Goal: Task Accomplishment & Management: Use online tool/utility

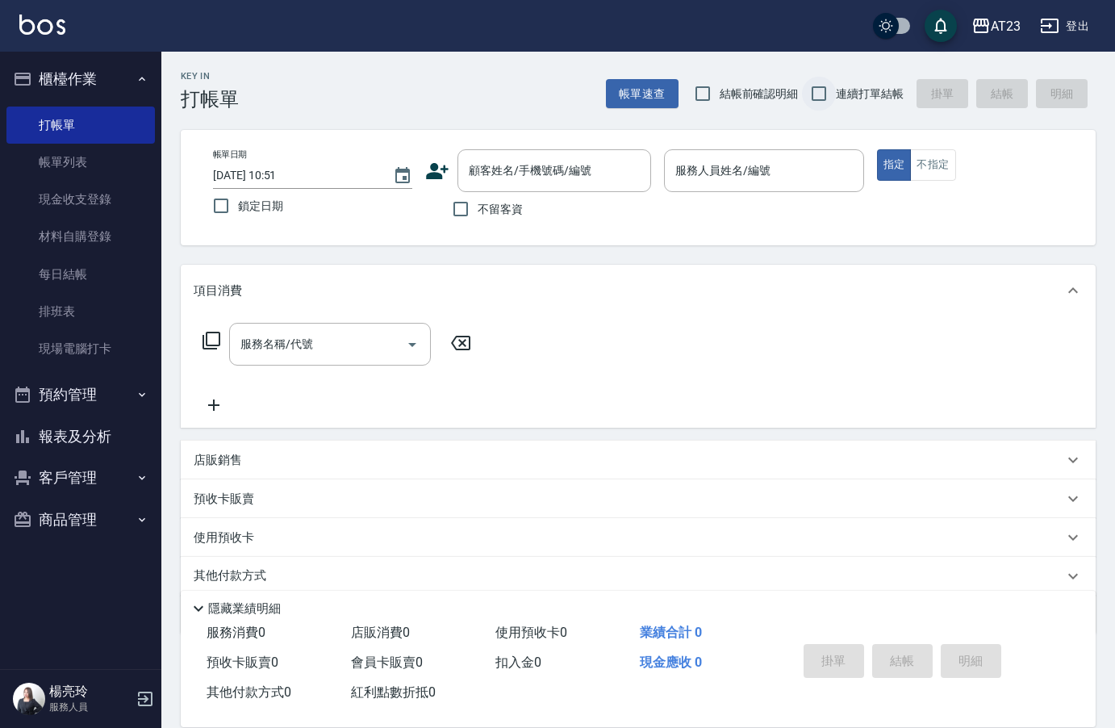
click at [829, 87] on input "連續打單結帳" at bounding box center [819, 94] width 34 height 34
checkbox input "true"
drag, startPoint x: 466, startPoint y: 209, endPoint x: 768, endPoint y: 221, distance: 302.0
click at [476, 213] on input "不留客資" at bounding box center [461, 209] width 34 height 34
checkbox input "true"
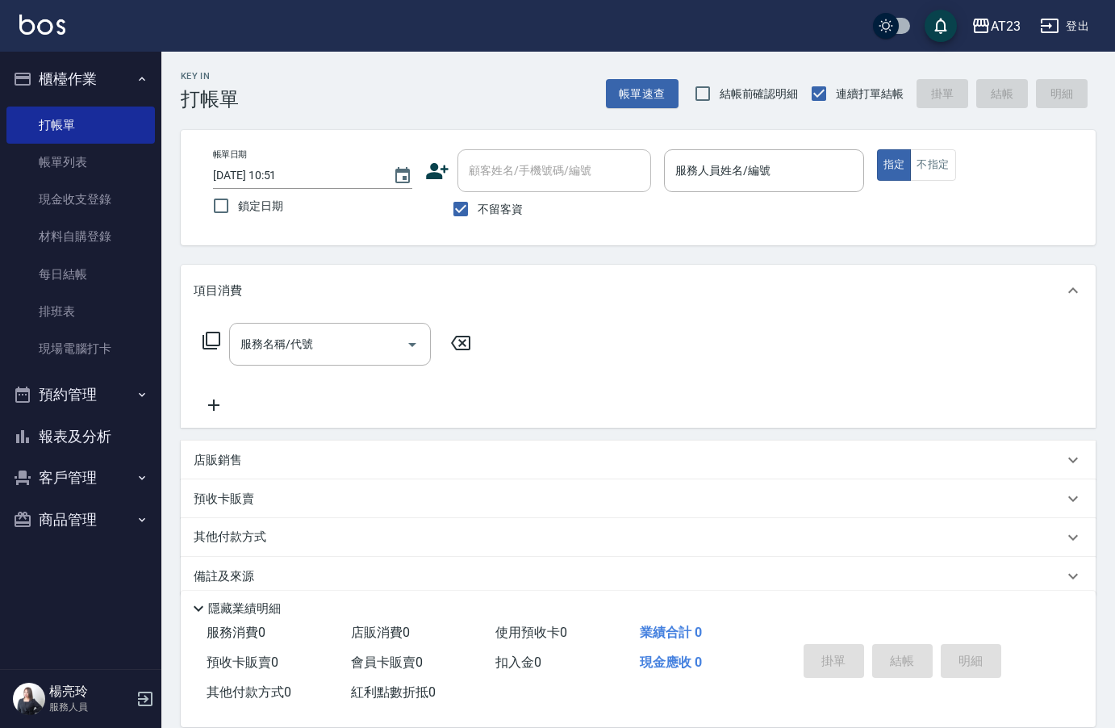
click at [767, 202] on p at bounding box center [763, 200] width 199 height 17
drag, startPoint x: 765, startPoint y: 178, endPoint x: 974, endPoint y: 178, distance: 209.0
click at [767, 177] on input "服務人員姓名/編號" at bounding box center [763, 171] width 185 height 28
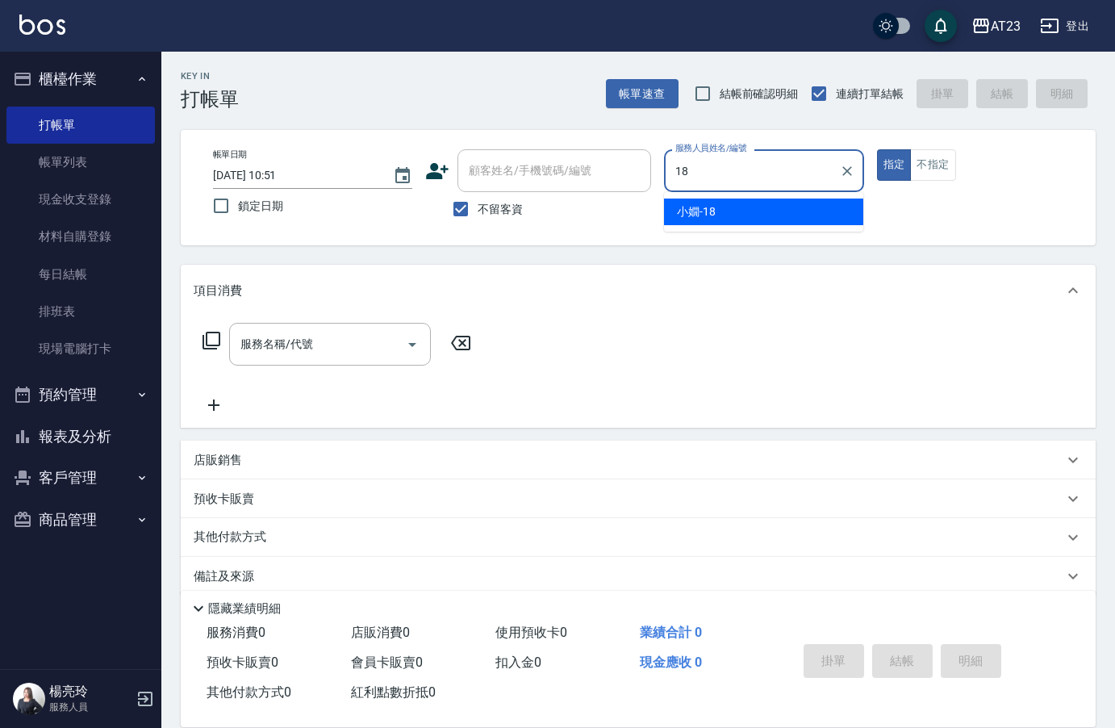
type input "[PERSON_NAME]-18"
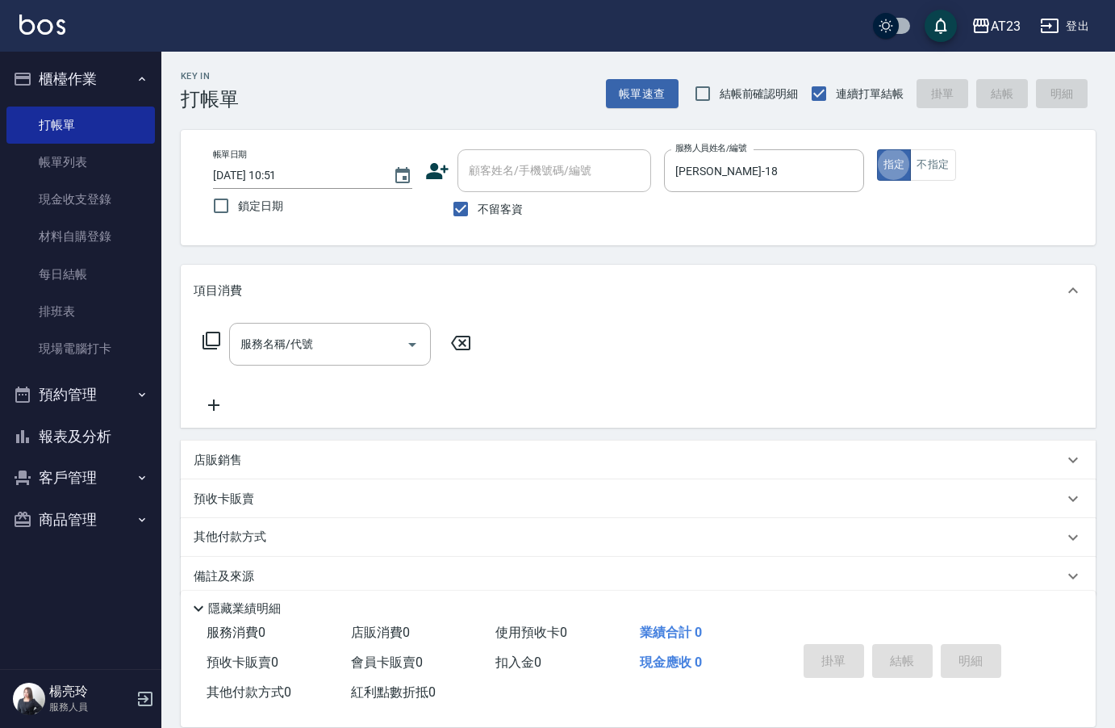
type button "true"
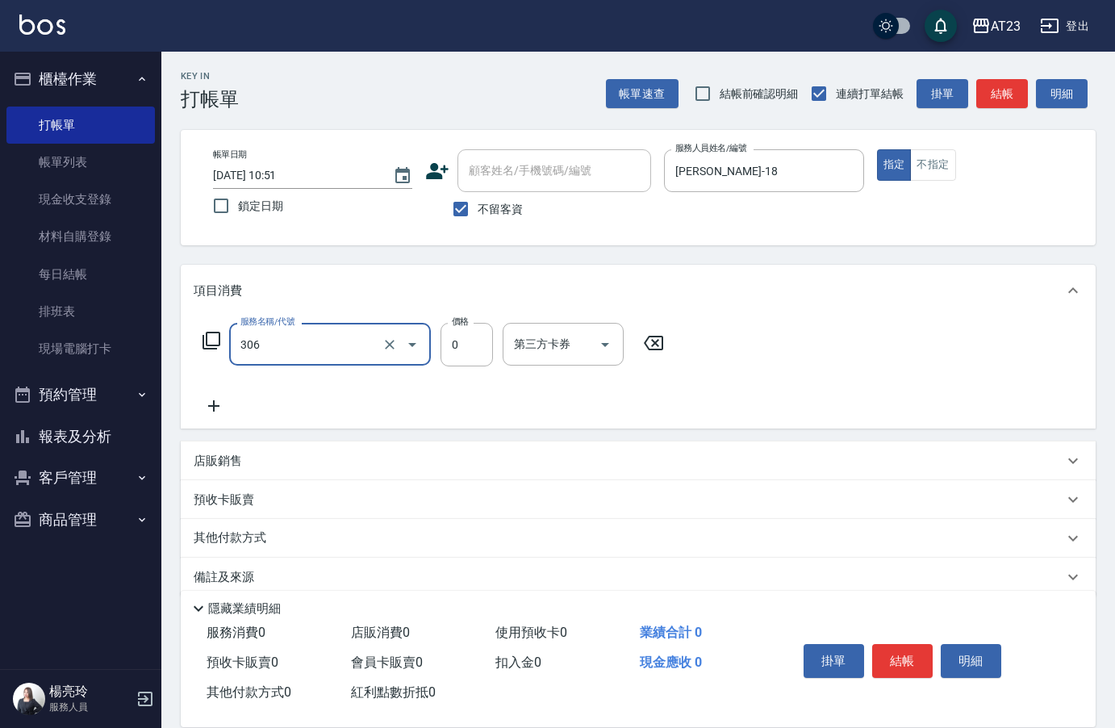
type input "剪髮卡(306)"
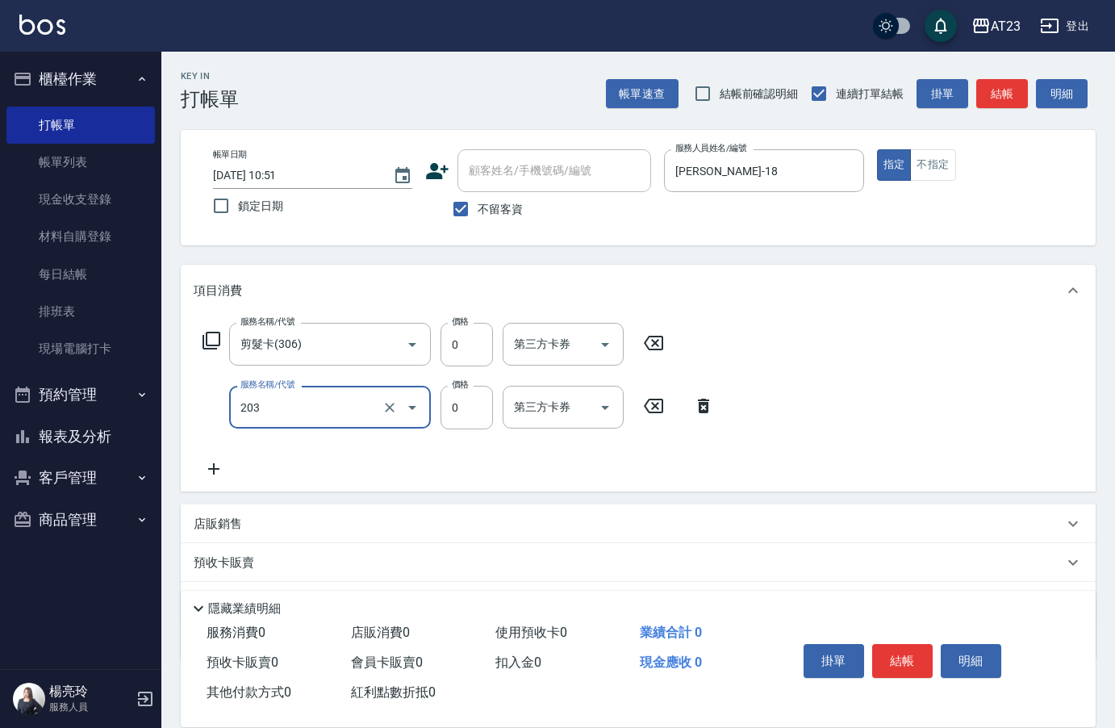
type input "使用洗髮卡(203)"
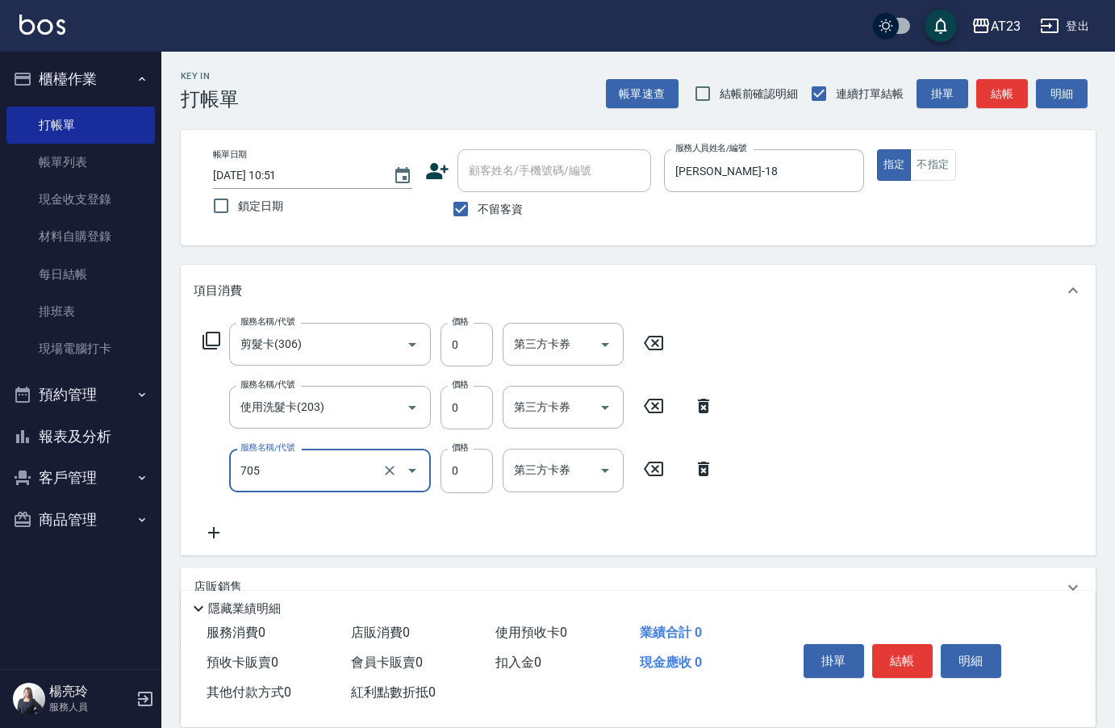
type input "互助50(705)"
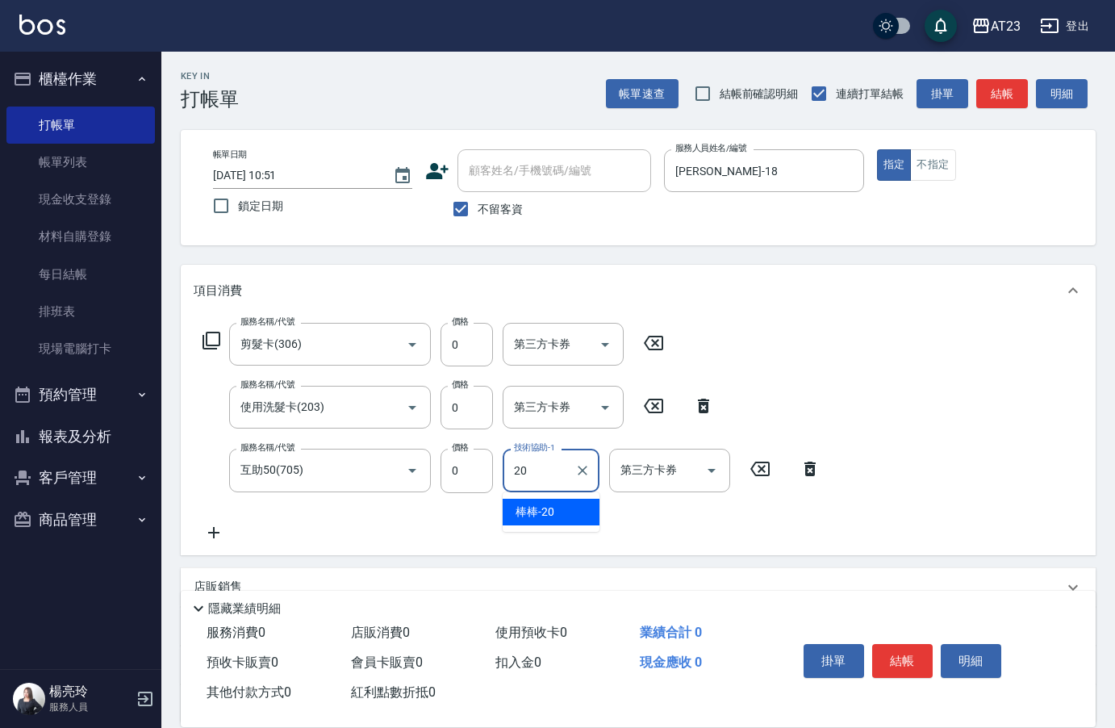
type input "棒棒-20"
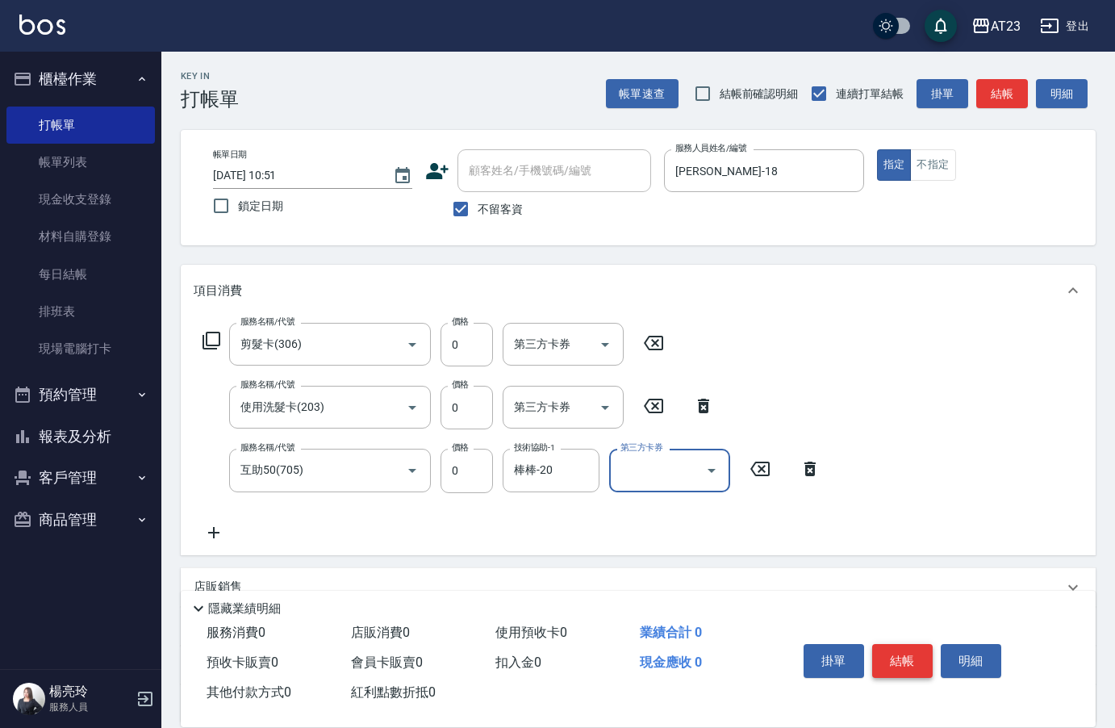
click at [922, 656] on button "結帳" at bounding box center [902, 661] width 61 height 34
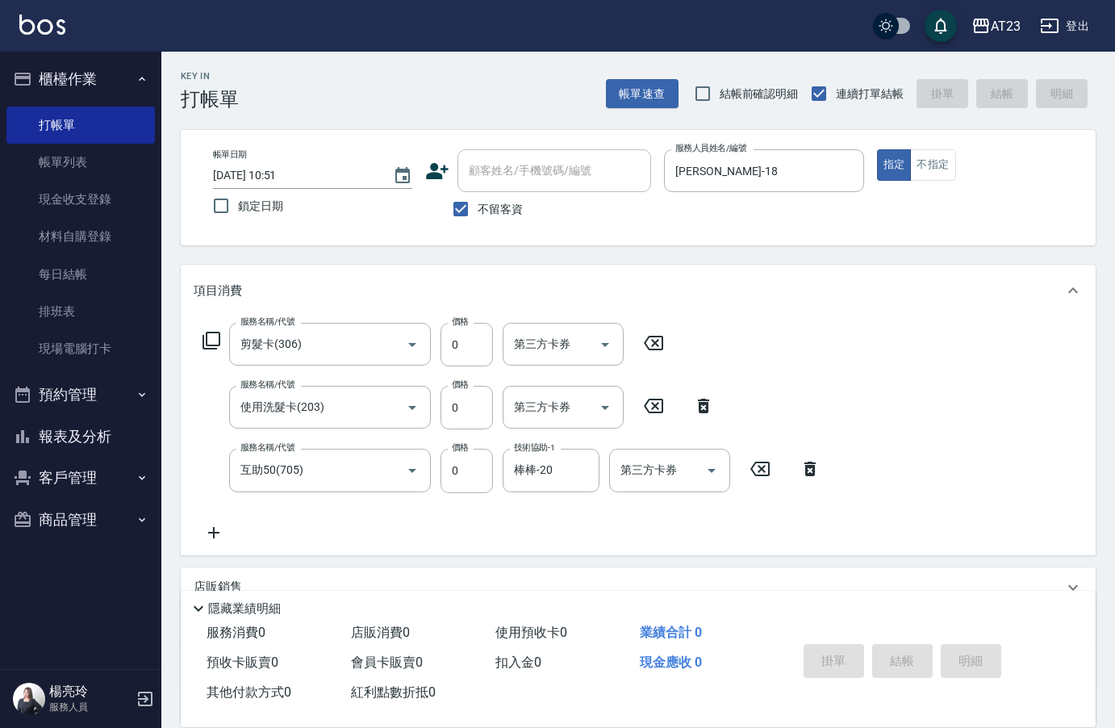
type input "[DATE] 16:00"
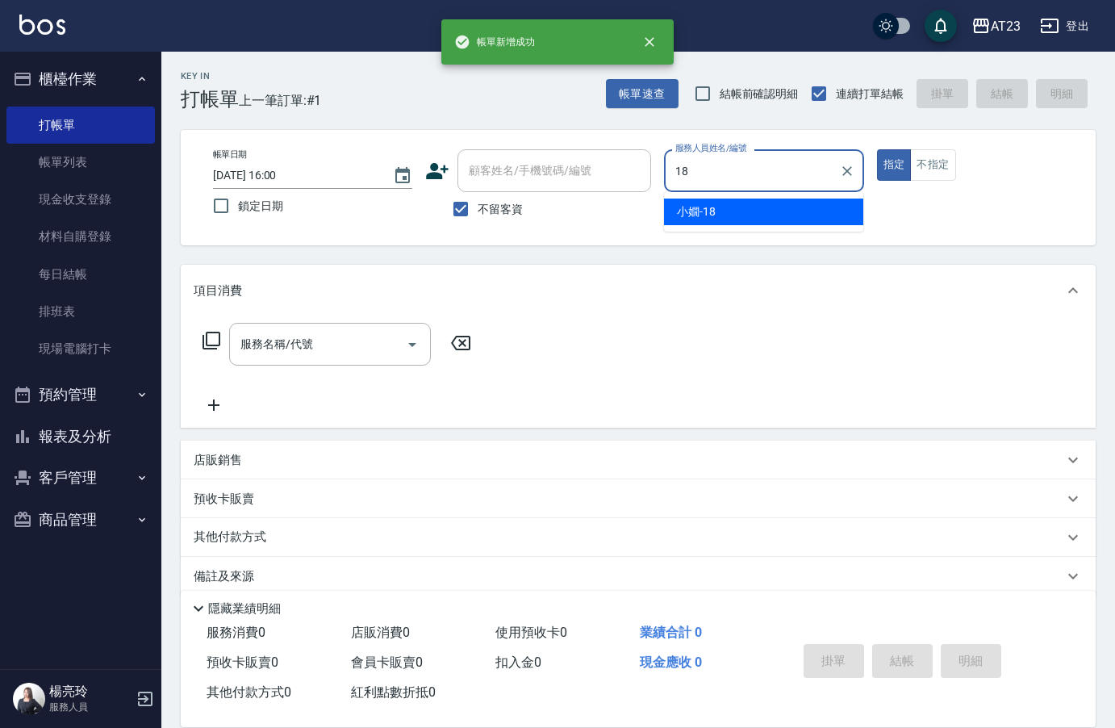
type input "[PERSON_NAME]-18"
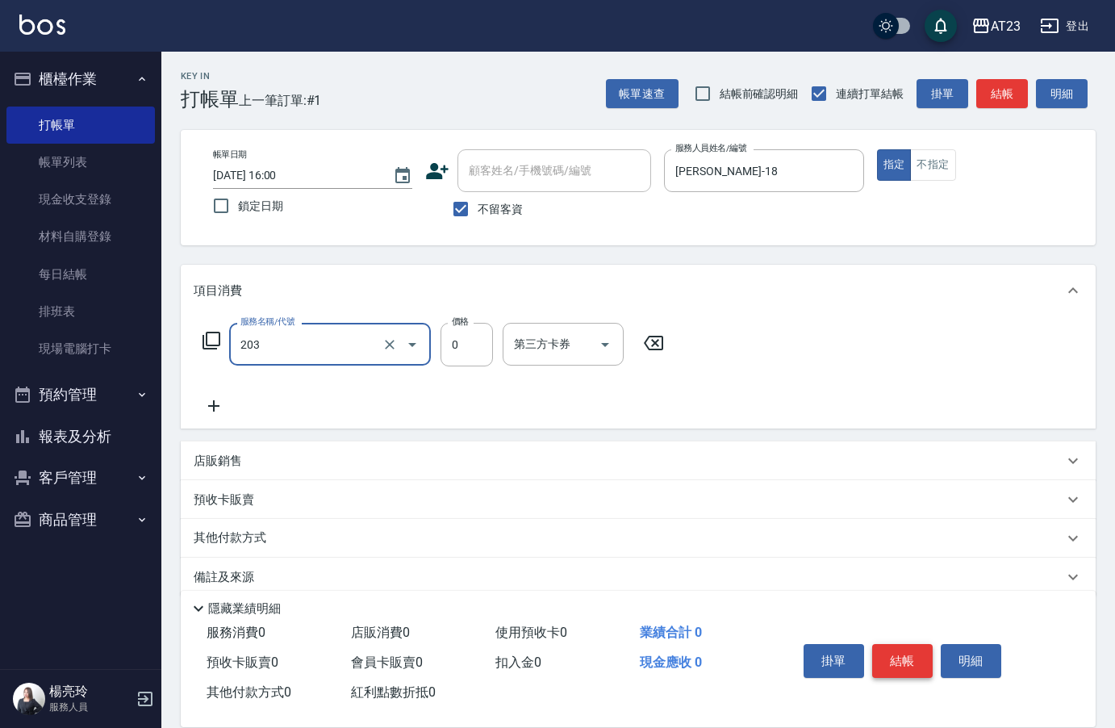
type input "使用洗髮卡(203)"
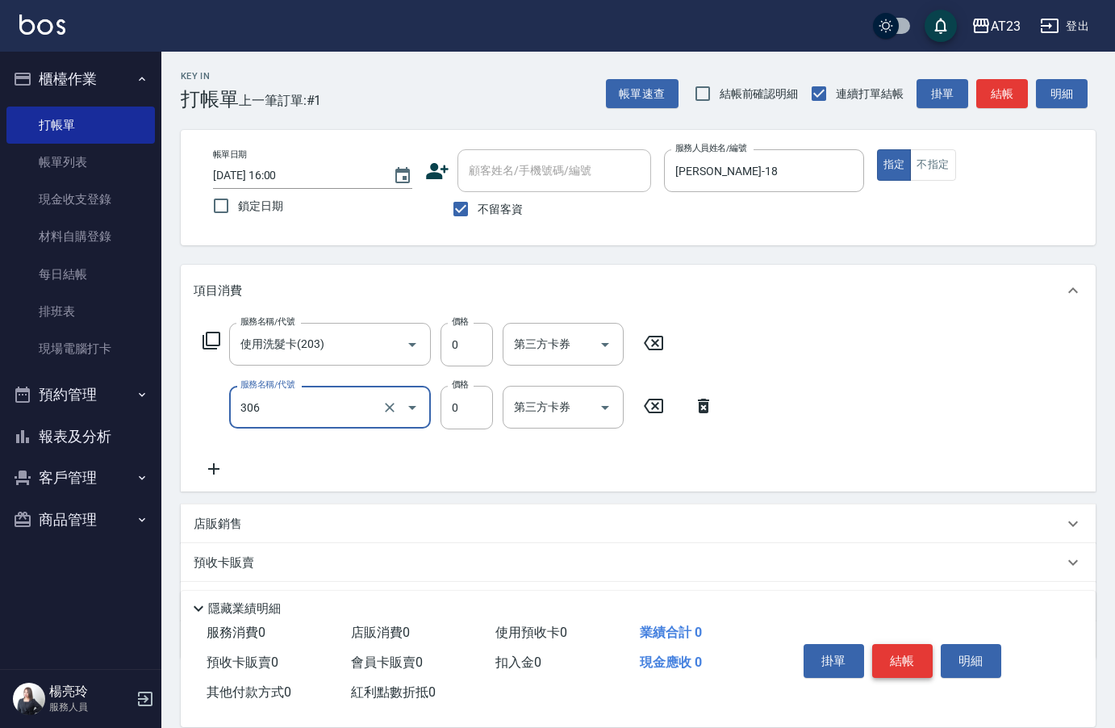
type input "剪髮卡(306)"
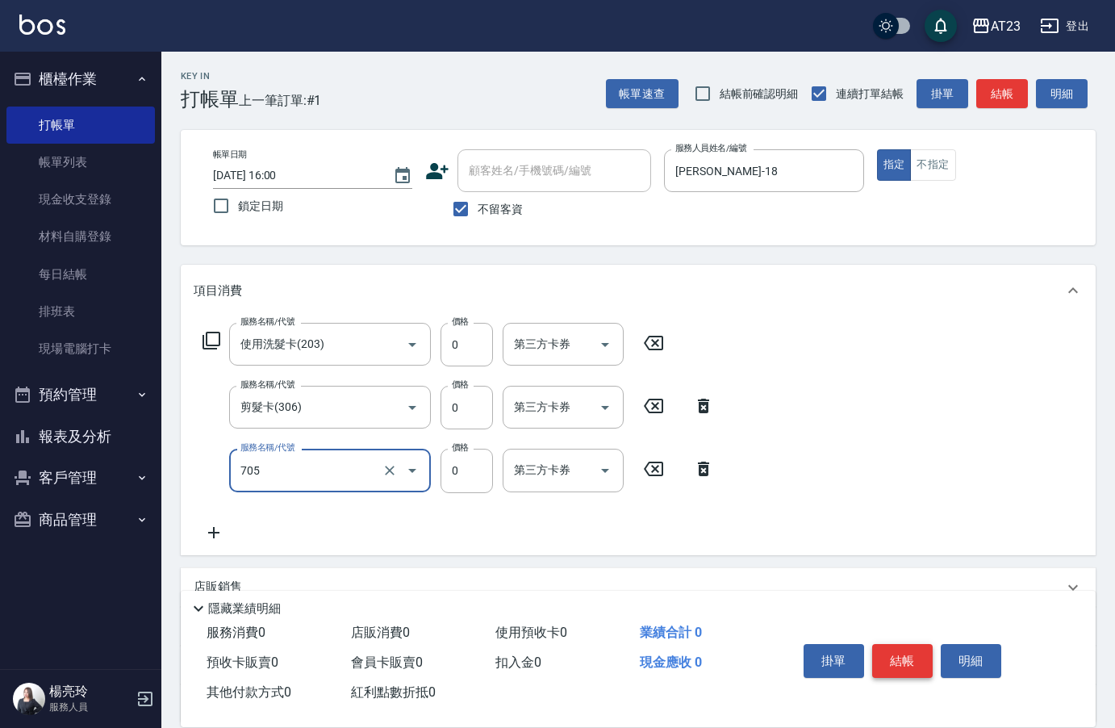
type input "互助50(705)"
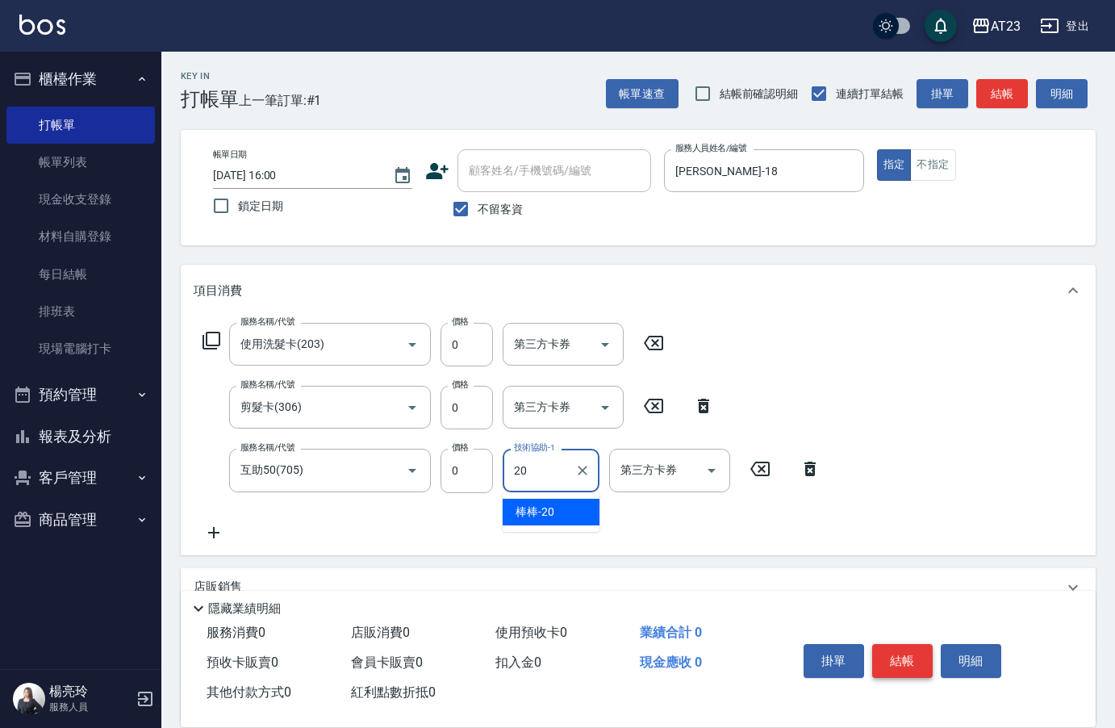
type input "棒棒-20"
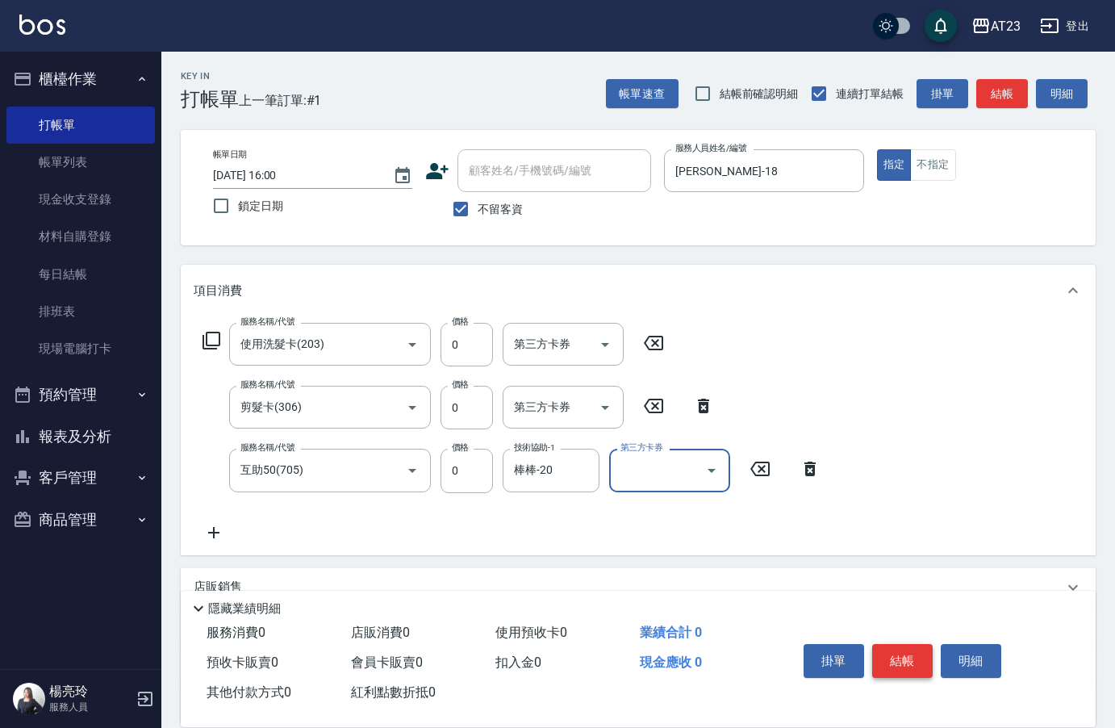
click at [922, 656] on button "結帳" at bounding box center [902, 661] width 61 height 34
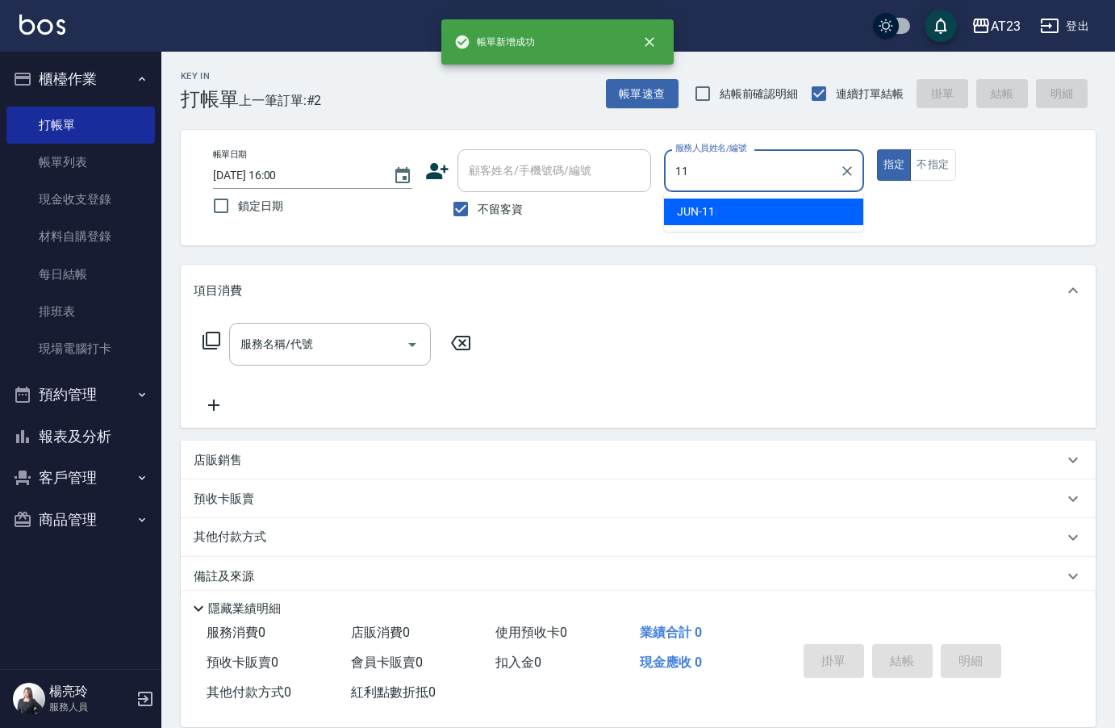
type input "JUN-11"
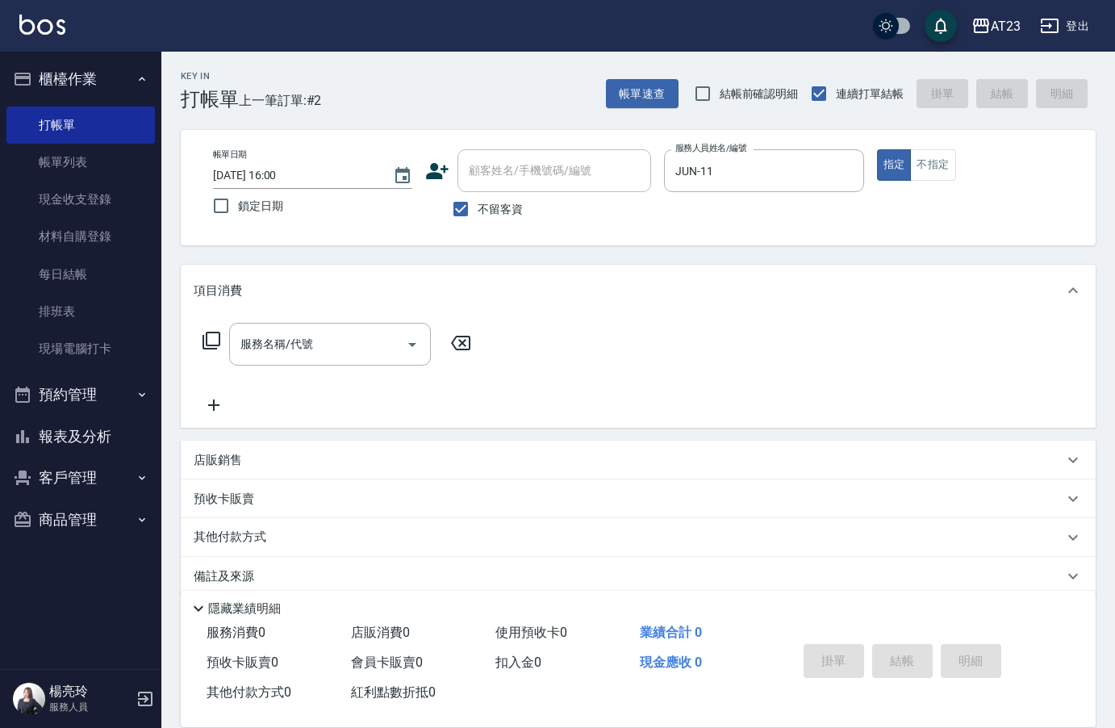
click at [215, 334] on icon at bounding box center [211, 340] width 19 height 19
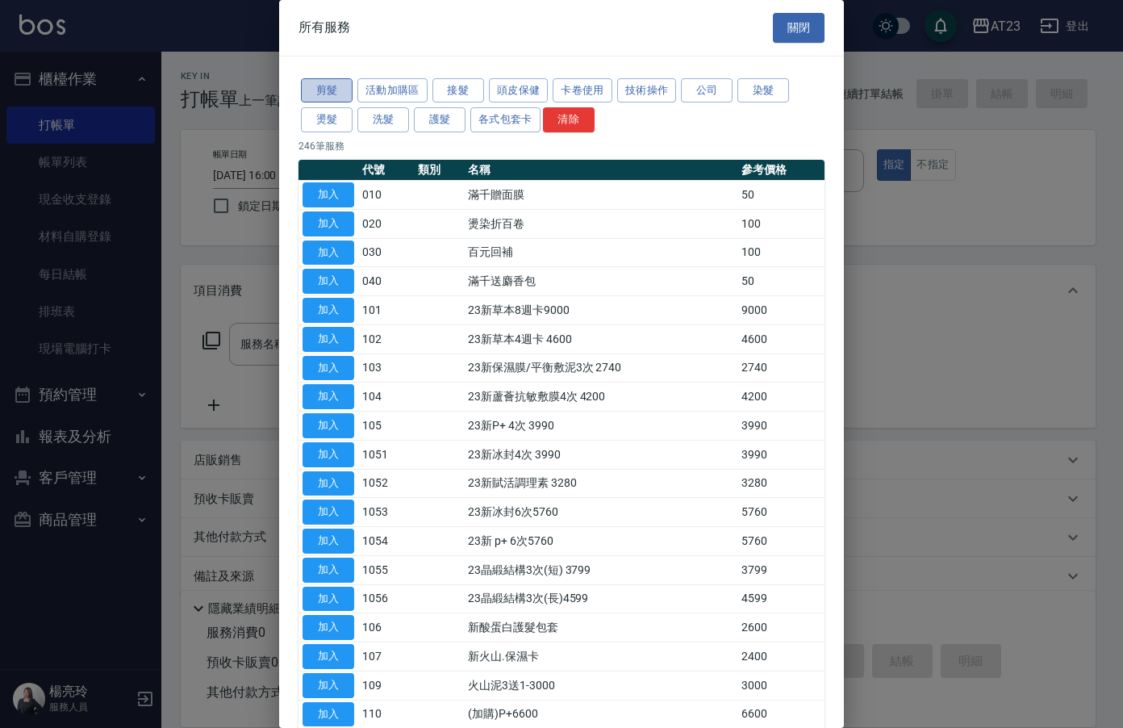
click at [324, 81] on button "剪髮" at bounding box center [327, 90] width 52 height 25
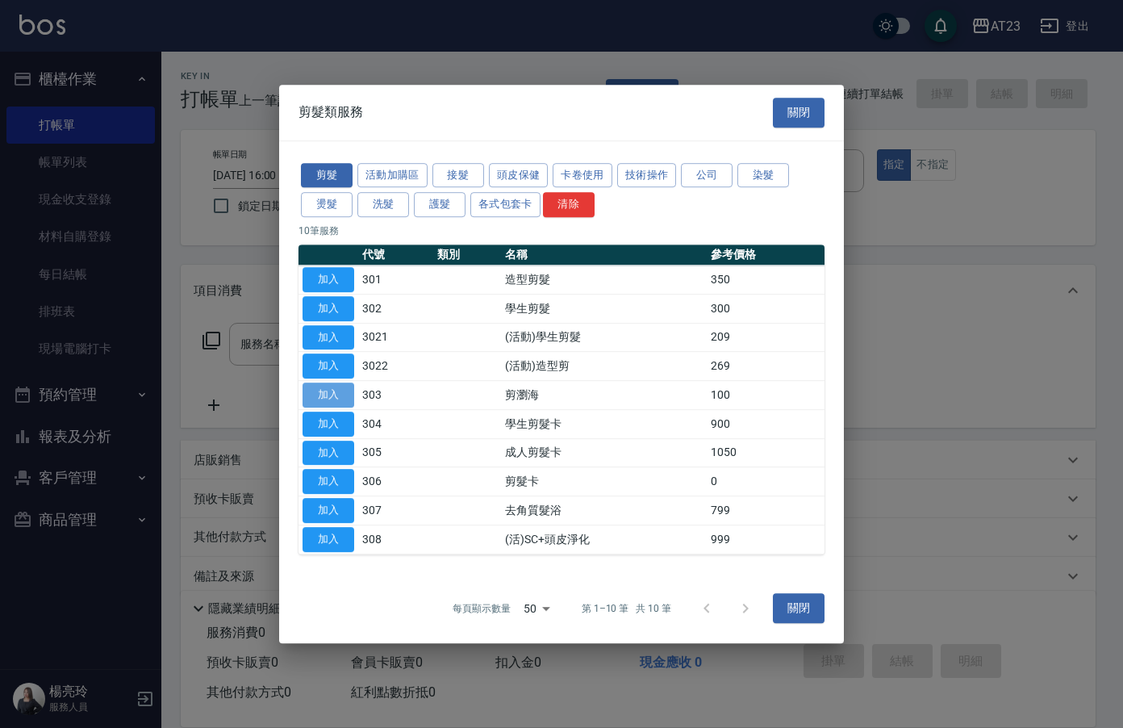
click at [327, 398] on button "加入" at bounding box center [329, 394] width 52 height 25
type input "剪瀏海(303)"
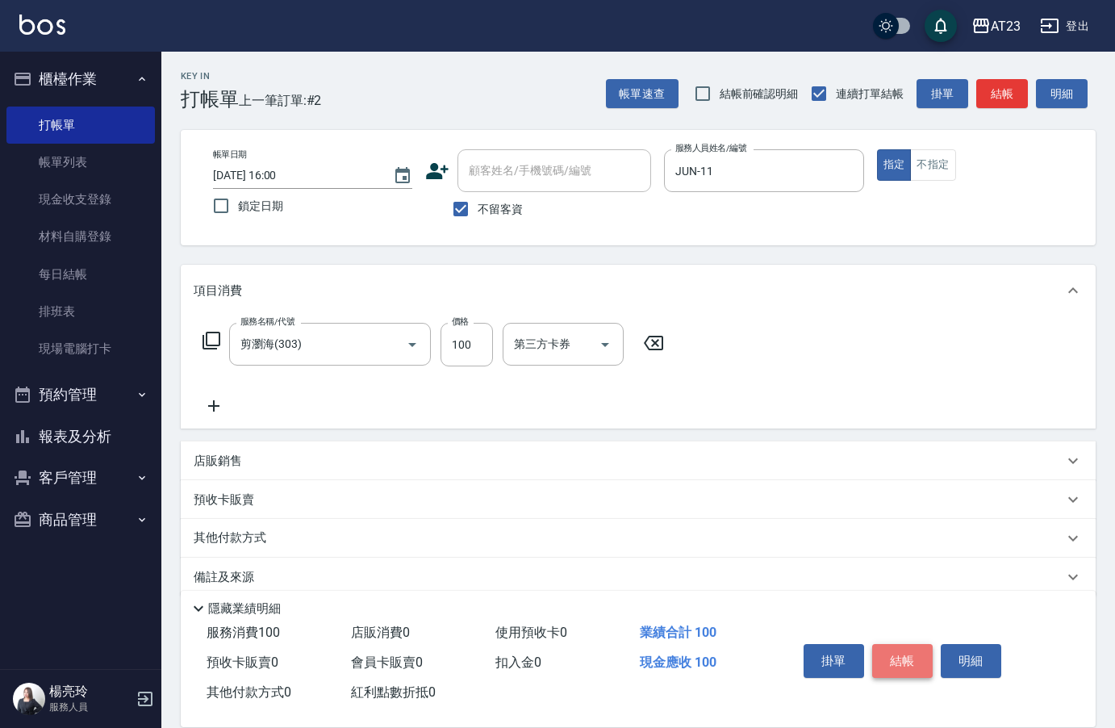
click at [902, 658] on button "結帳" at bounding box center [902, 661] width 61 height 34
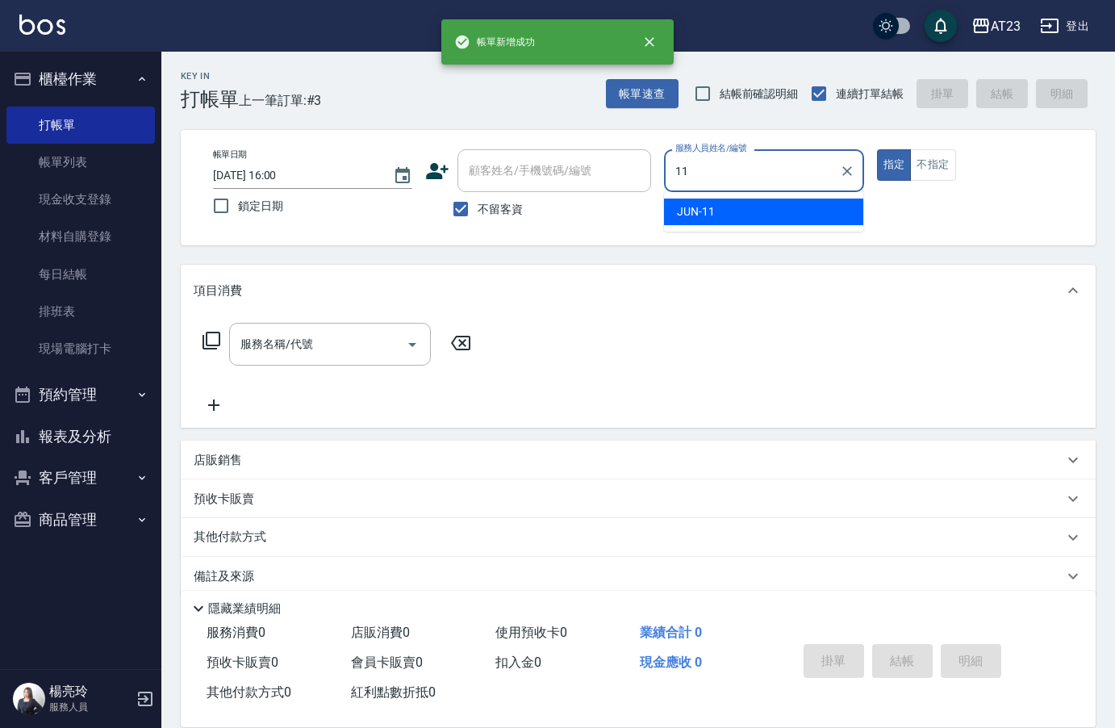
type input "JUN-11"
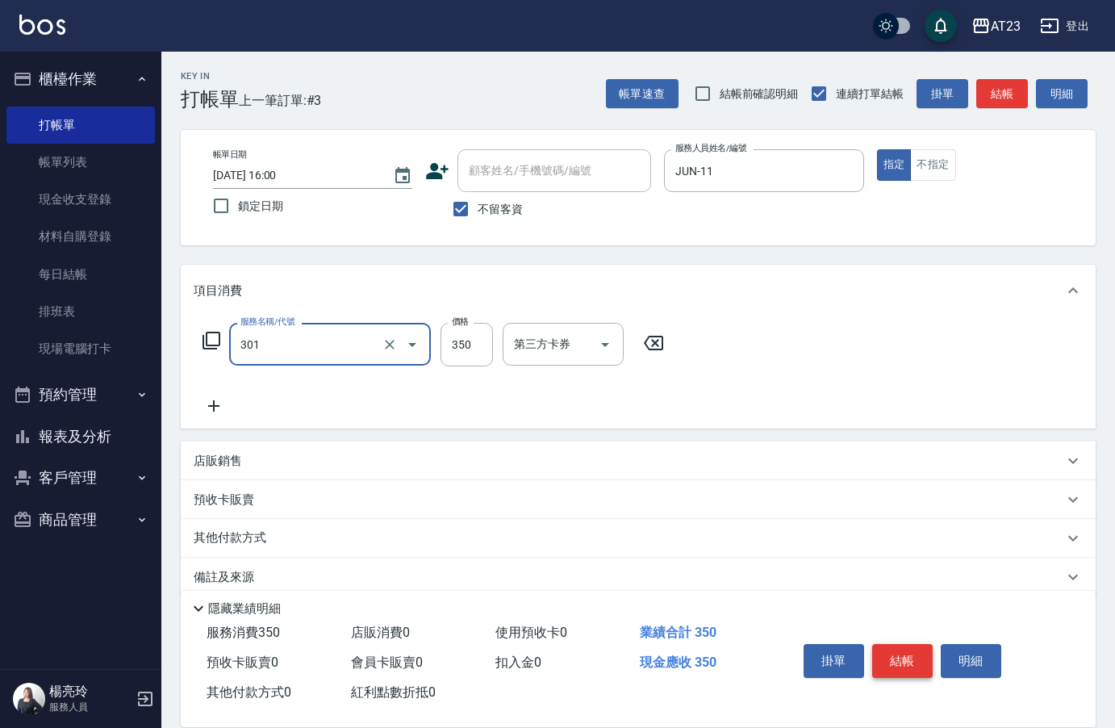
type input "造型剪髮(301)"
type input "300"
click at [902, 658] on button "結帳" at bounding box center [902, 661] width 61 height 34
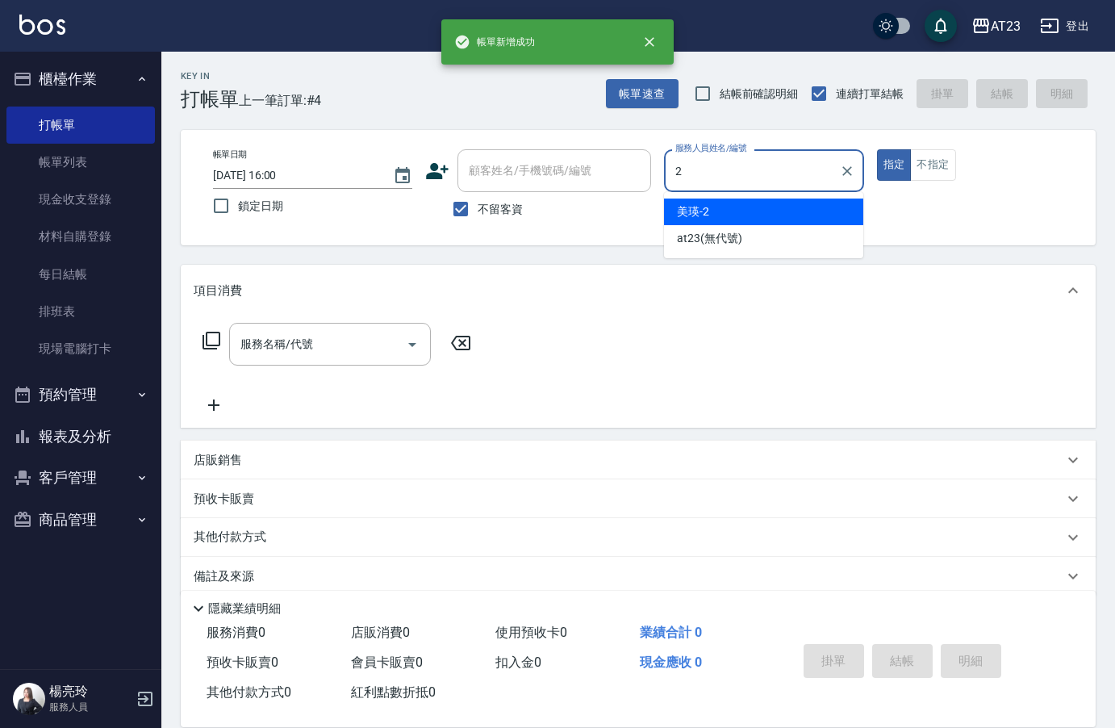
type input "美瑛-2"
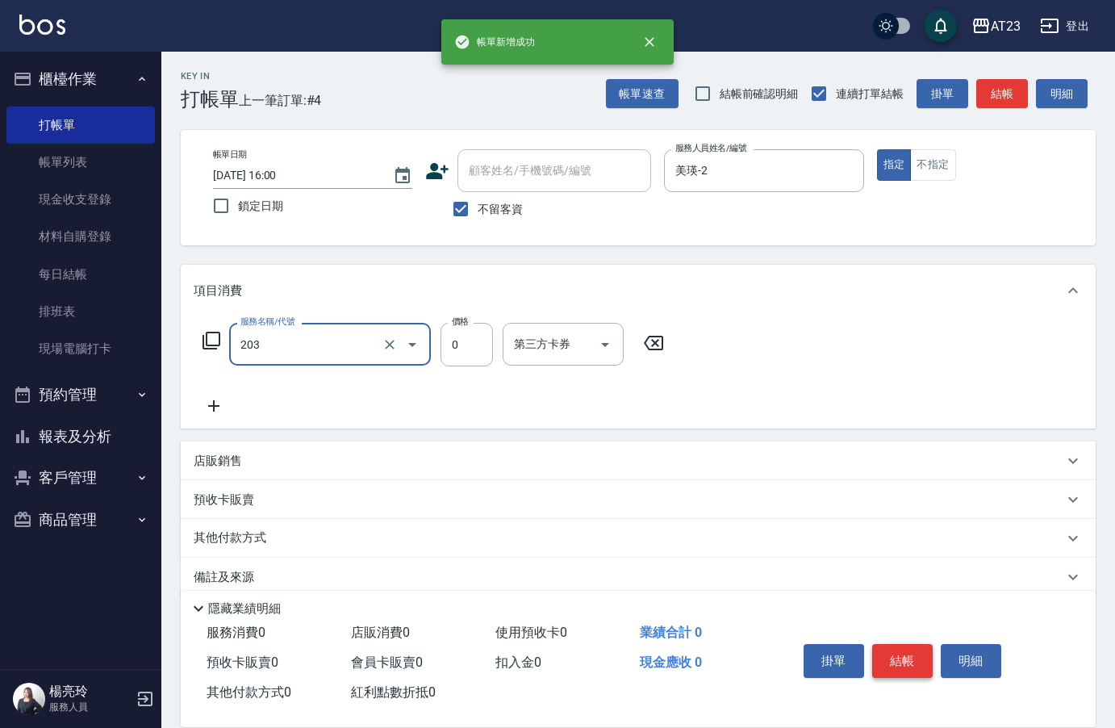
type input "使用洗髮卡(203)"
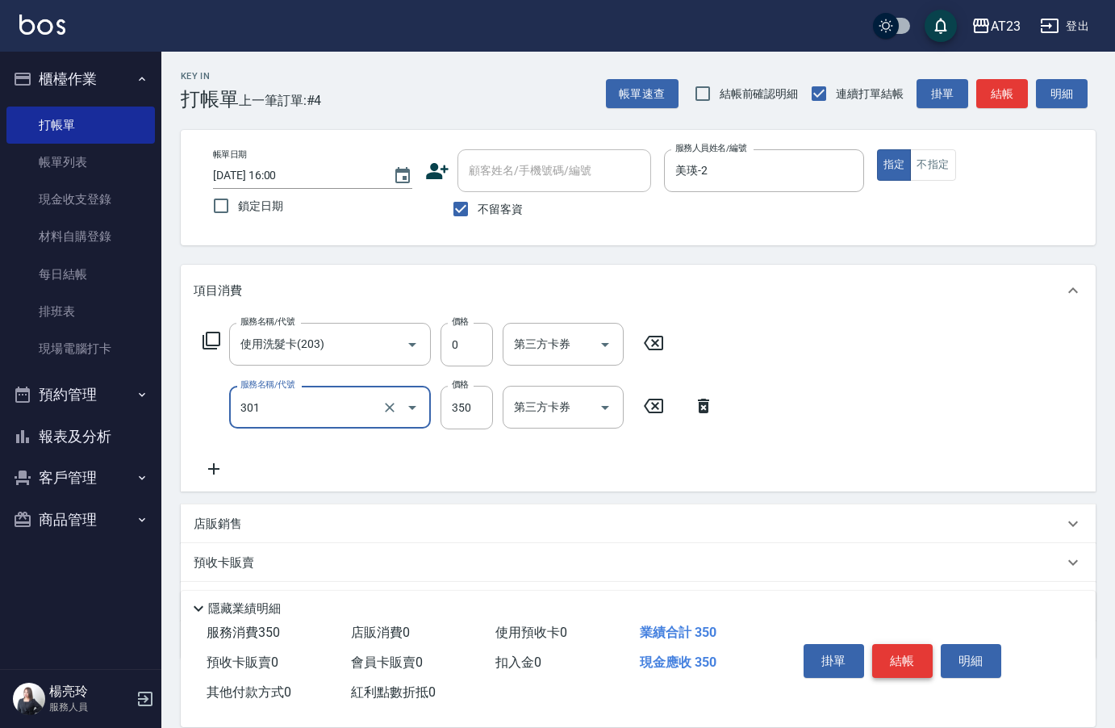
type input "造型剪髮(301)"
type input "500"
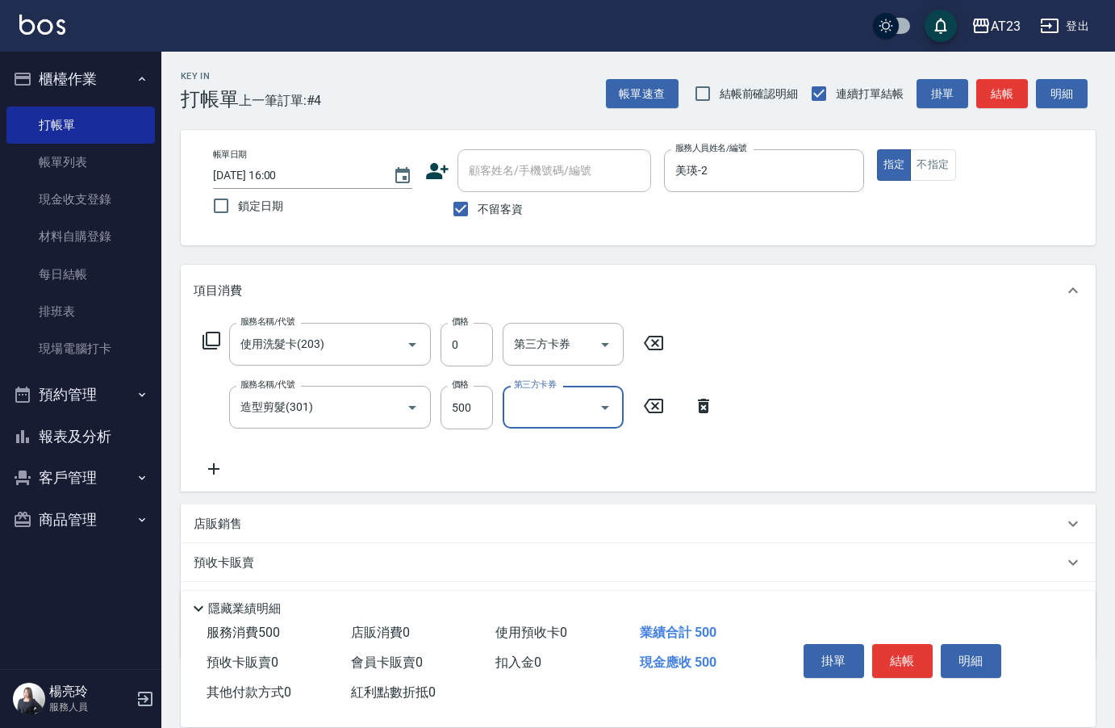
click at [219, 336] on icon at bounding box center [212, 341] width 18 height 18
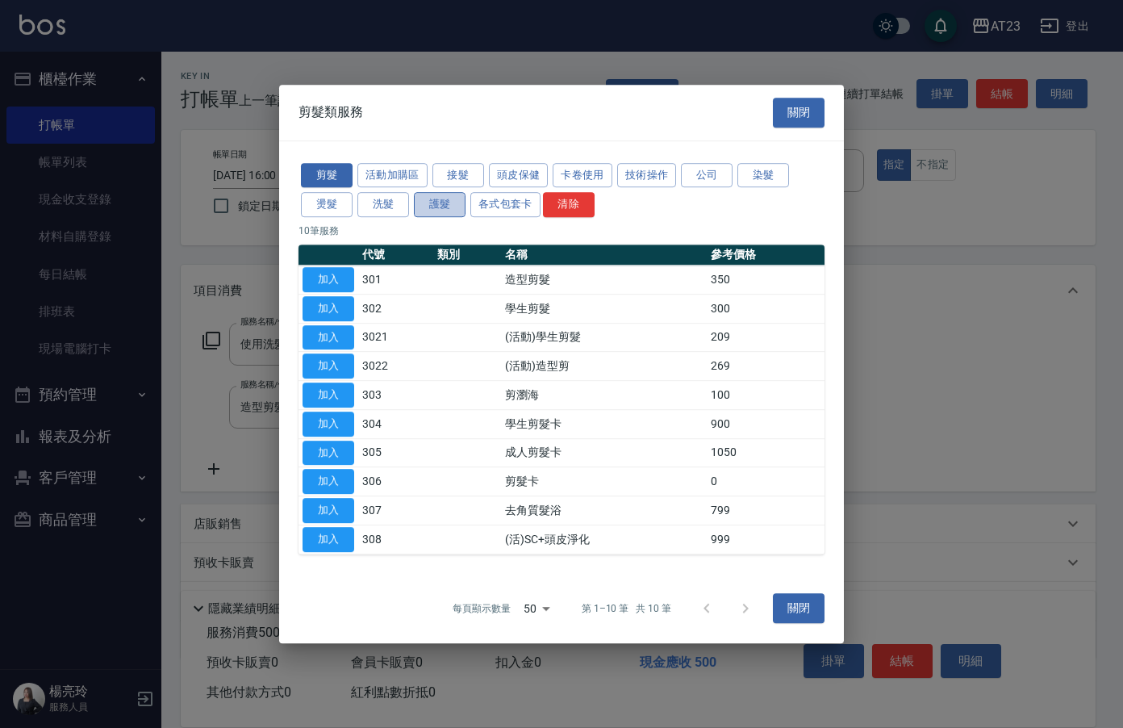
click at [435, 206] on button "護髮" at bounding box center [440, 204] width 52 height 25
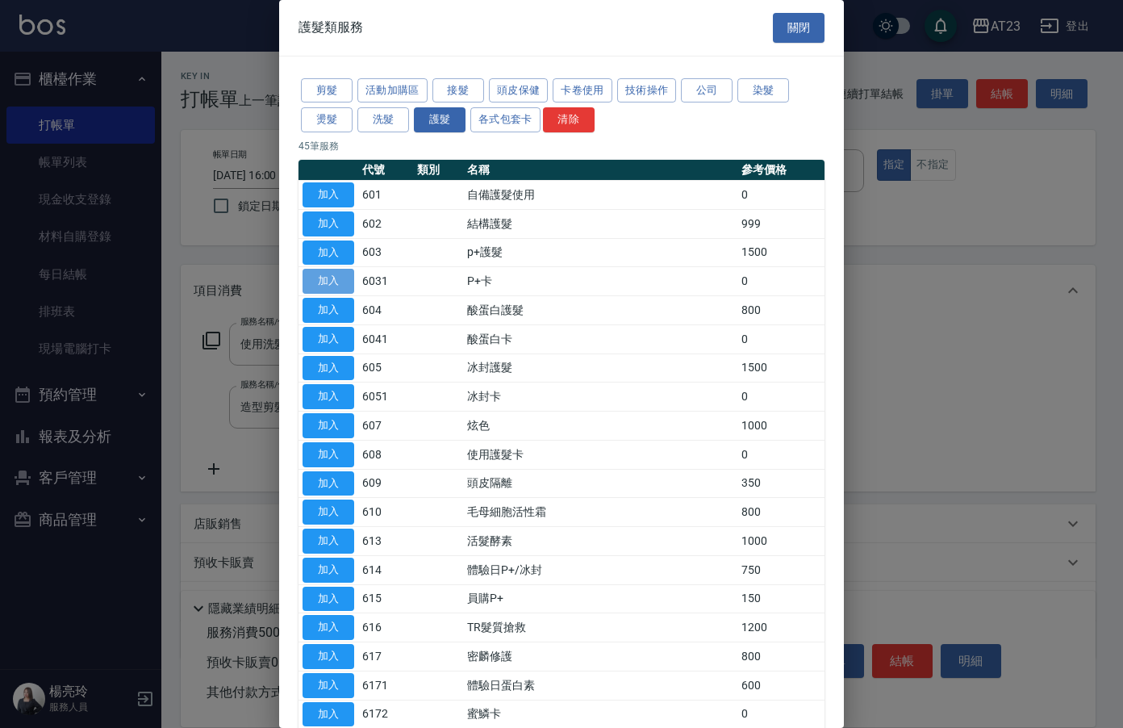
click at [343, 278] on button "加入" at bounding box center [329, 281] width 52 height 25
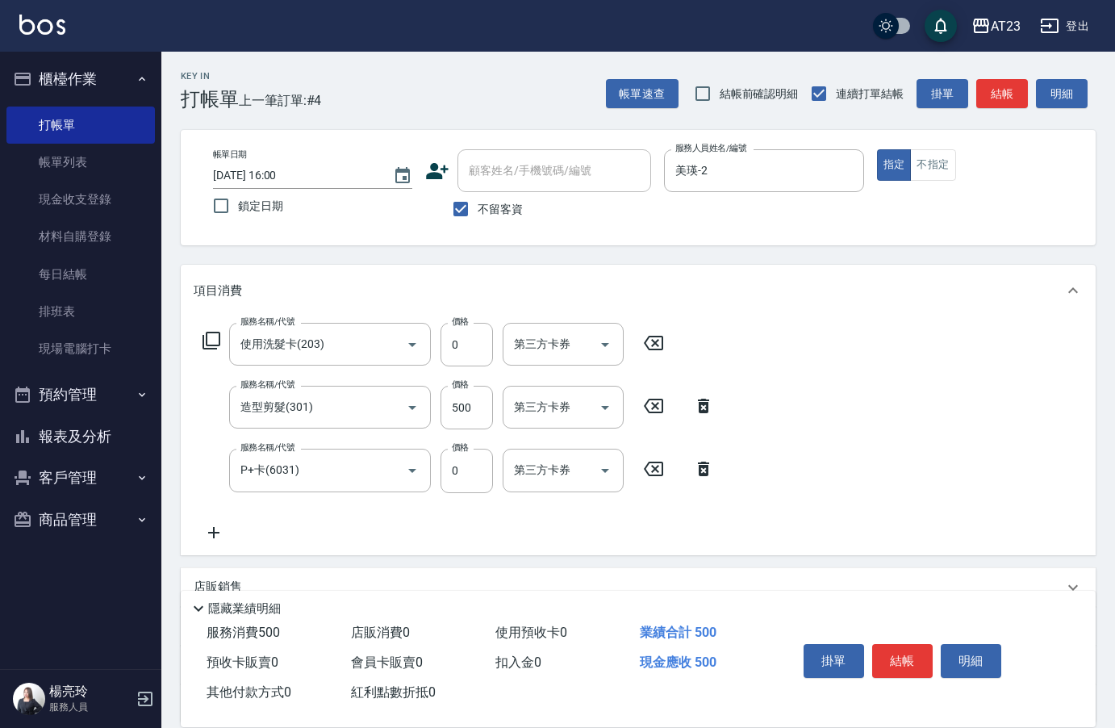
click at [214, 536] on icon at bounding box center [213, 532] width 11 height 11
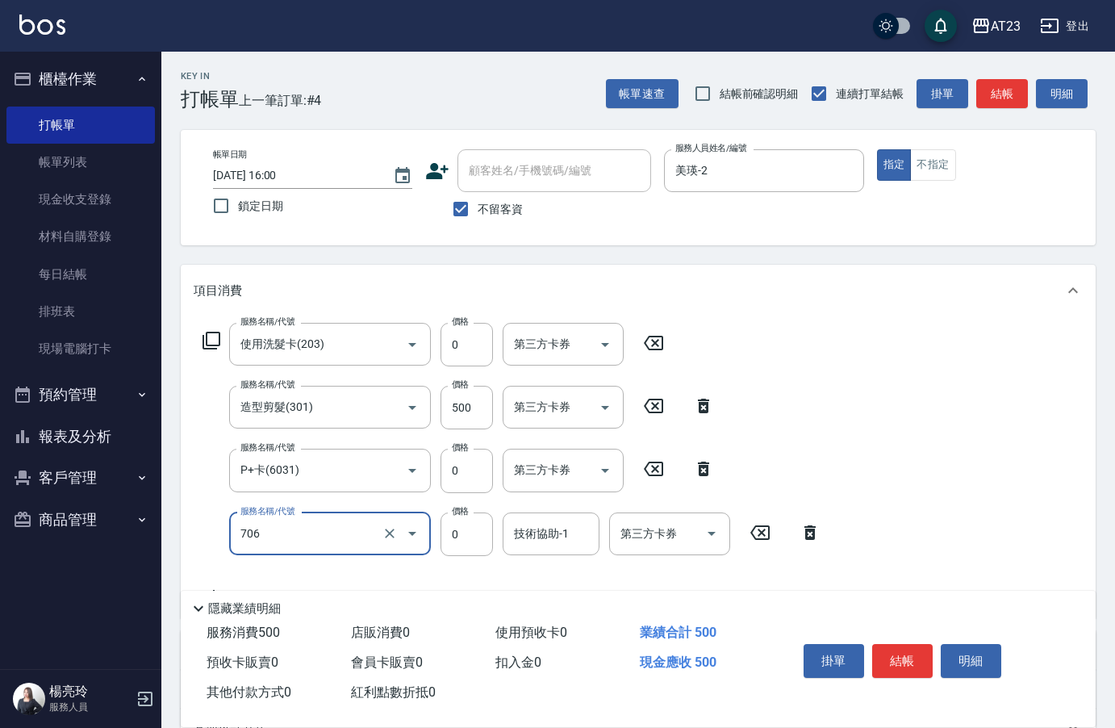
type input "互助60(706)"
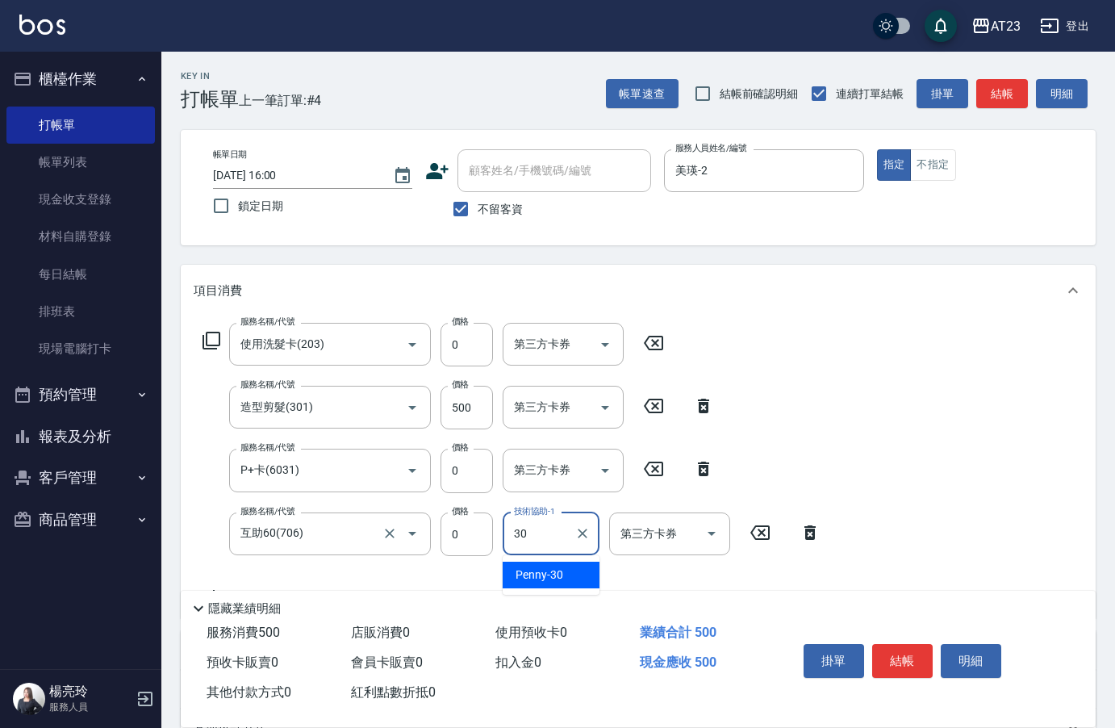
type input "Penny-30"
click at [898, 654] on button "結帳" at bounding box center [902, 661] width 61 height 34
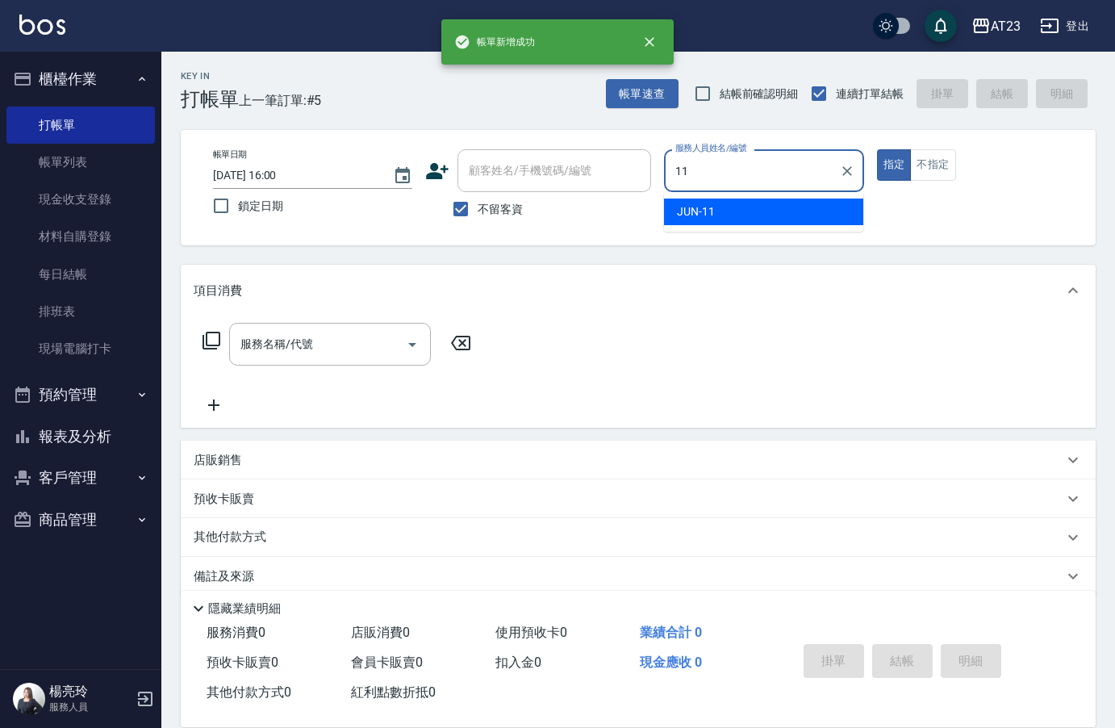
type input "JUN-11"
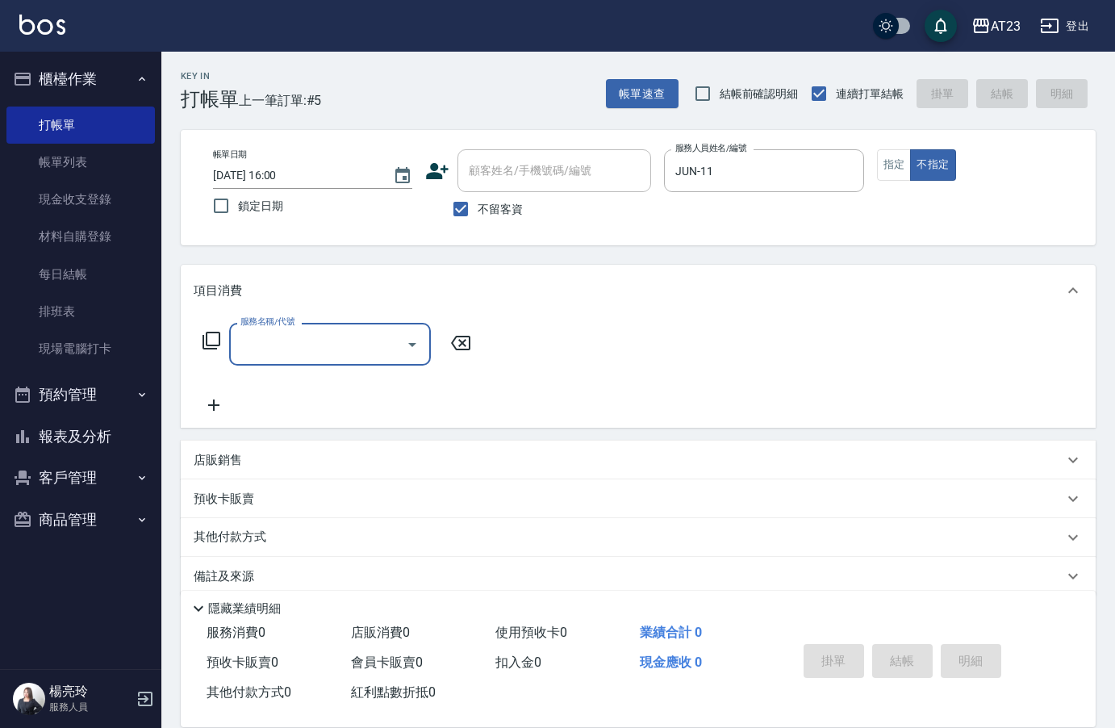
click at [211, 340] on icon at bounding box center [211, 340] width 19 height 19
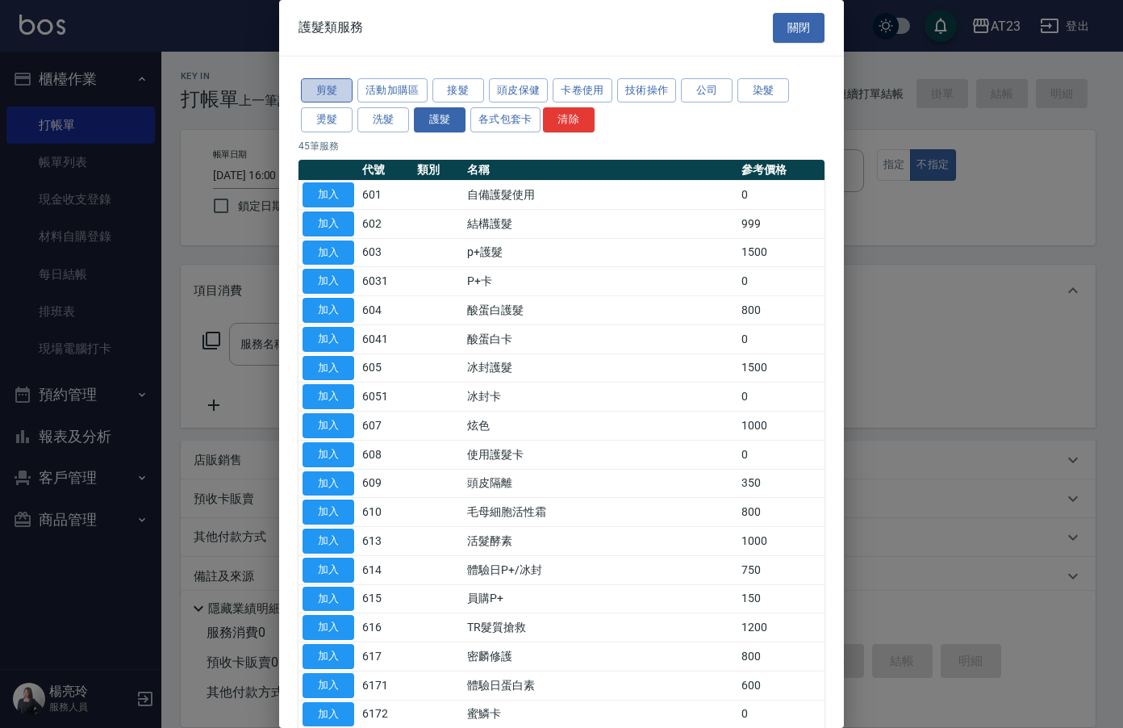
click at [324, 88] on button "剪髮" at bounding box center [327, 90] width 52 height 25
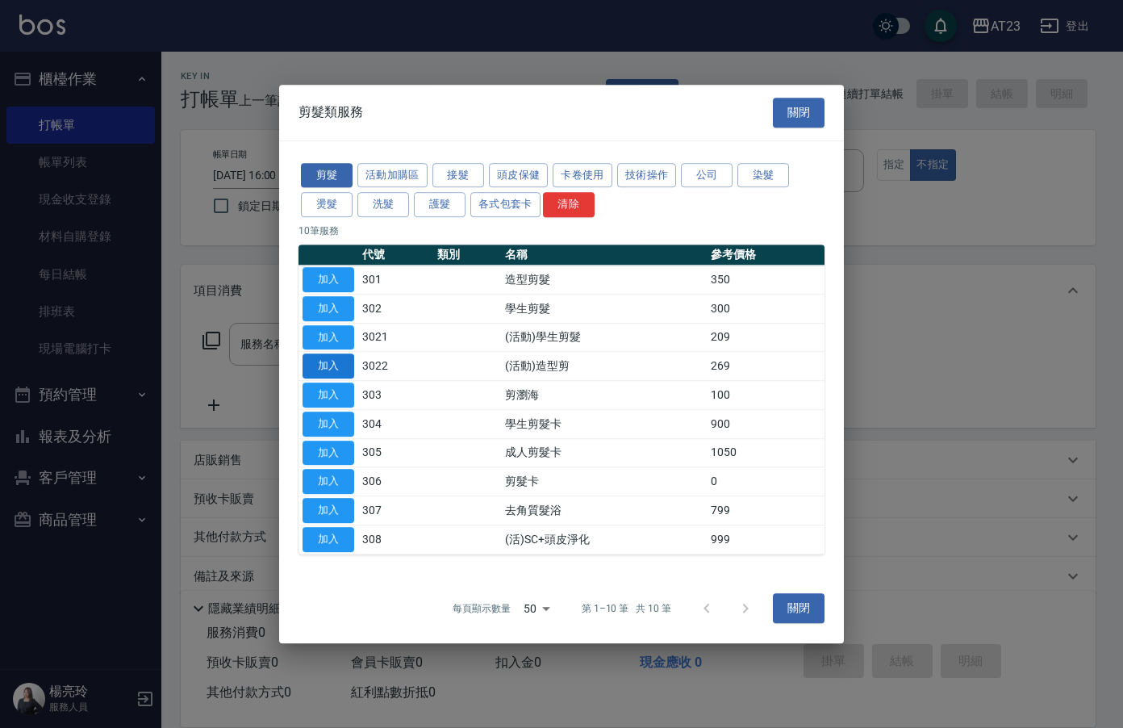
click at [351, 358] on button "加入" at bounding box center [329, 365] width 52 height 25
type input "(活動)造型剪(3022)"
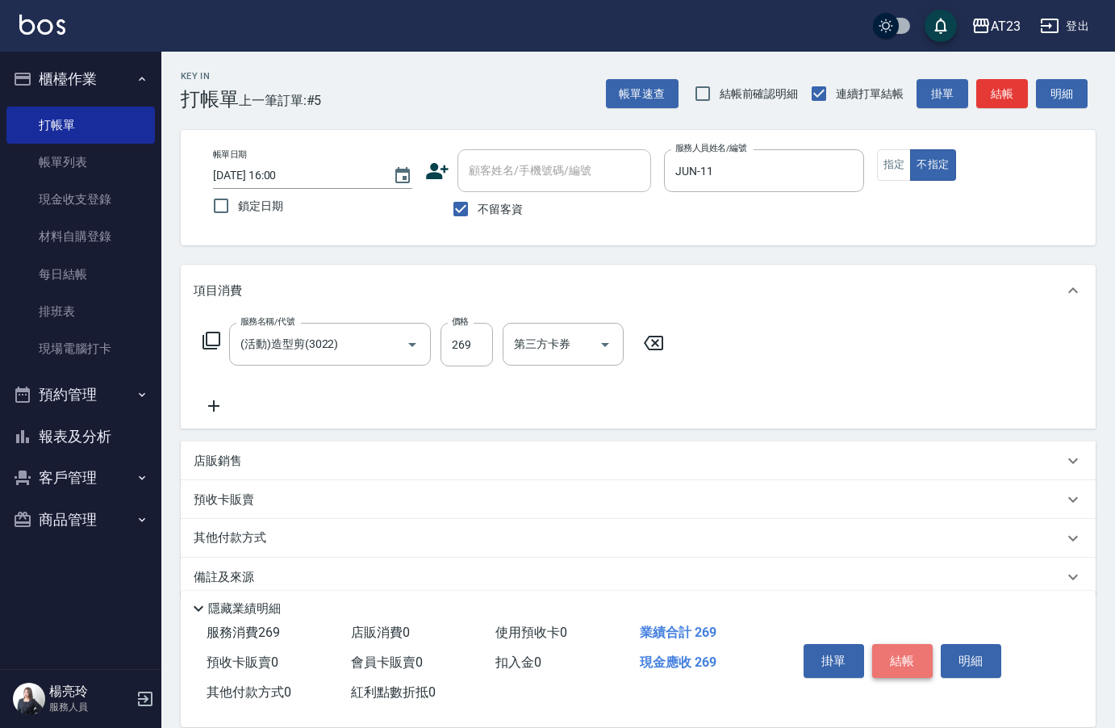
click at [913, 666] on button "結帳" at bounding box center [902, 661] width 61 height 34
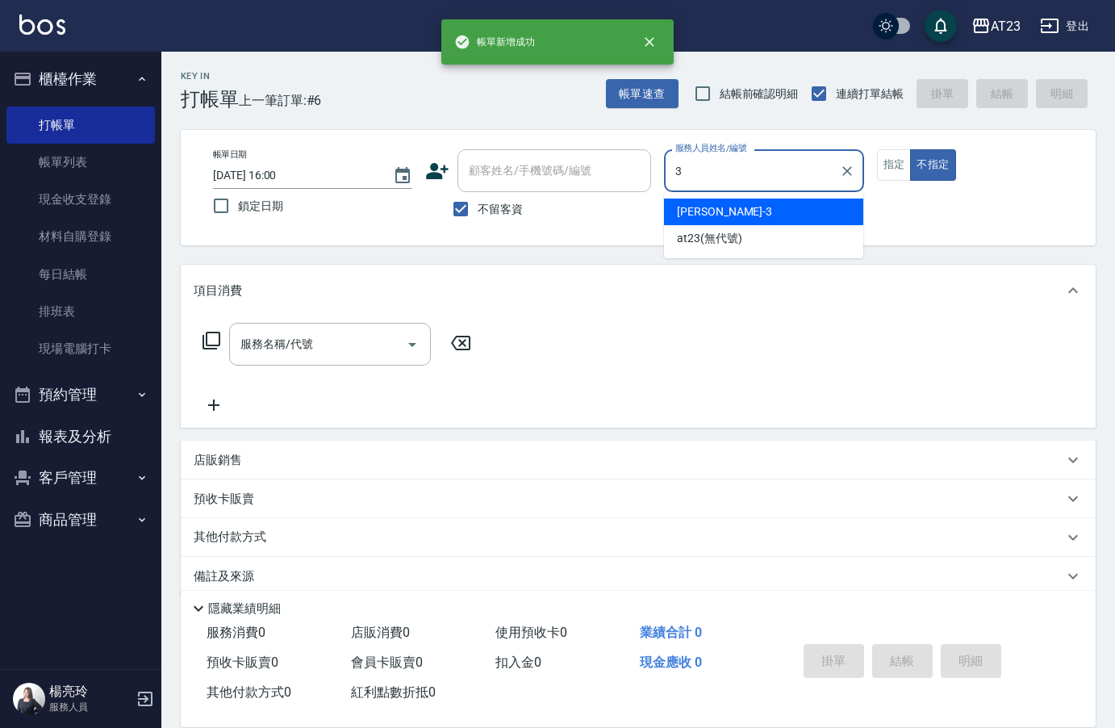
type input "[PERSON_NAME]-3"
type button "false"
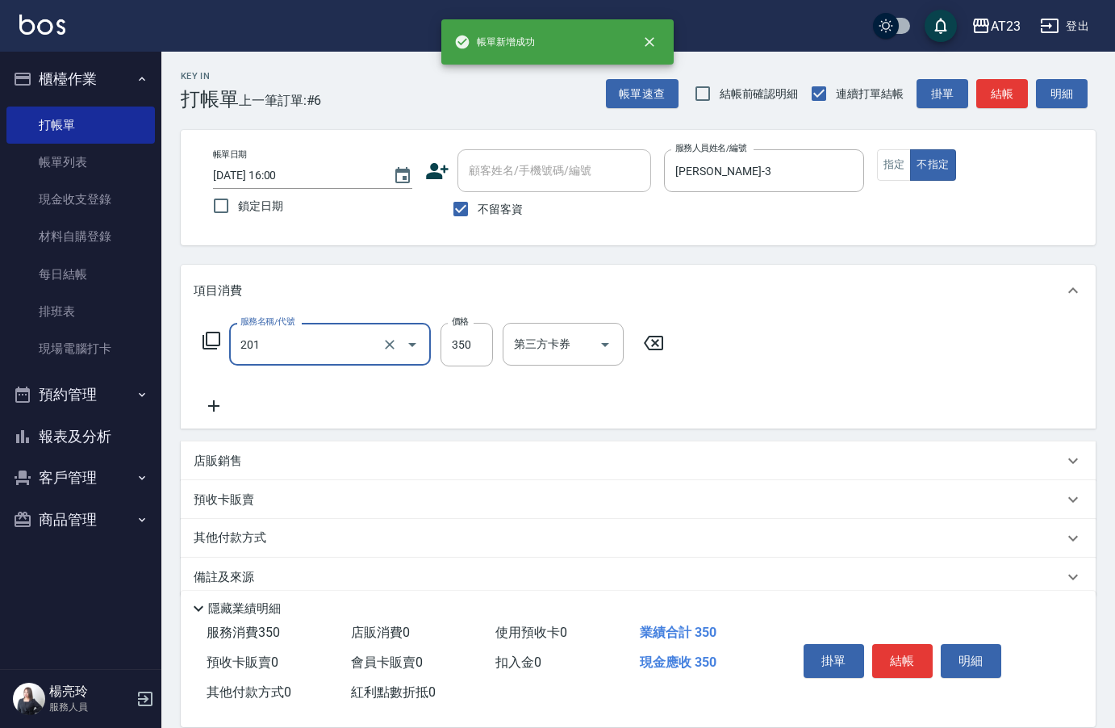
type input "一般洗髮(201)"
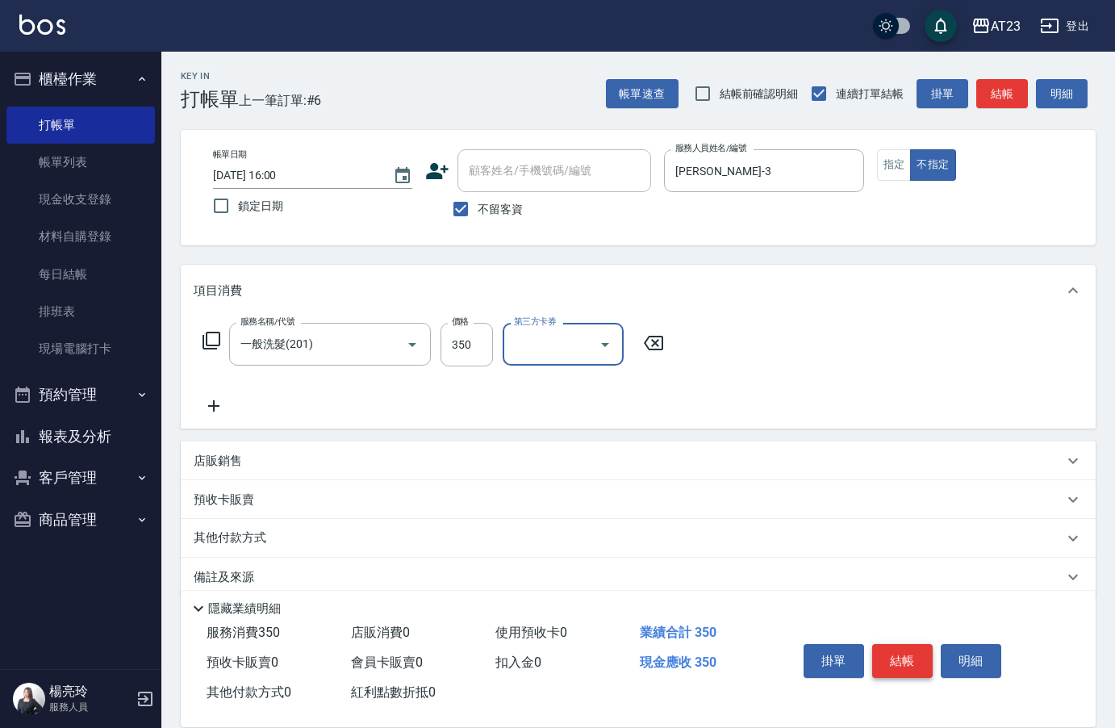
click at [903, 647] on button "結帳" at bounding box center [902, 661] width 61 height 34
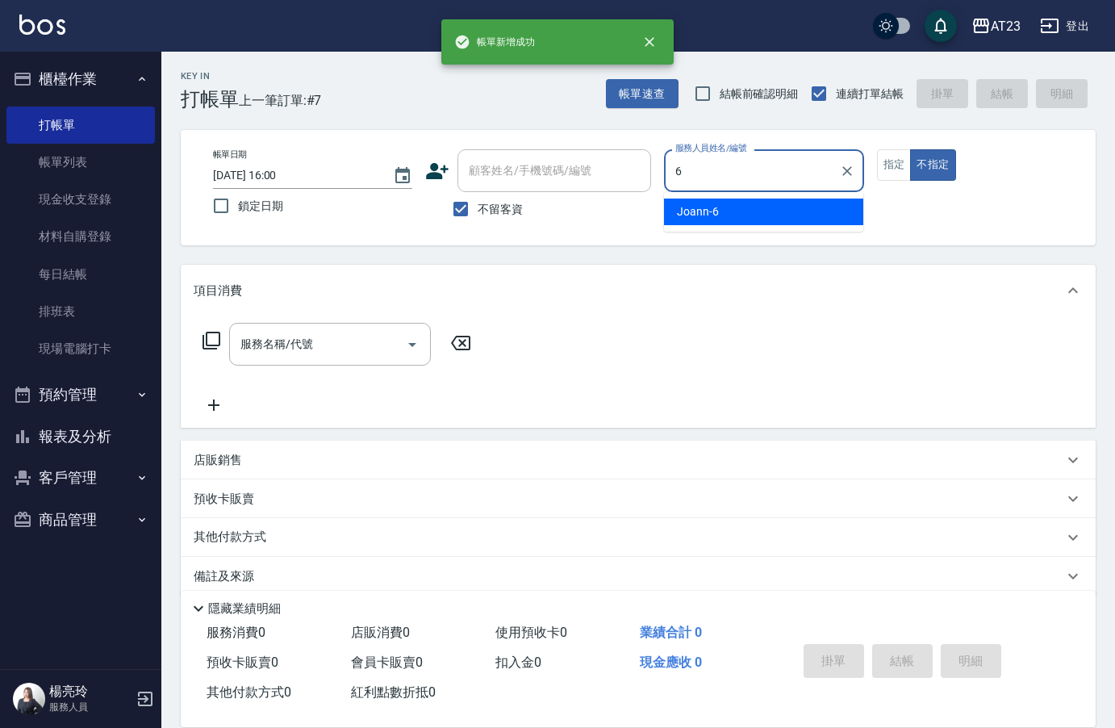
type input "Joann-6"
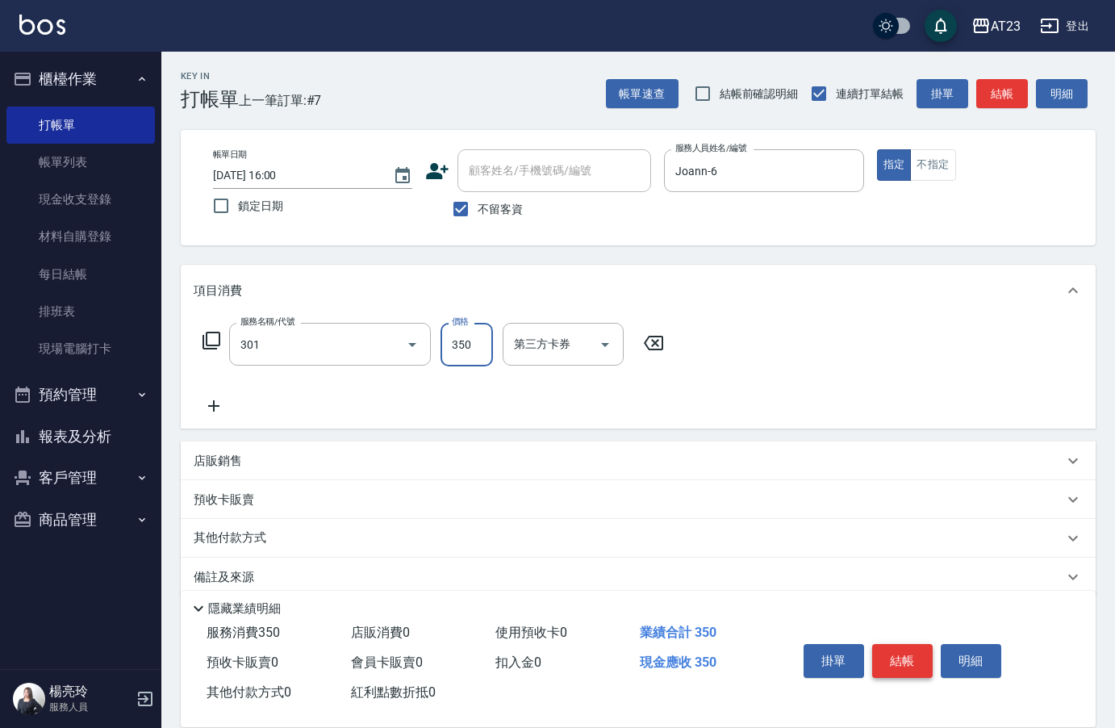
type input "造型剪髮(301)"
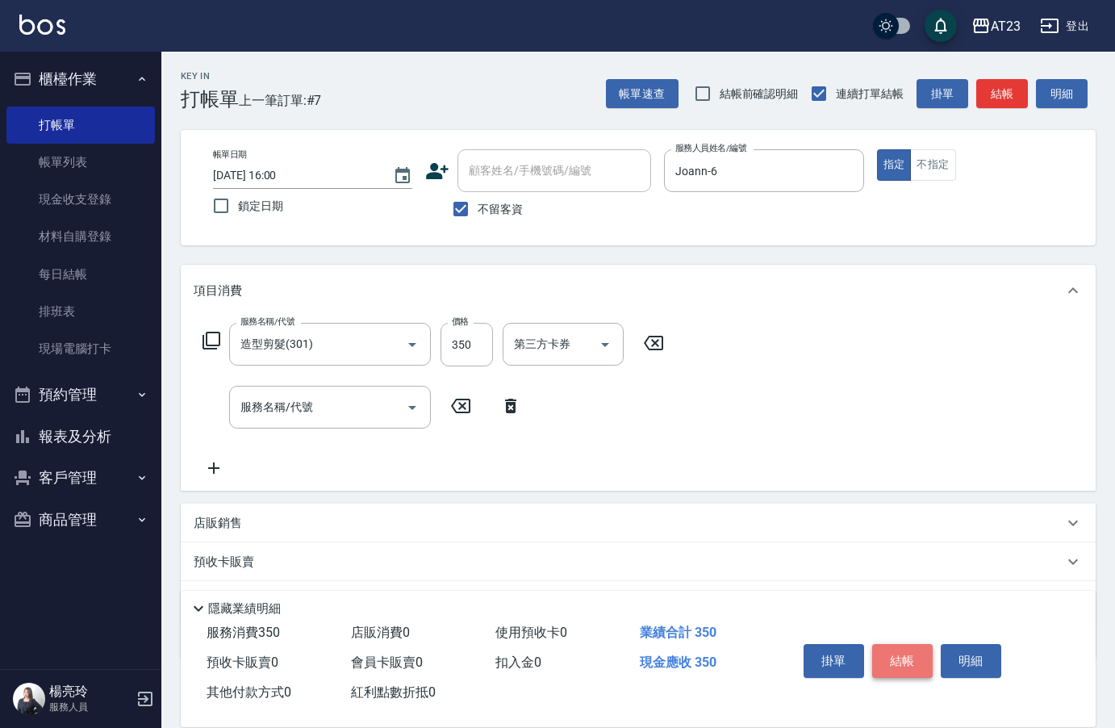
click at [903, 647] on button "結帳" at bounding box center [902, 661] width 61 height 34
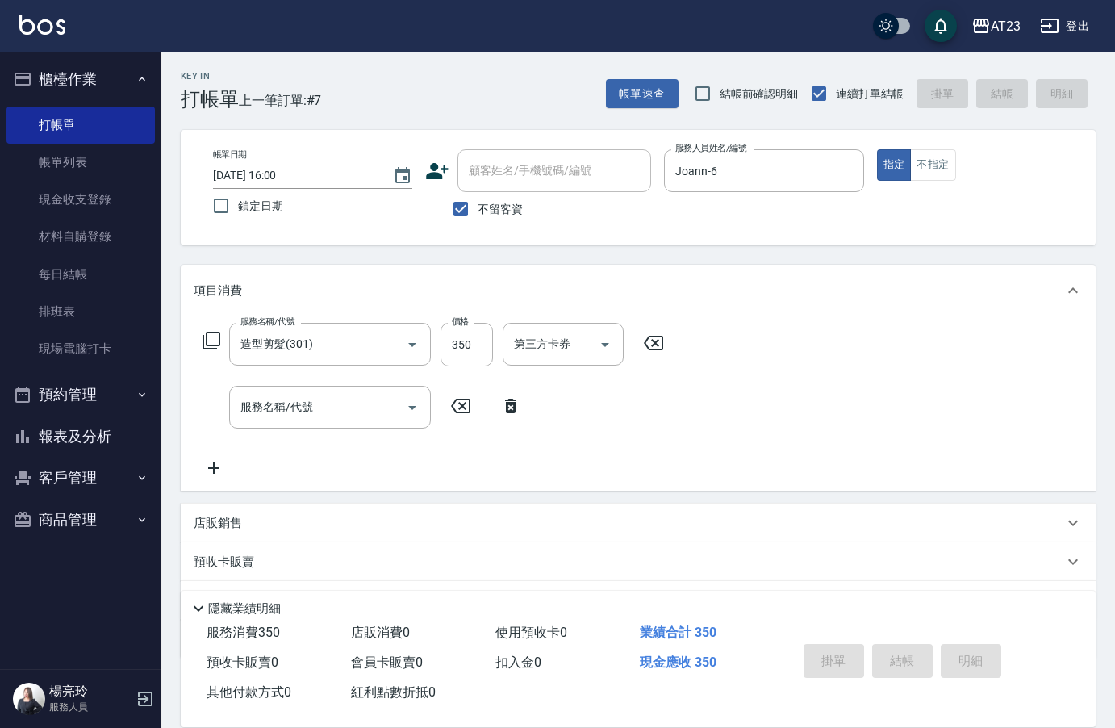
type input "[DATE] 16:01"
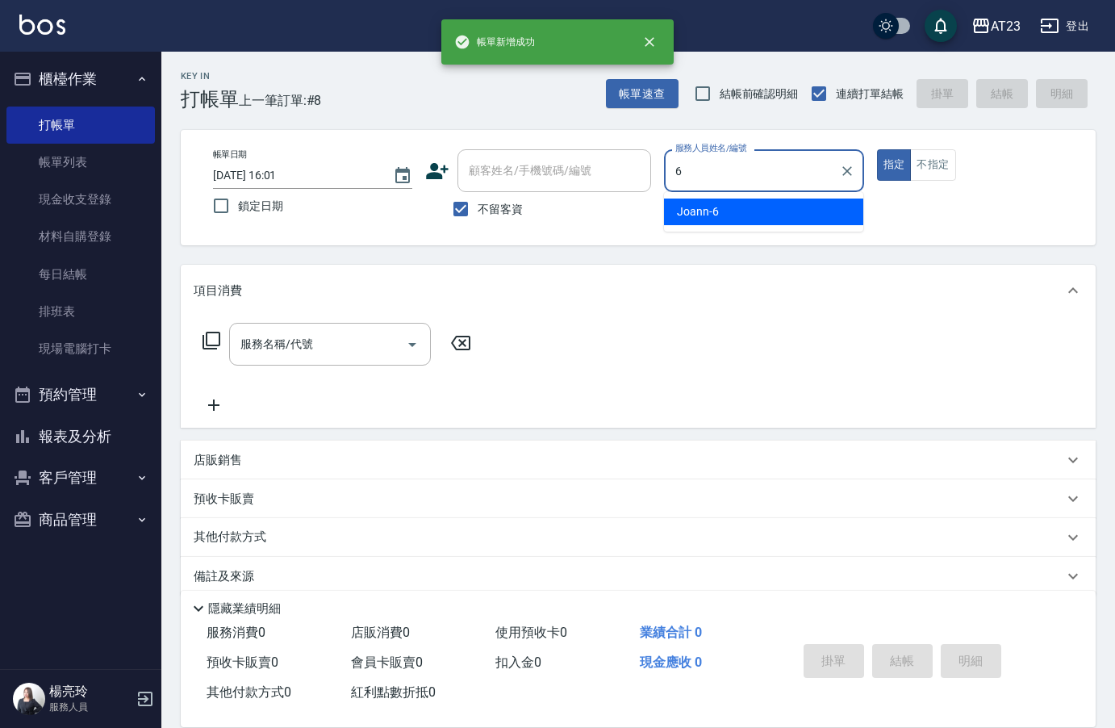
type input "Joann-6"
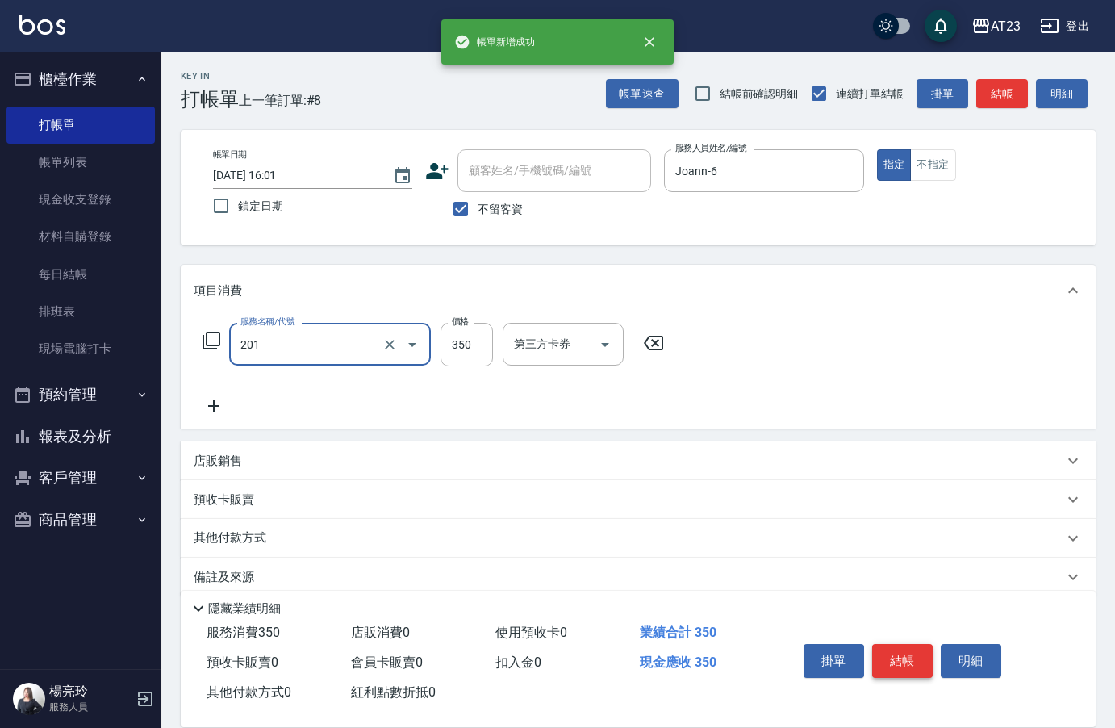
type input "一般洗髮(201)"
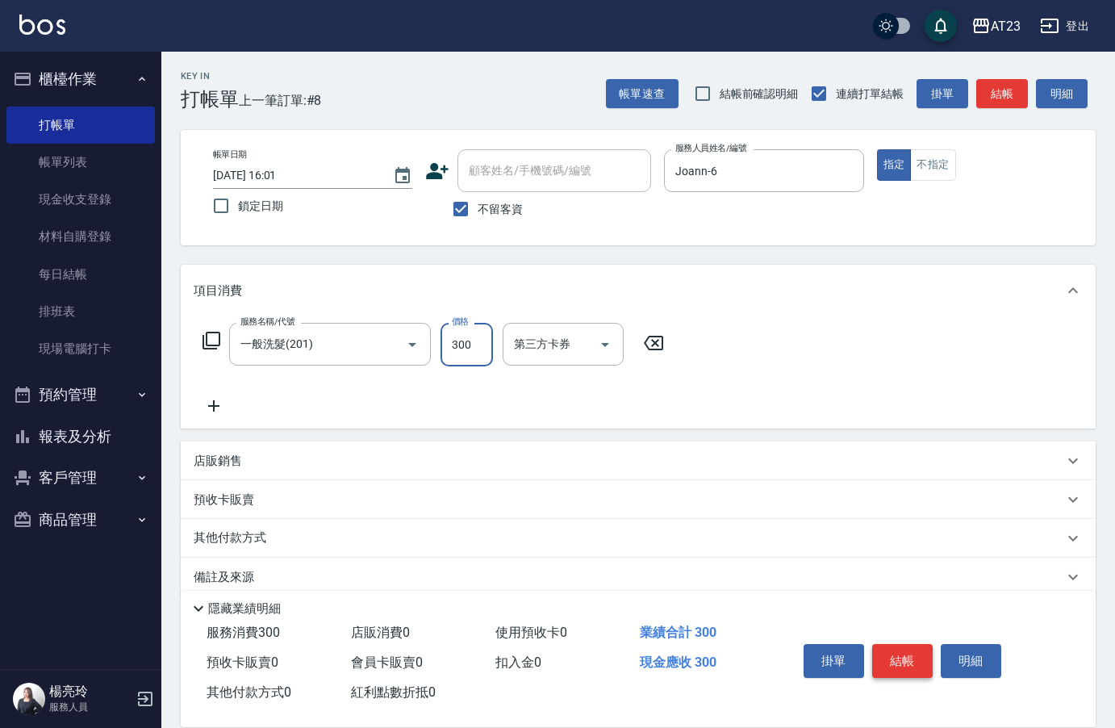
type input "300"
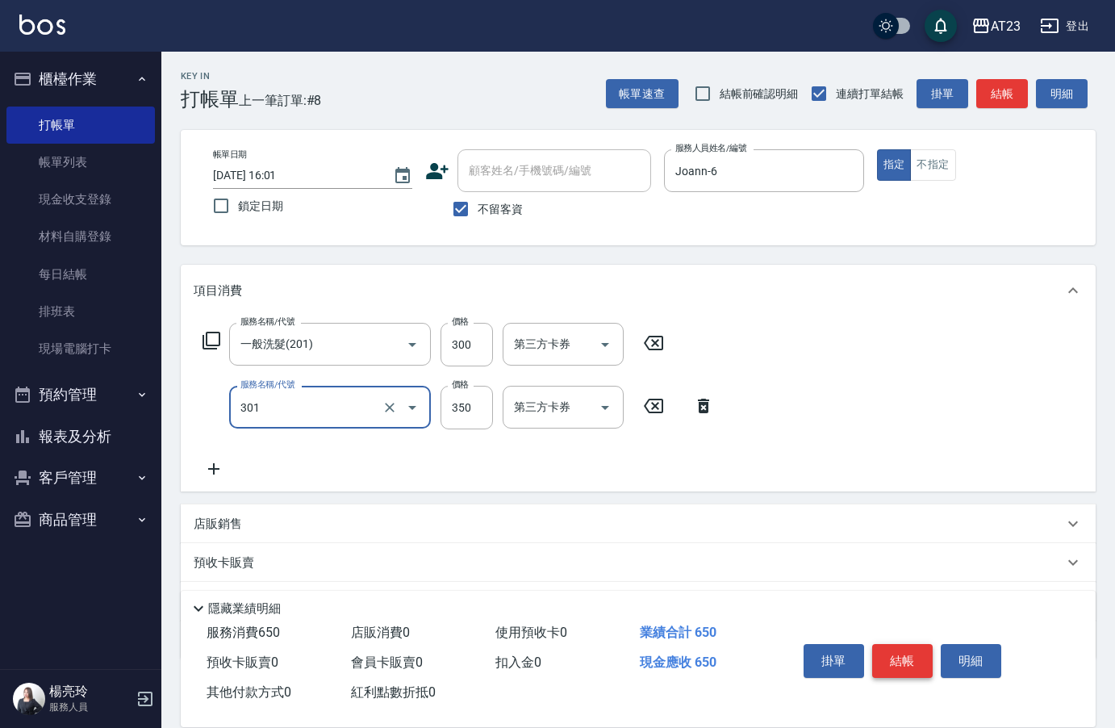
type input "造型剪髮(301)"
type input "300"
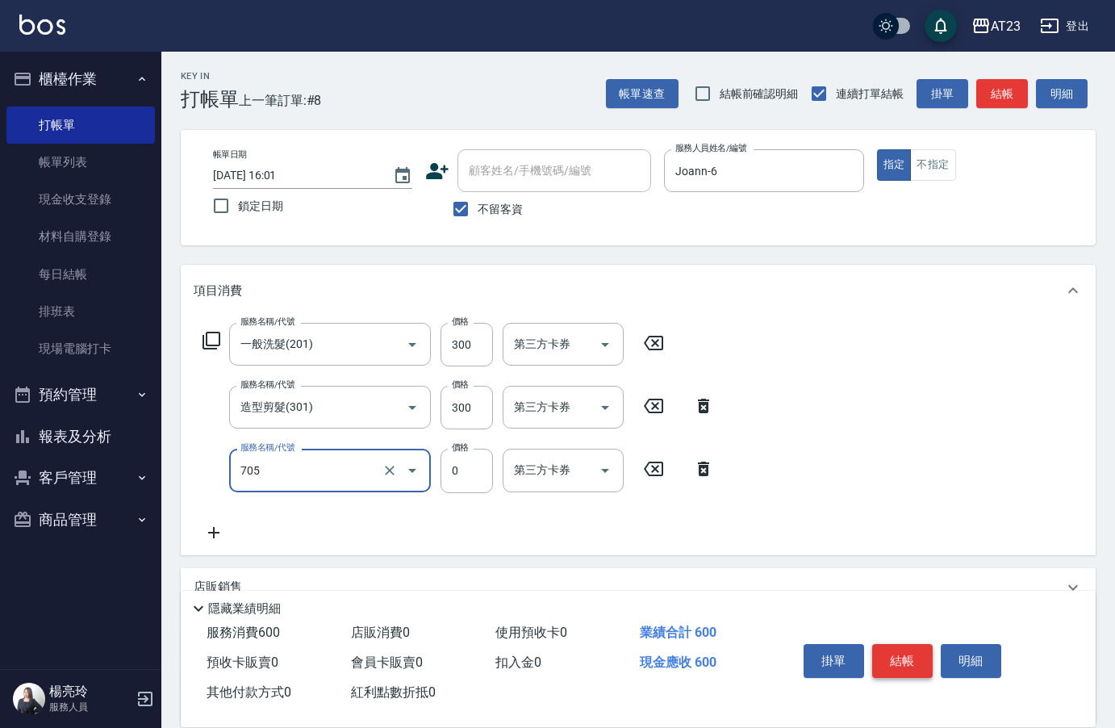
type input "互助50(705)"
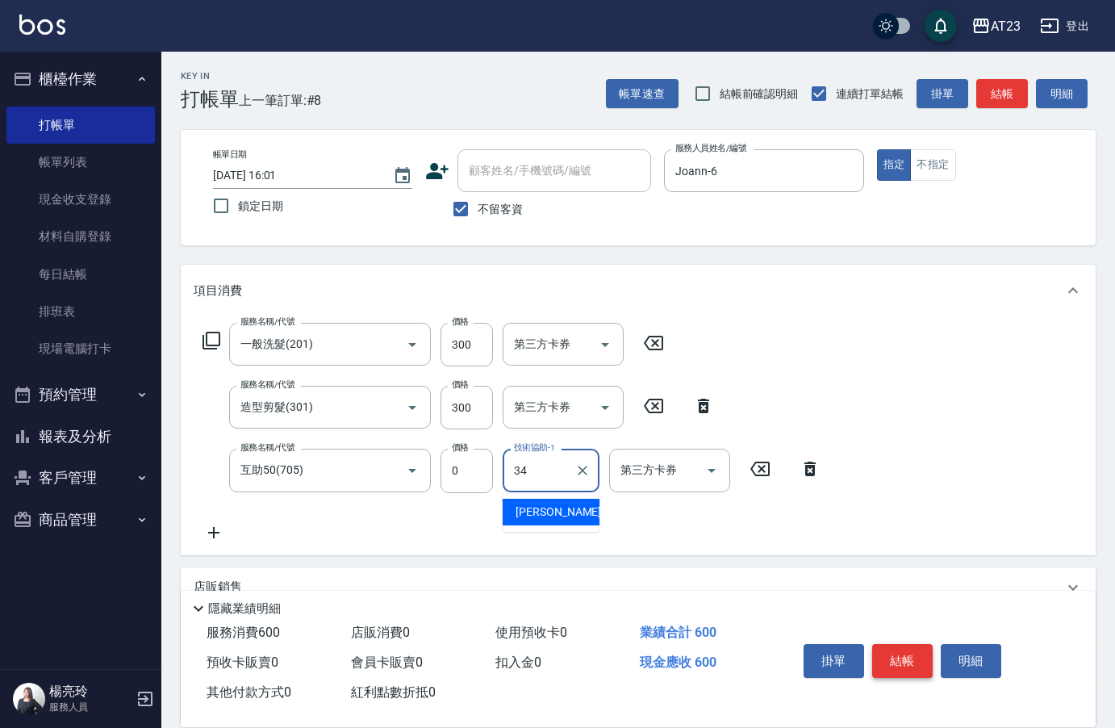
type input "[PERSON_NAME]-34"
click at [903, 647] on button "結帳" at bounding box center [902, 661] width 61 height 34
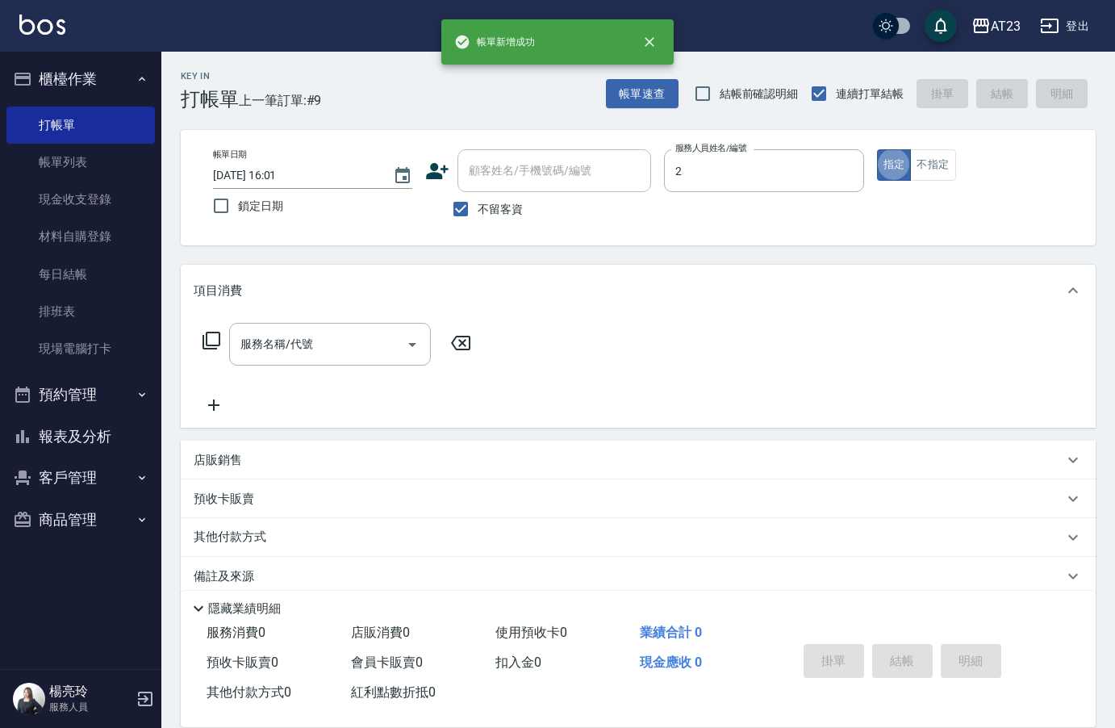
type input "美瑛-2"
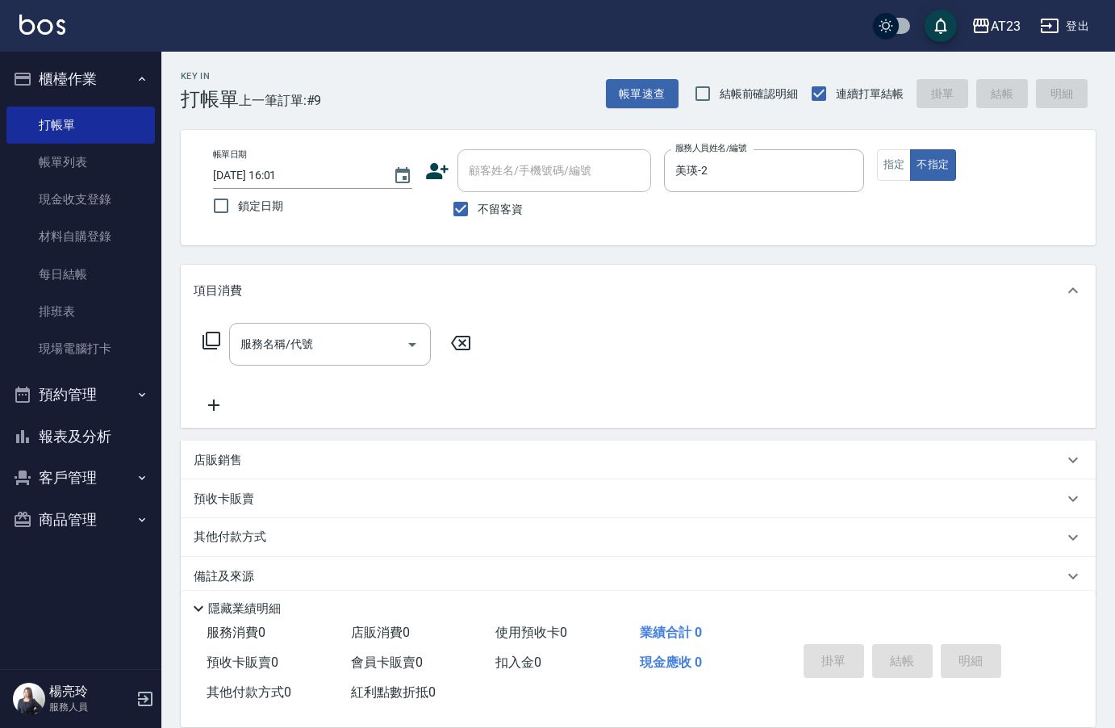
click at [207, 334] on icon at bounding box center [212, 341] width 18 height 18
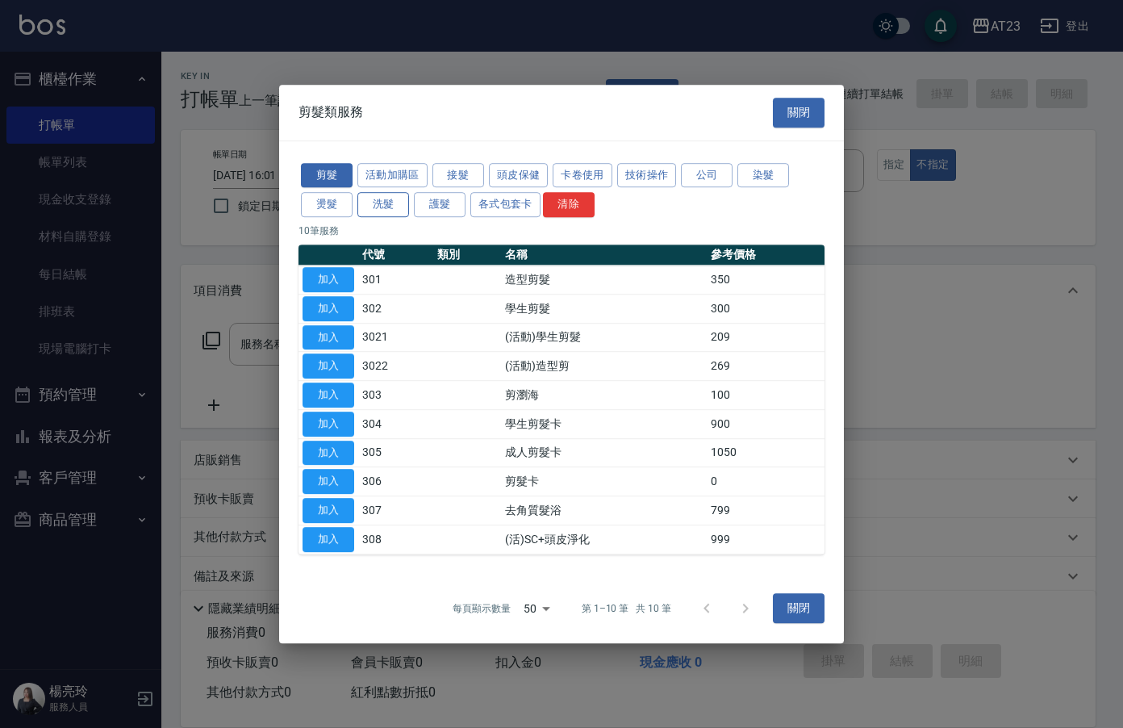
click at [374, 211] on button "洗髮" at bounding box center [383, 204] width 52 height 25
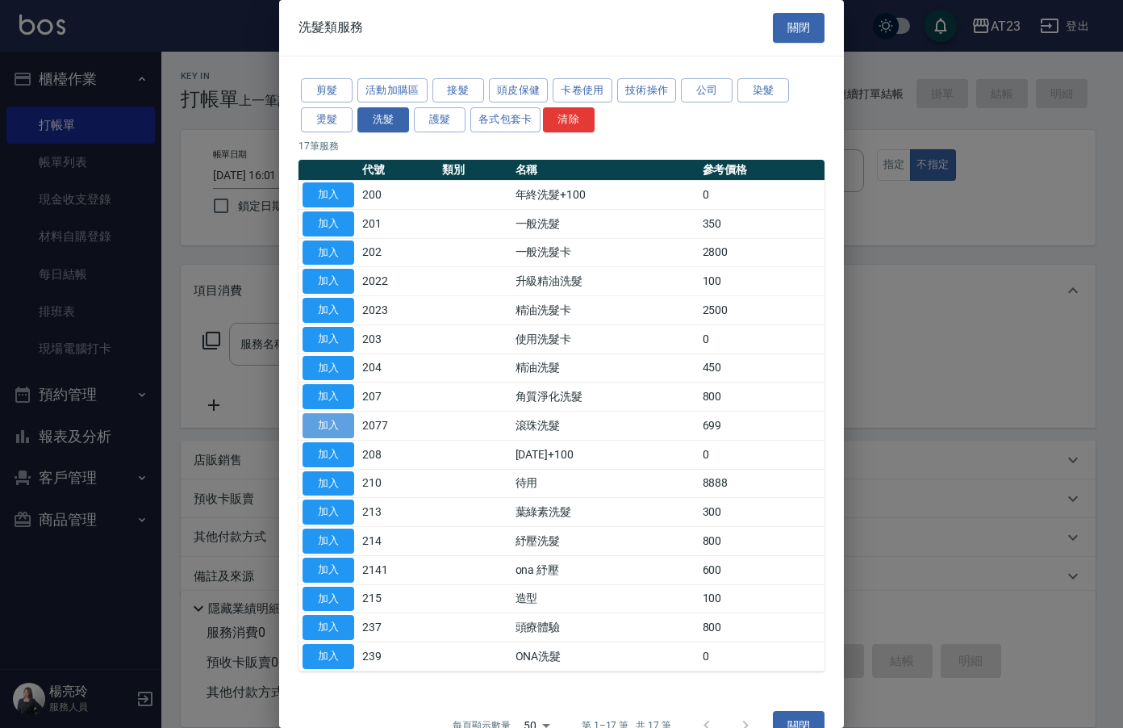
click at [335, 424] on button "加入" at bounding box center [329, 425] width 52 height 25
type input "滾珠洗髮(2077)"
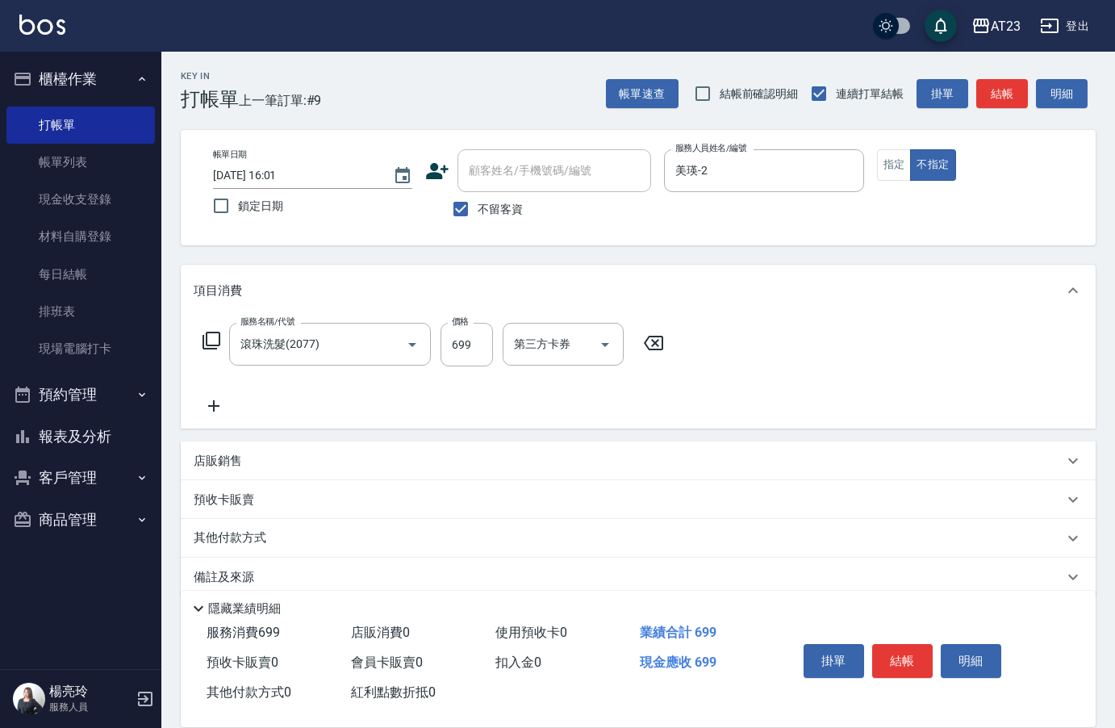
click at [220, 412] on icon at bounding box center [214, 405] width 40 height 19
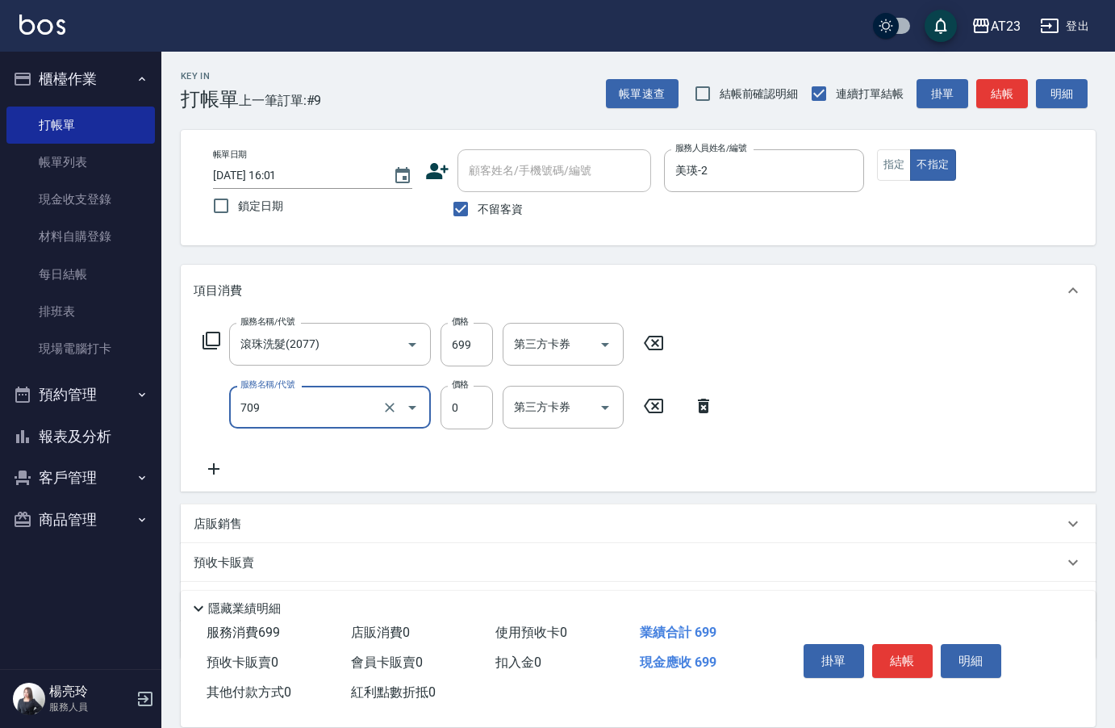
type input "互助90(709)"
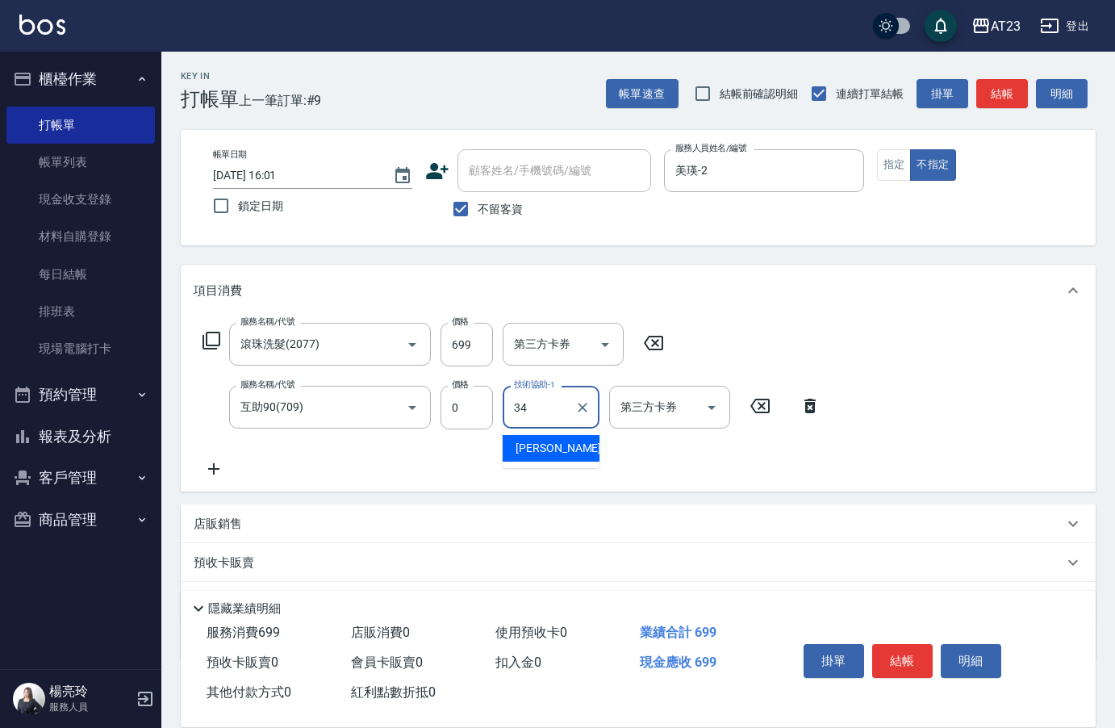
type input "[PERSON_NAME]-34"
click at [908, 653] on button "結帳" at bounding box center [902, 661] width 61 height 34
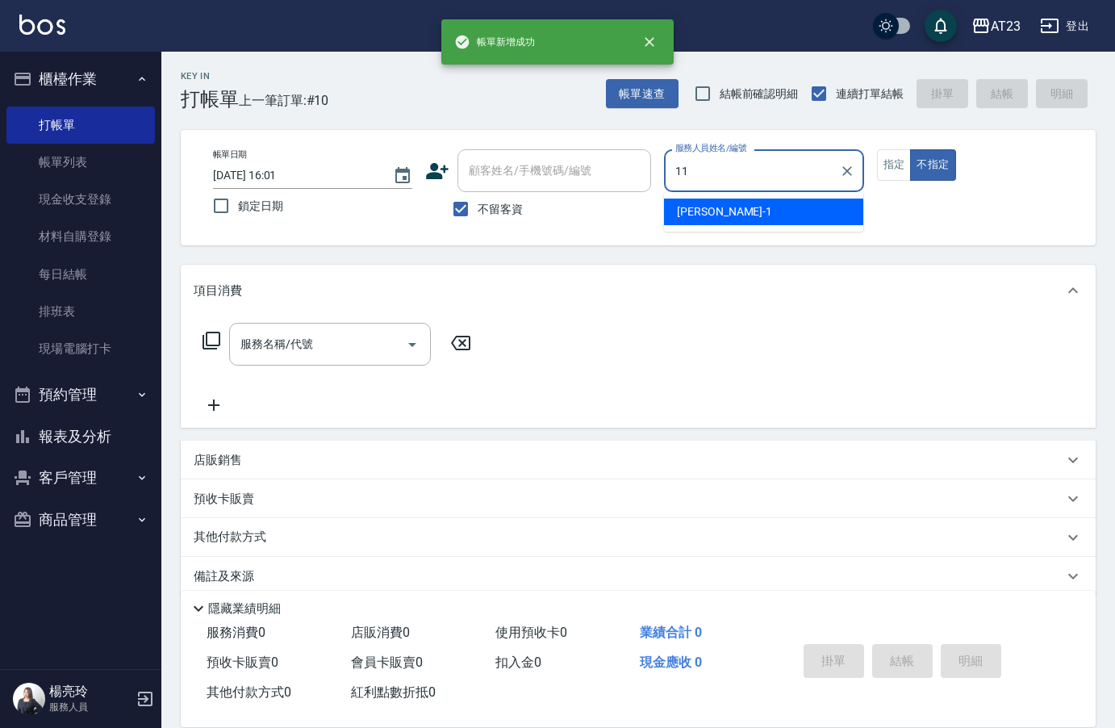
type input "JUN-11"
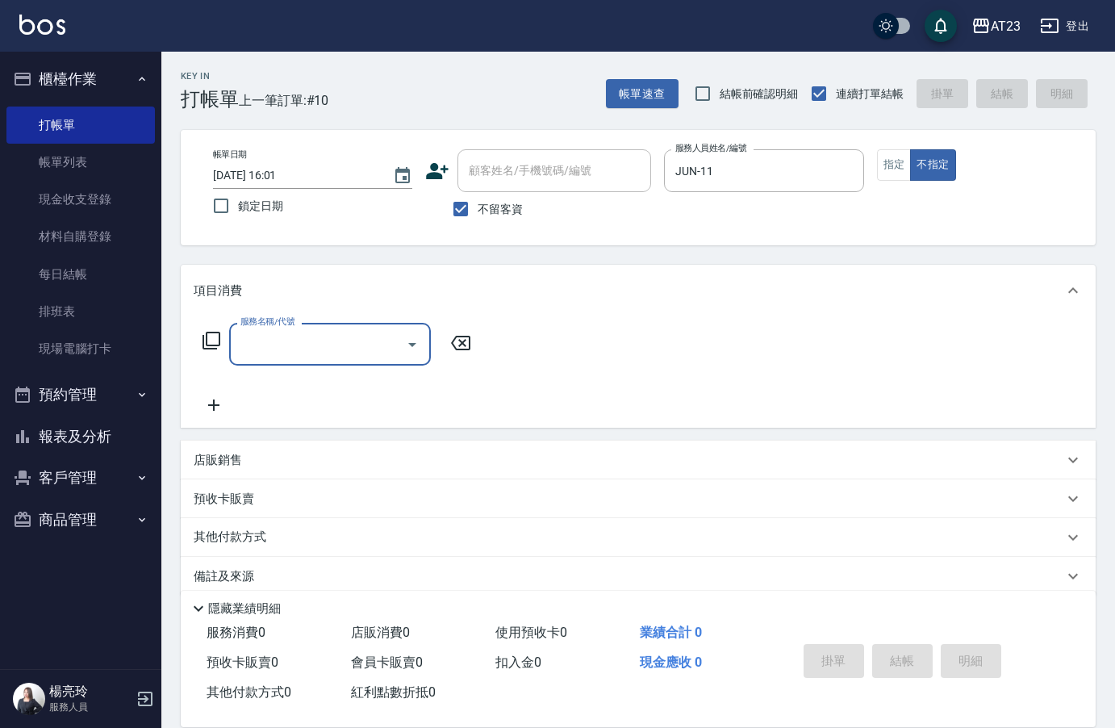
click at [213, 341] on icon at bounding box center [211, 340] width 19 height 19
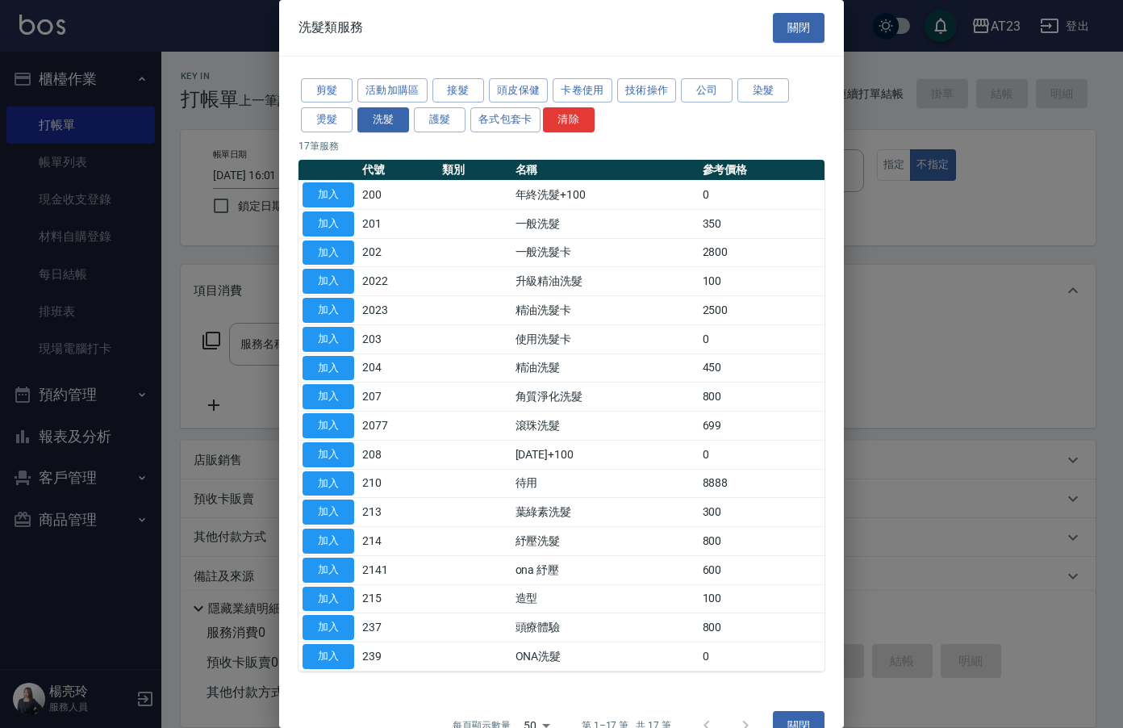
drag, startPoint x: 325, startPoint y: 414, endPoint x: 227, endPoint y: 413, distance: 98.4
click at [324, 414] on button "加入" at bounding box center [329, 425] width 52 height 25
type input "滾珠洗髮(2077)"
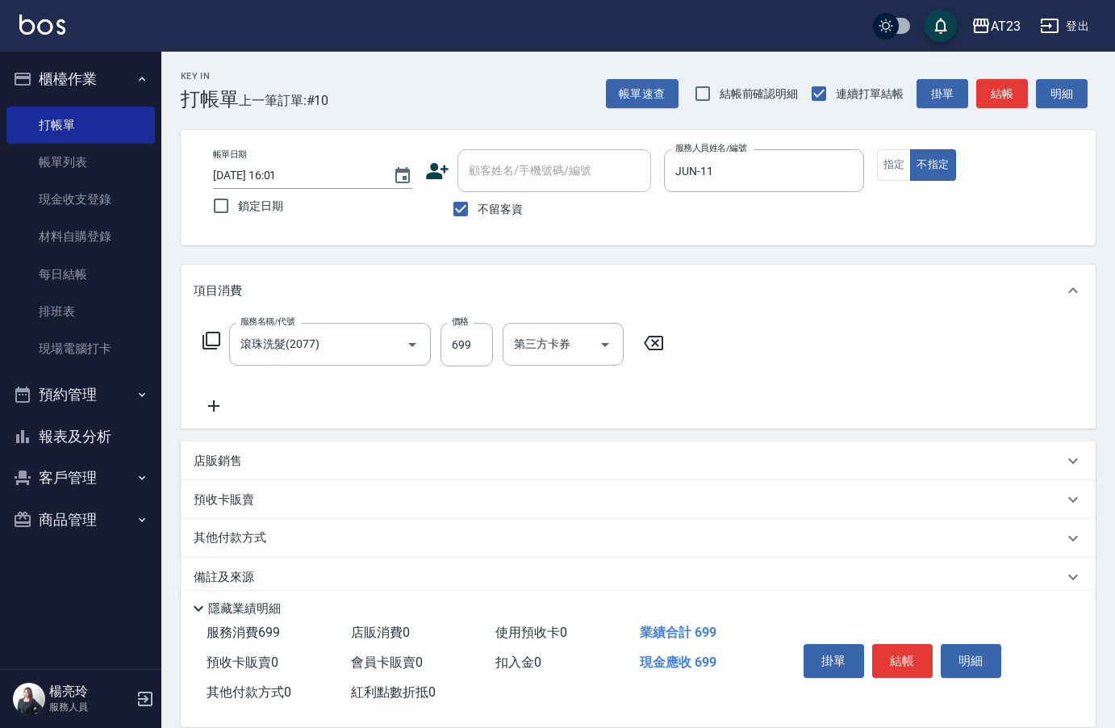
click at [215, 410] on icon at bounding box center [214, 405] width 40 height 19
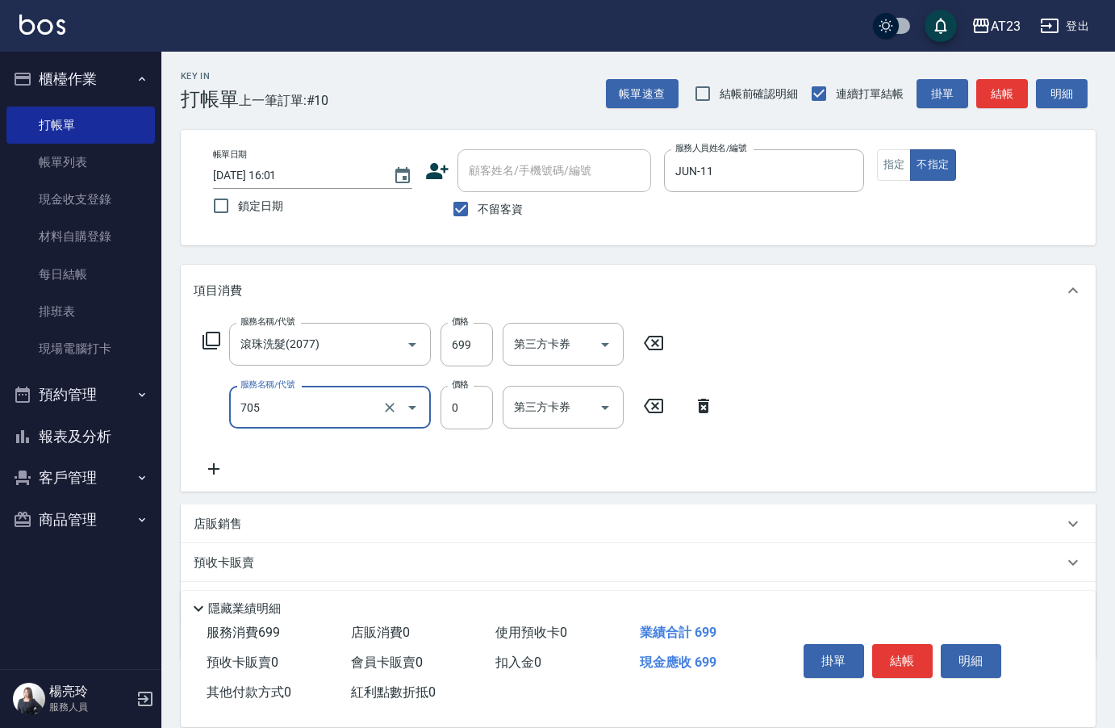
type input "互助50(705)"
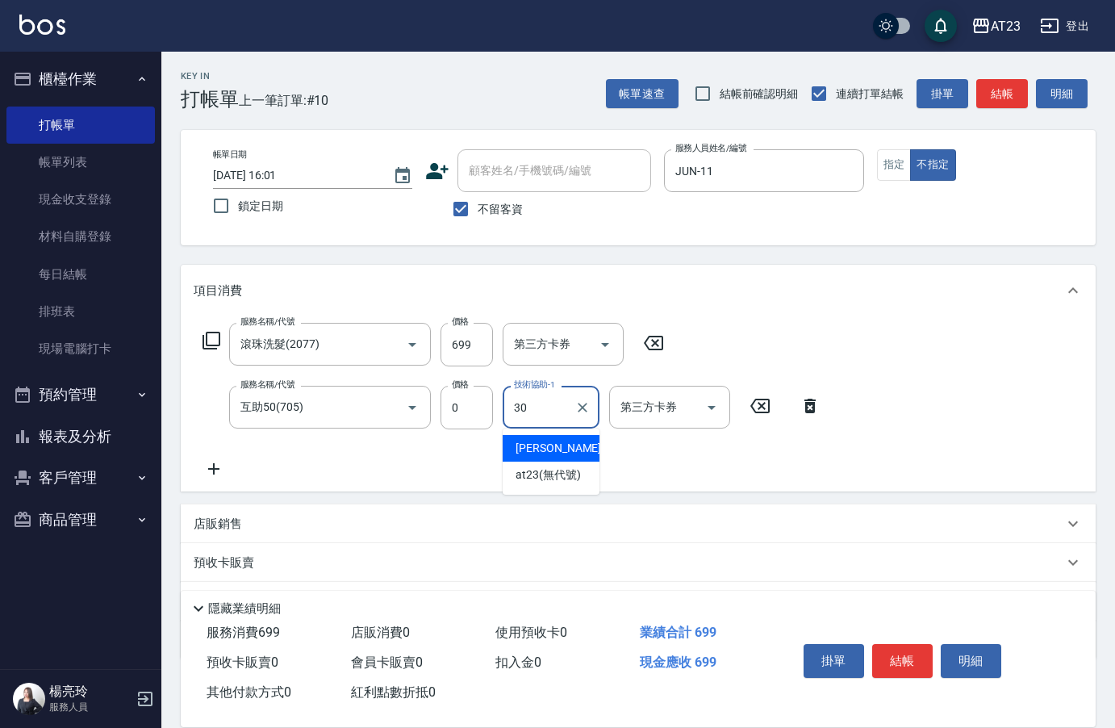
type input "Penny-30"
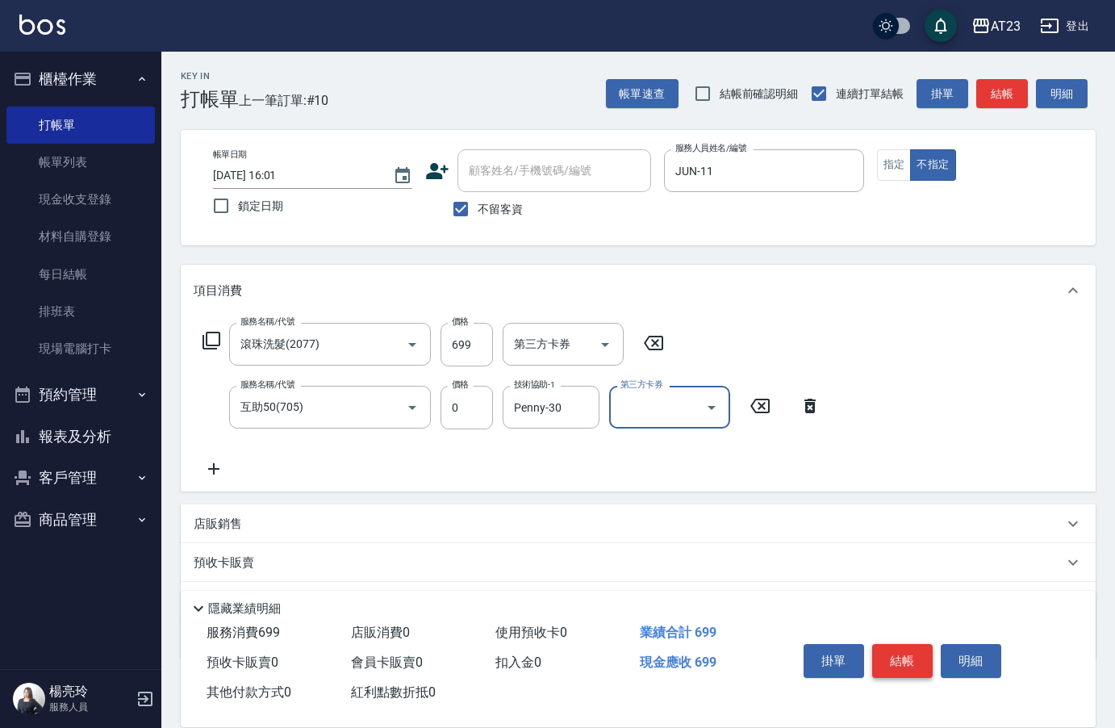
click at [907, 653] on button "結帳" at bounding box center [902, 661] width 61 height 34
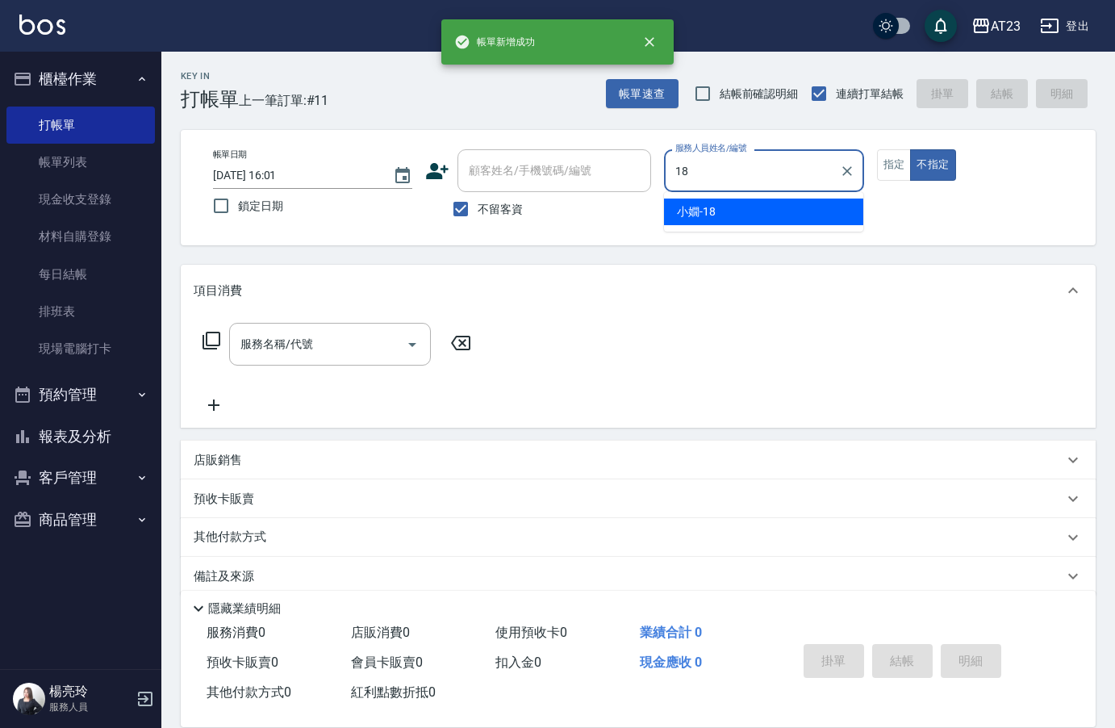
type input "[PERSON_NAME]-18"
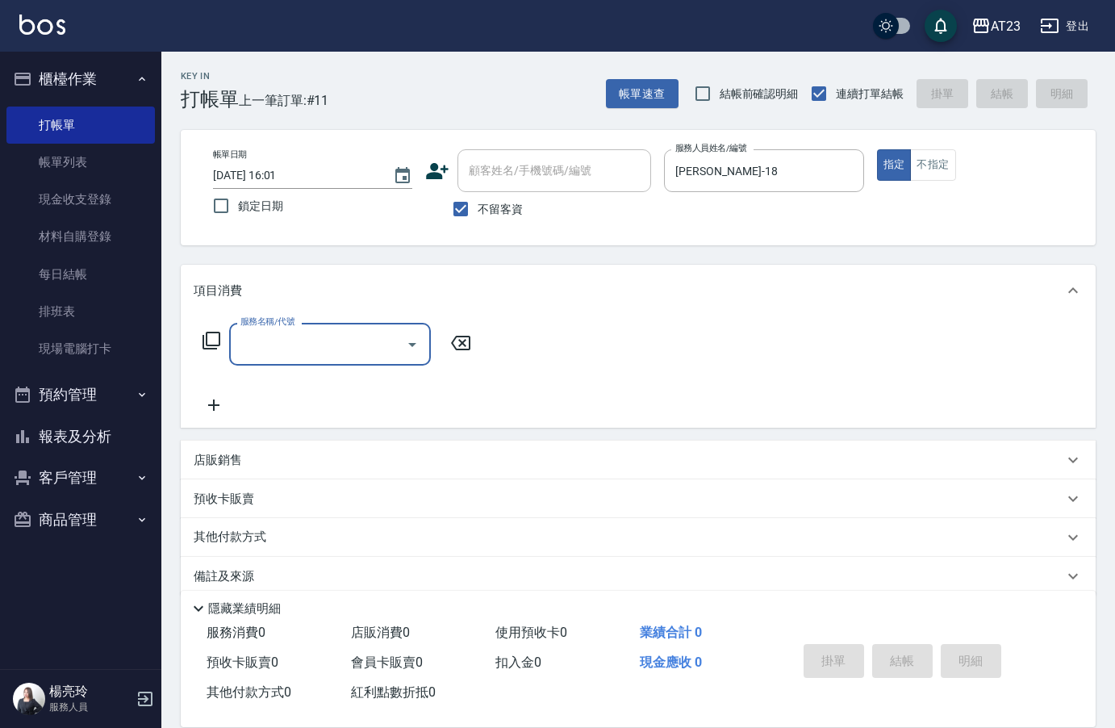
click at [210, 339] on icon at bounding box center [211, 340] width 19 height 19
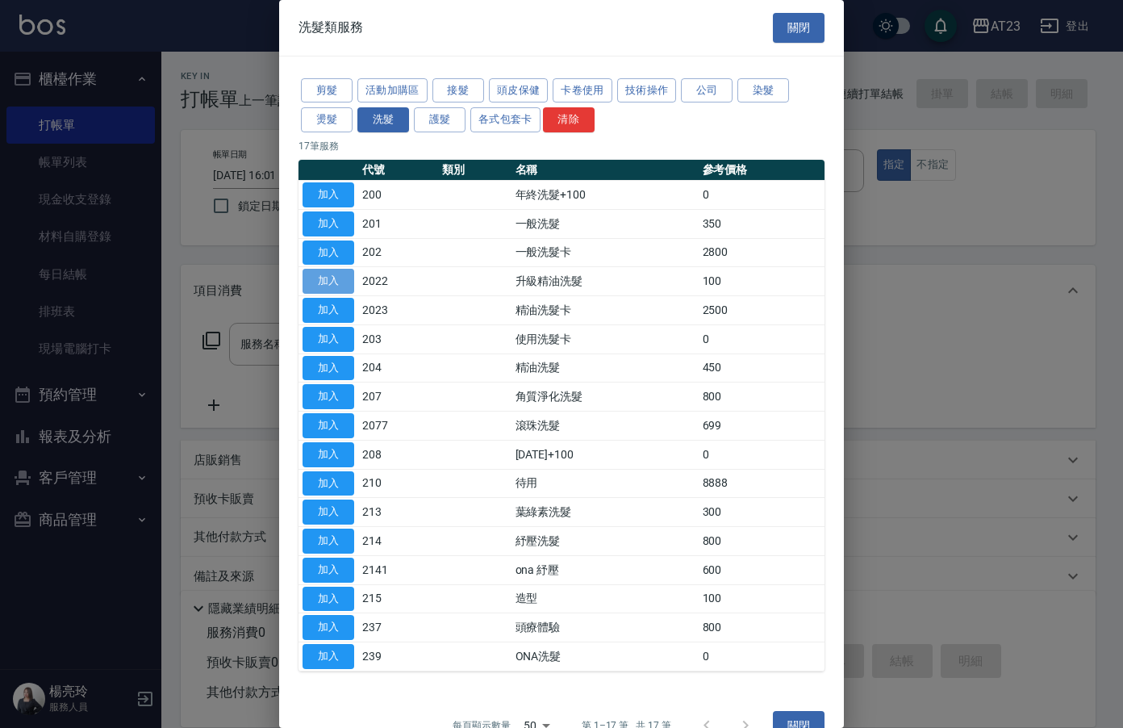
click at [351, 282] on button "加入" at bounding box center [329, 281] width 52 height 25
type input "升級精油洗髮(2022)"
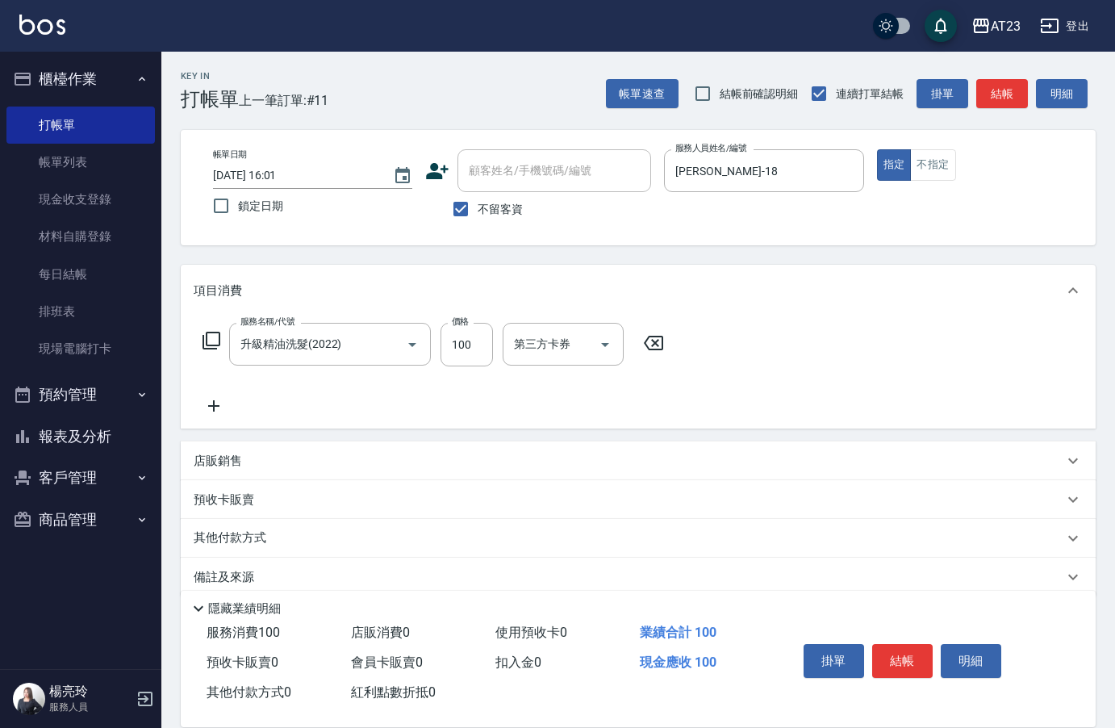
click at [211, 340] on icon at bounding box center [211, 340] width 19 height 19
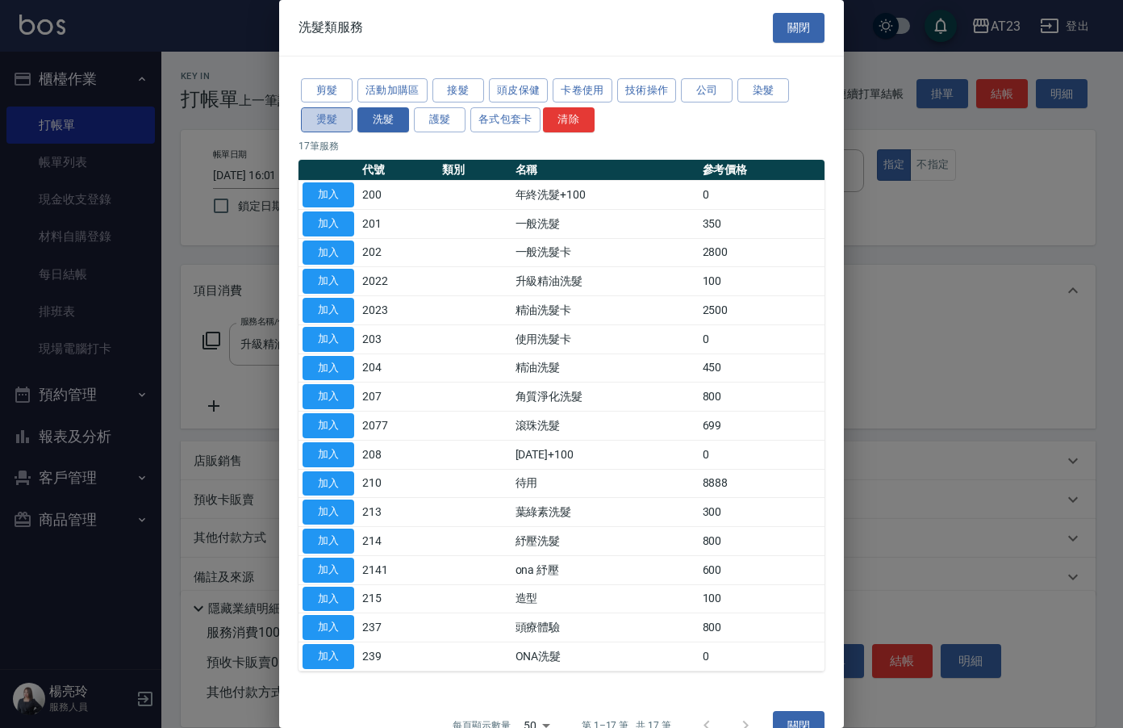
click at [349, 115] on button "燙髮" at bounding box center [327, 119] width 52 height 25
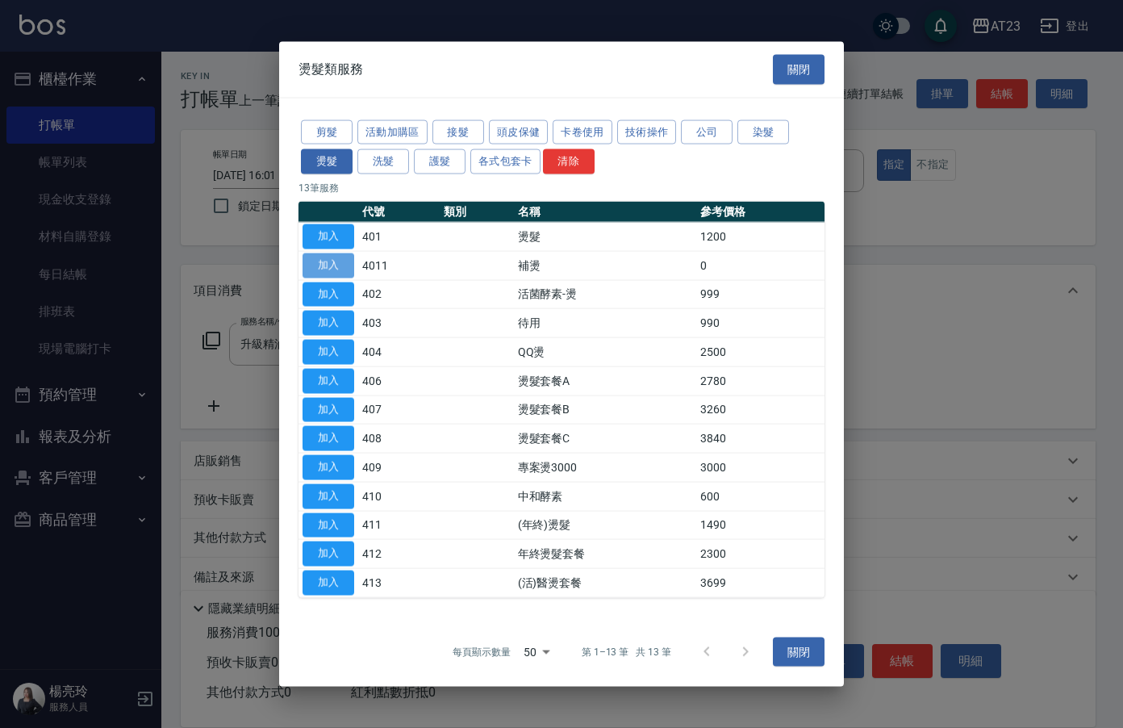
click at [321, 257] on button "加入" at bounding box center [329, 265] width 52 height 25
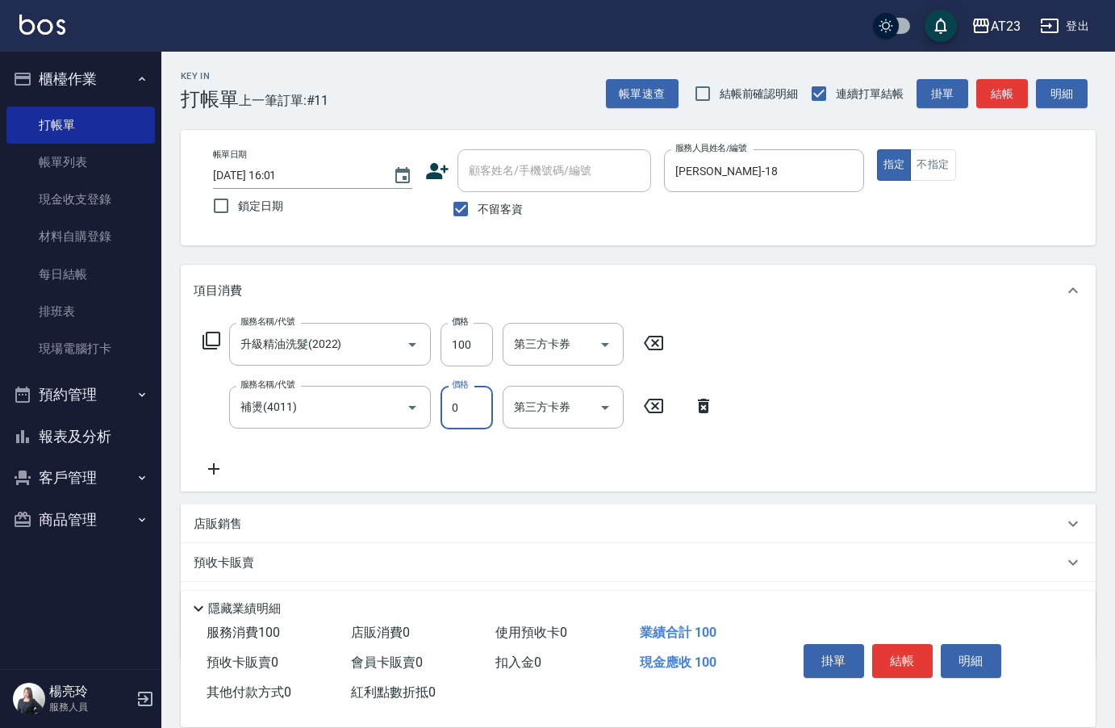
click at [474, 406] on input "0" at bounding box center [467, 408] width 52 height 44
type input "500"
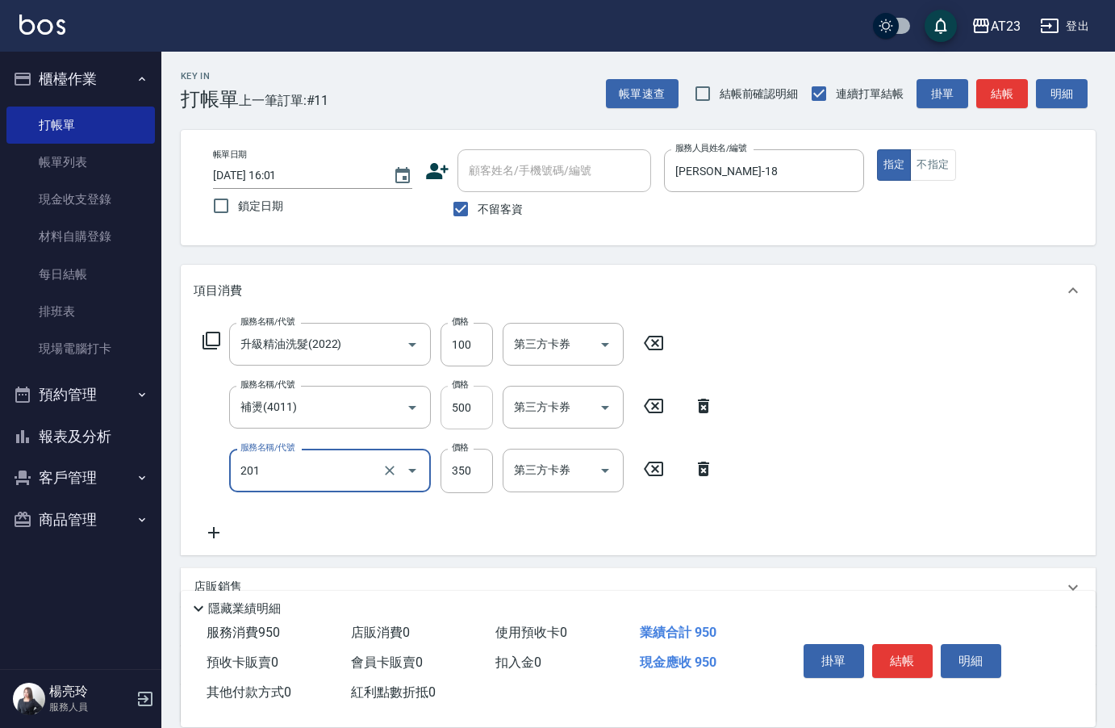
type input "一般洗髮(201)"
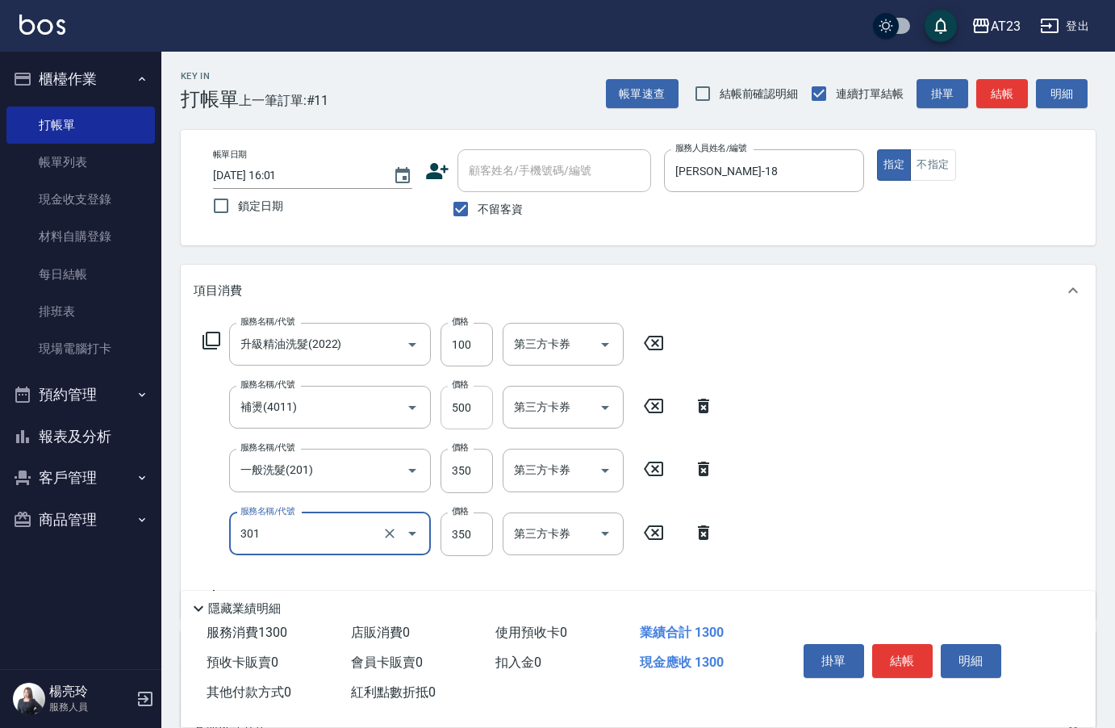
type input "造型剪髮(301)"
type input "550"
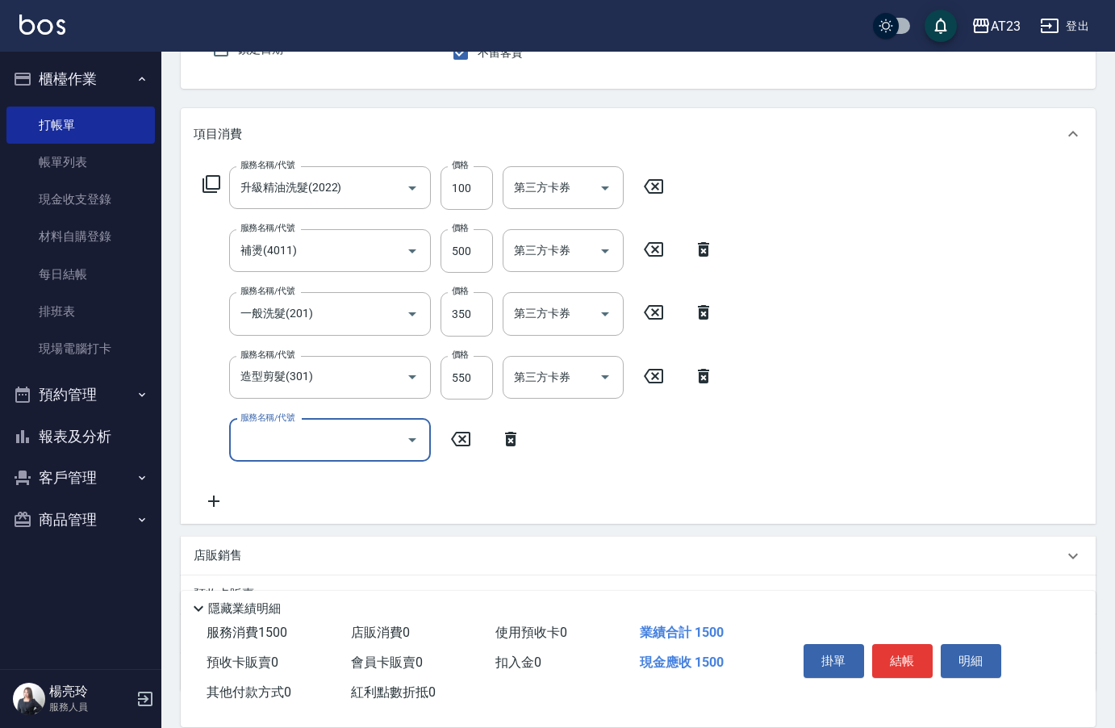
scroll to position [275, 0]
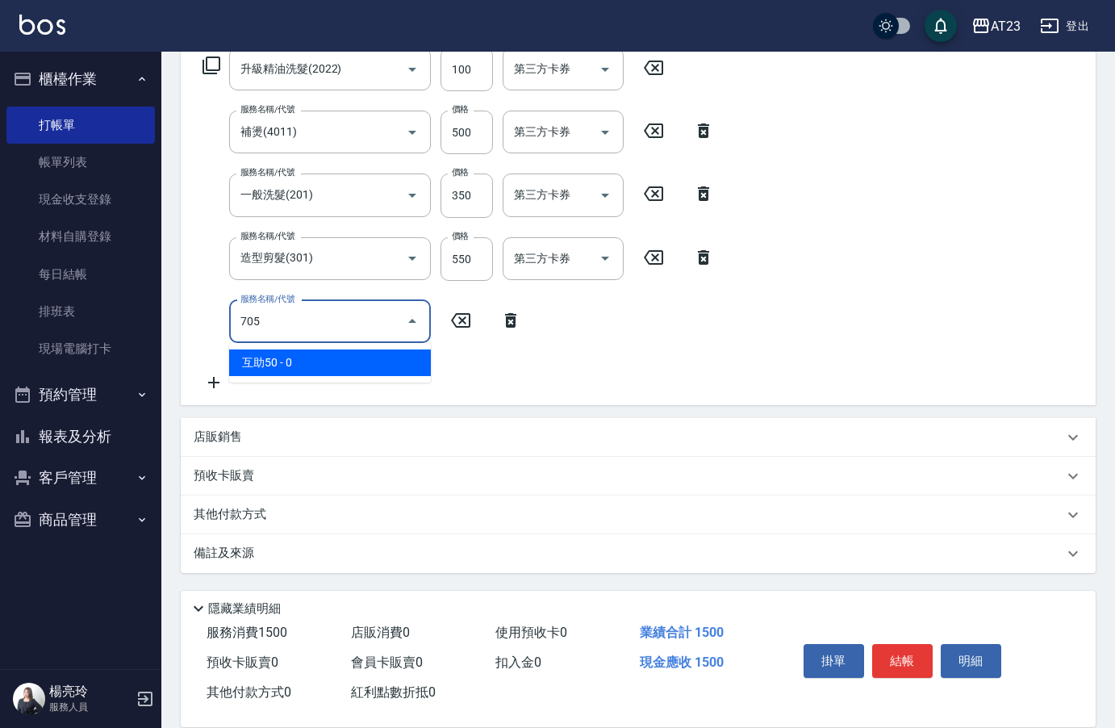
type input "互助50(705)"
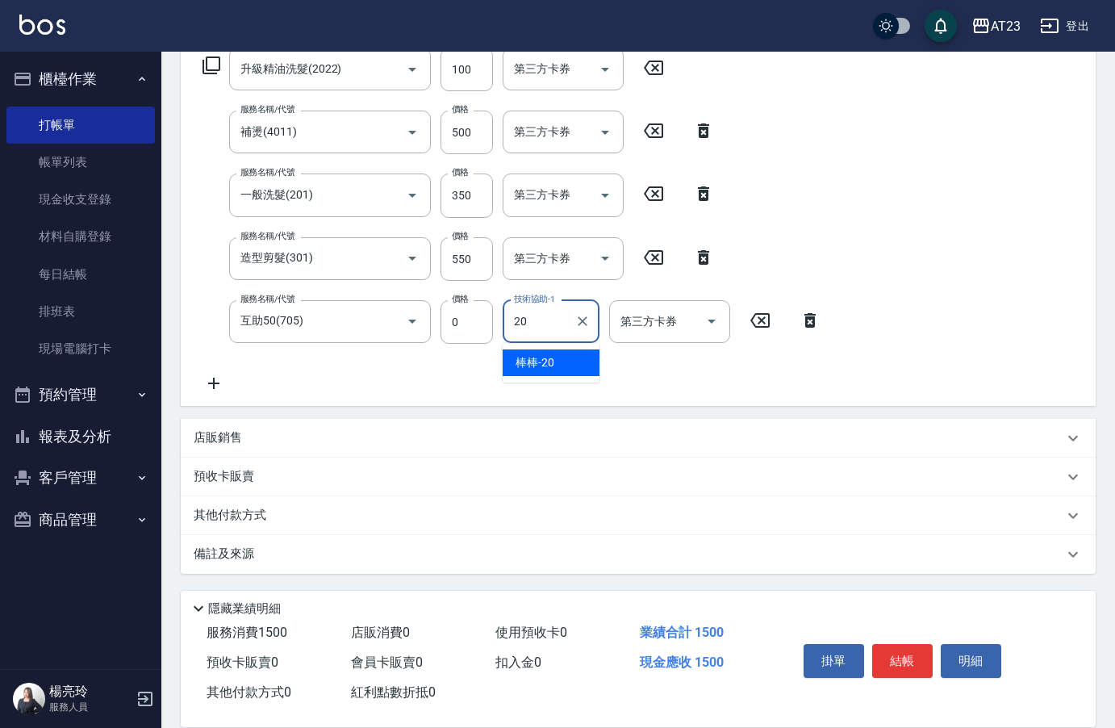
type input "棒棒-20"
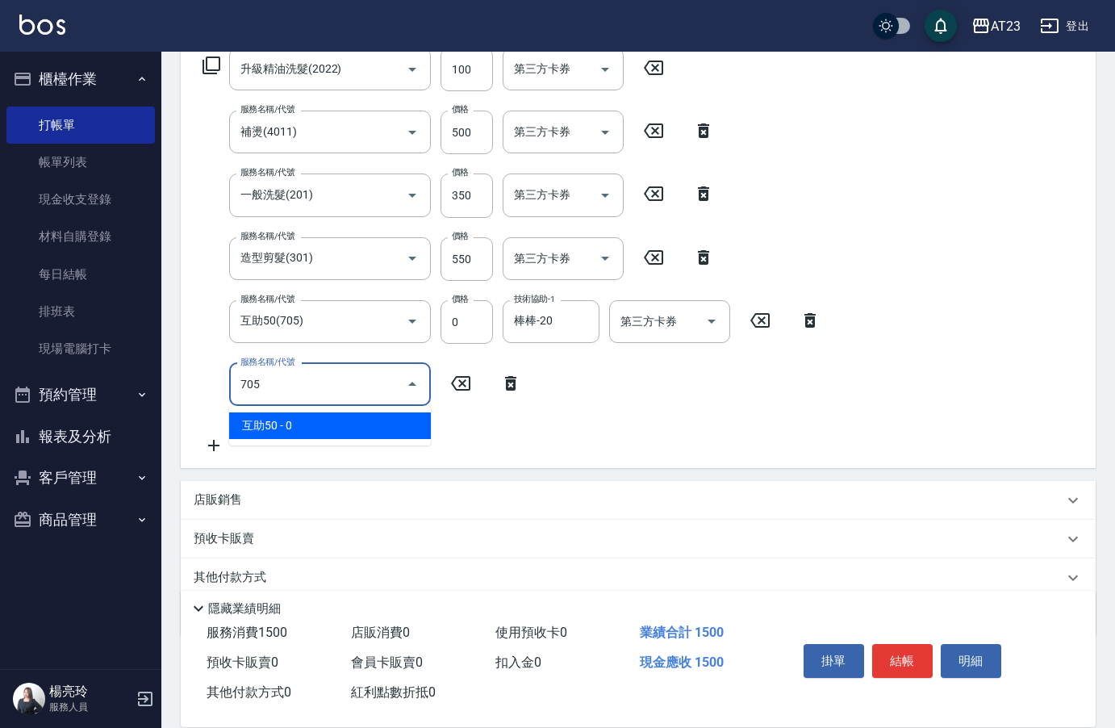
type input "互助50(705)"
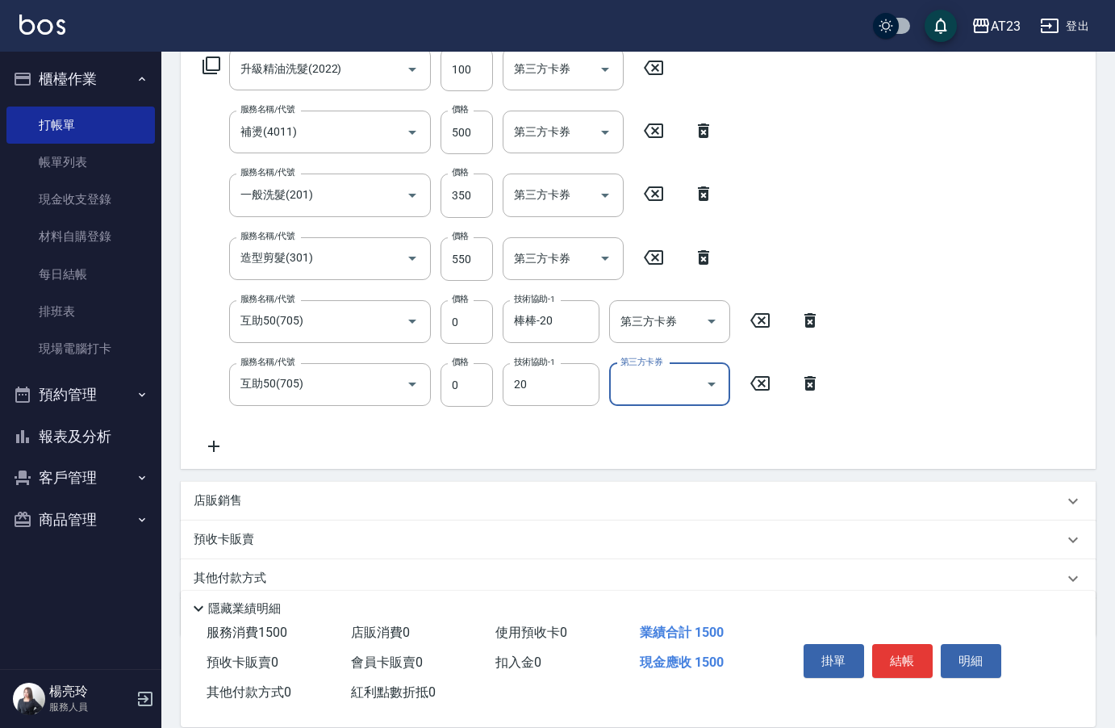
type input "棒棒-20"
click at [907, 646] on button "結帳" at bounding box center [902, 661] width 61 height 34
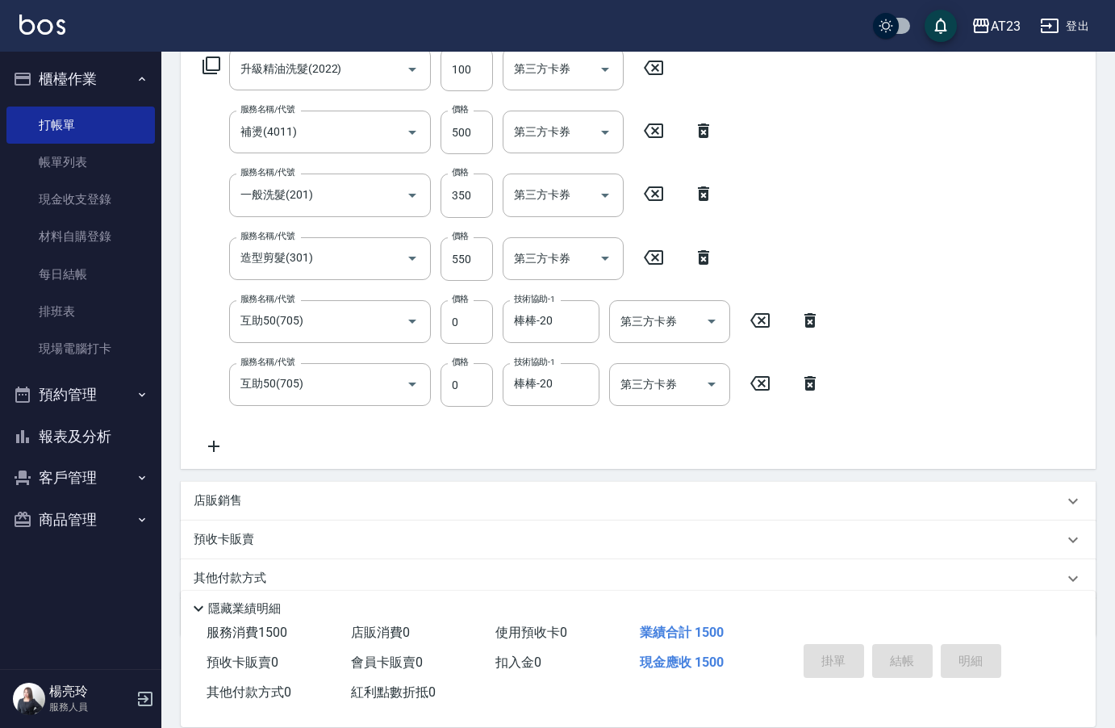
type input "[DATE] 16:02"
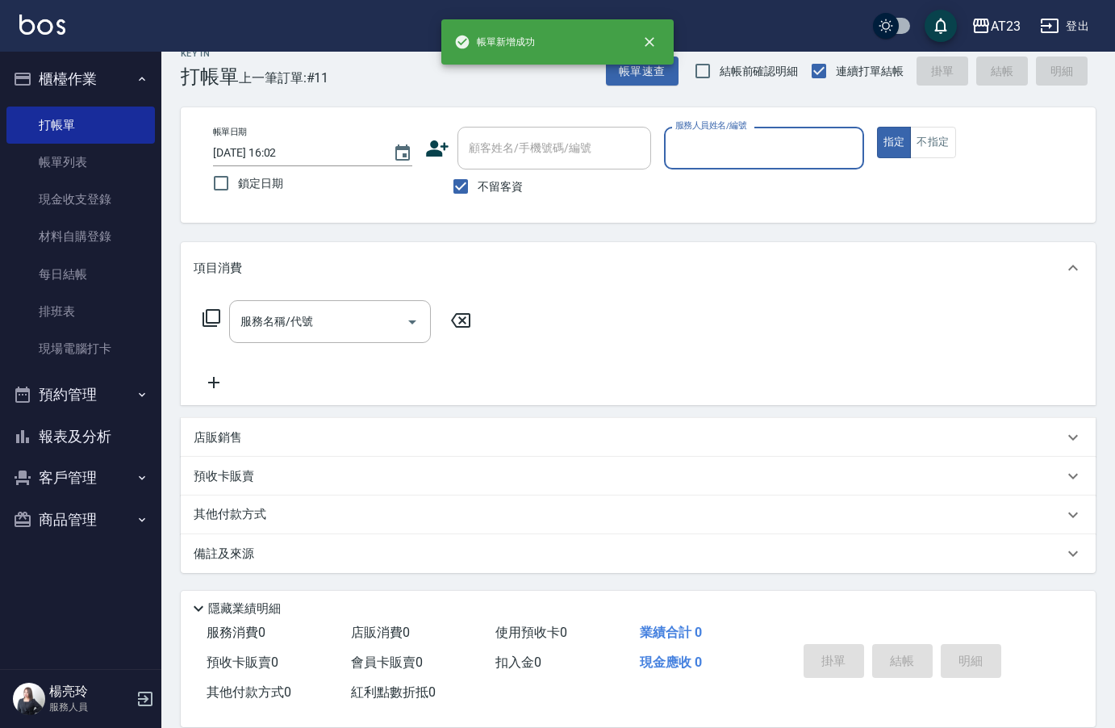
scroll to position [23, 0]
type input "JUN-11"
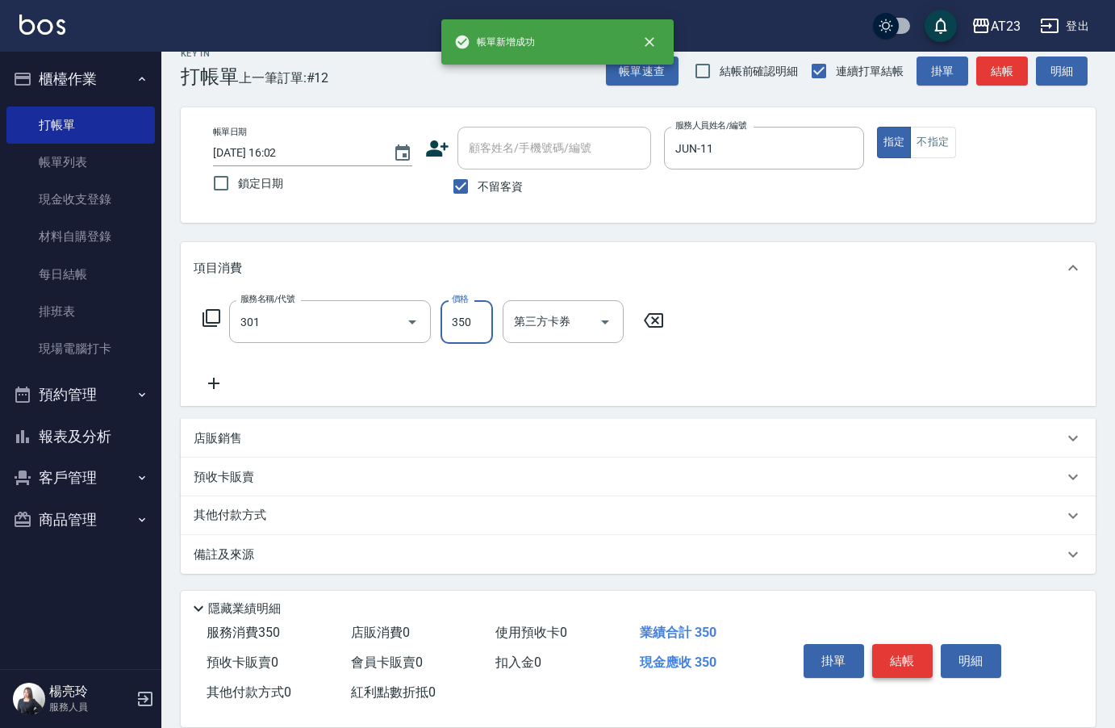
type input "造型剪髮(301)"
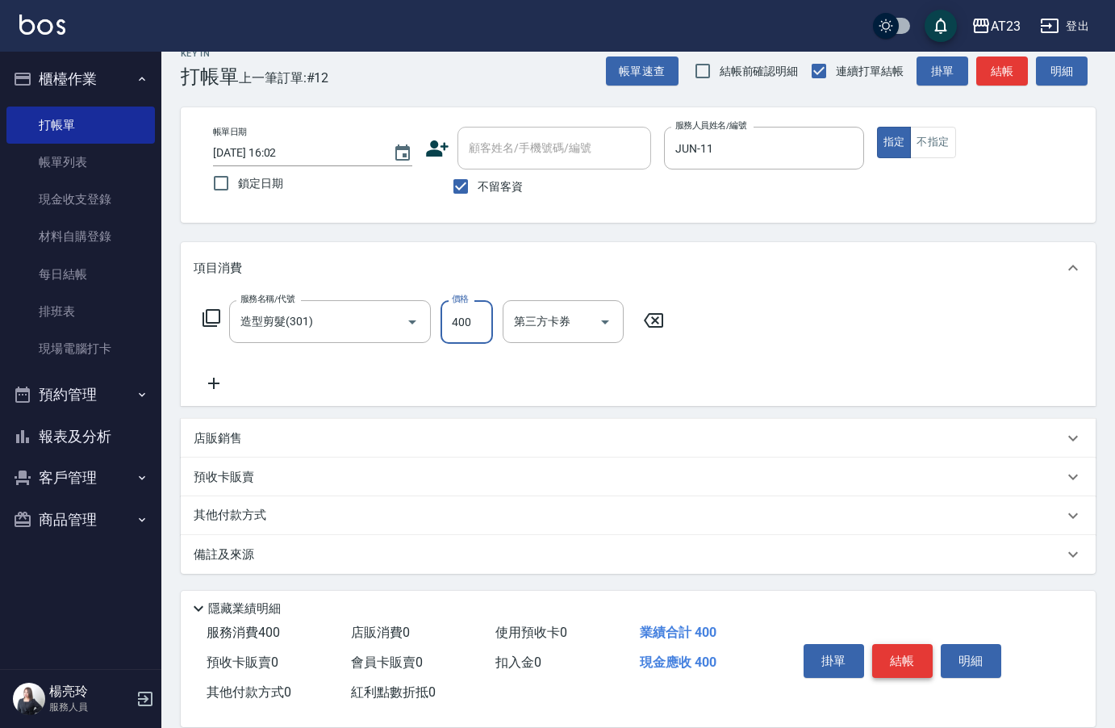
type input "400"
click at [907, 646] on button "結帳" at bounding box center [902, 661] width 61 height 34
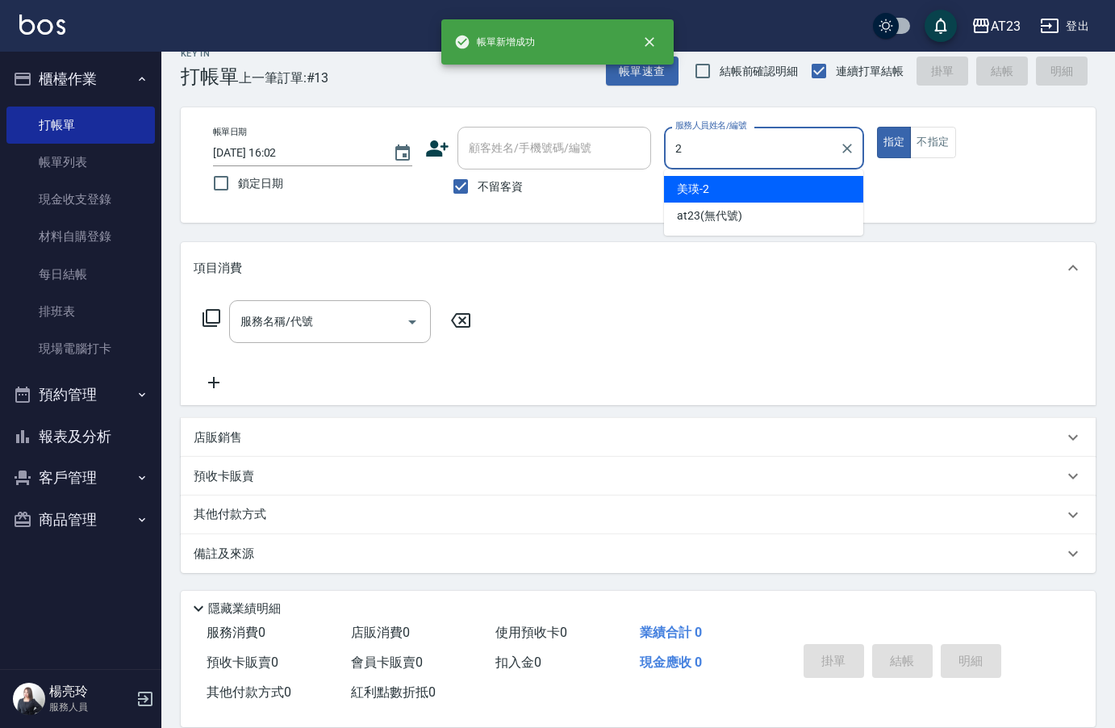
type input "美瑛-2"
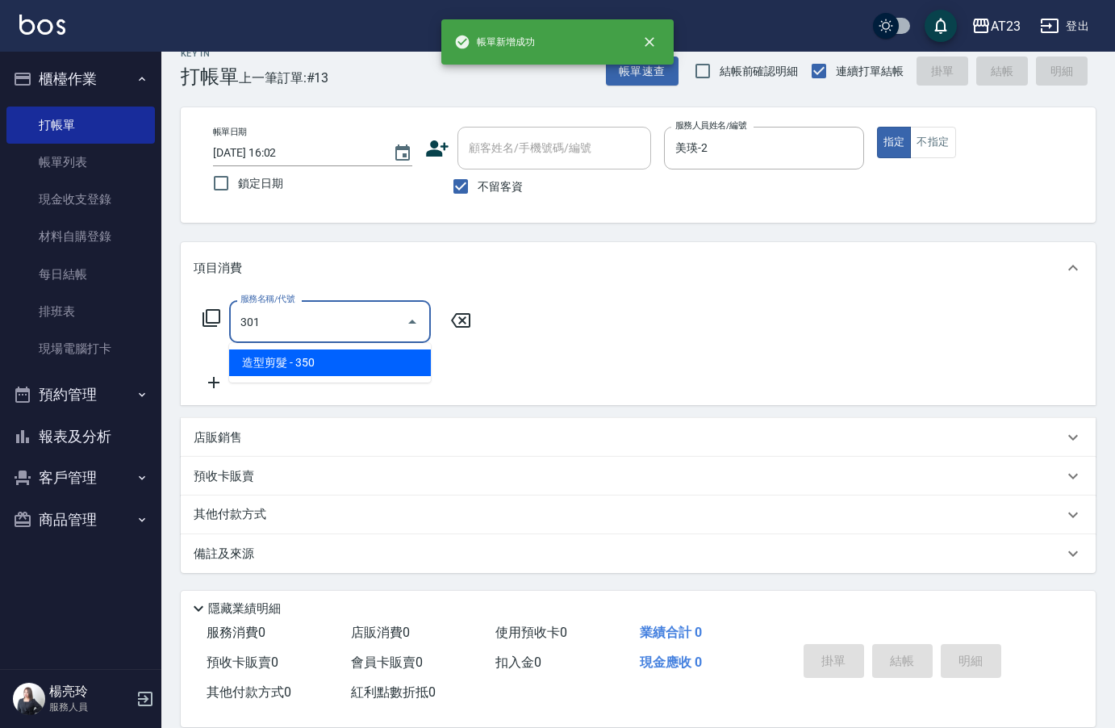
type input "造型剪髮(301)"
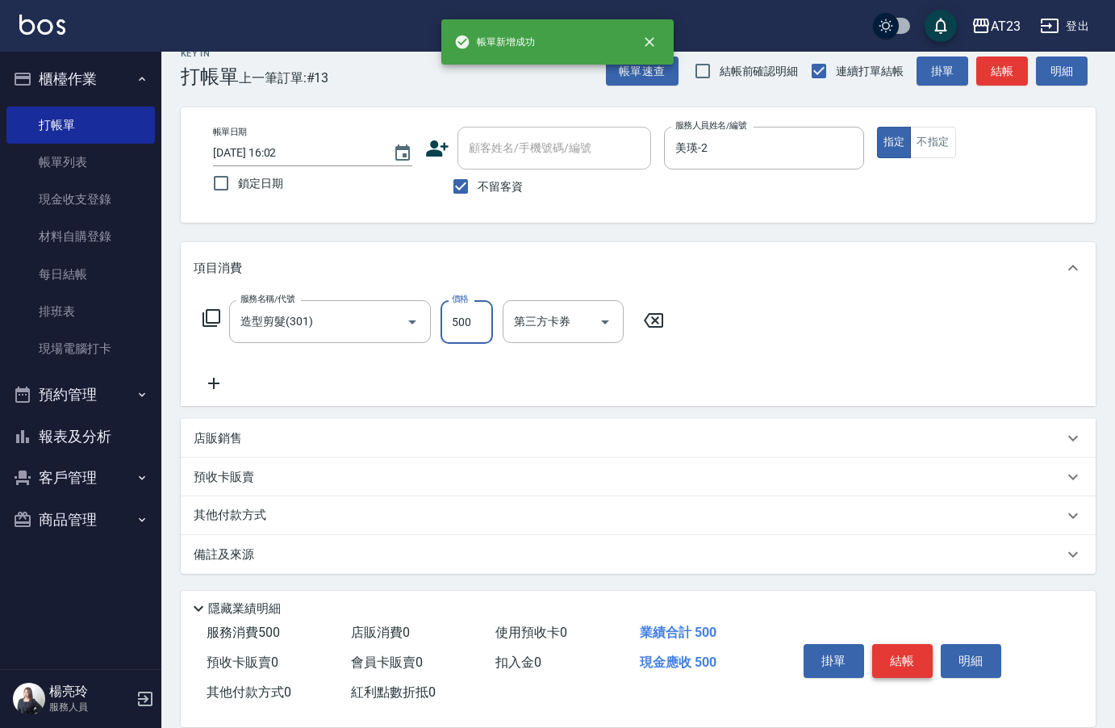
type input "500"
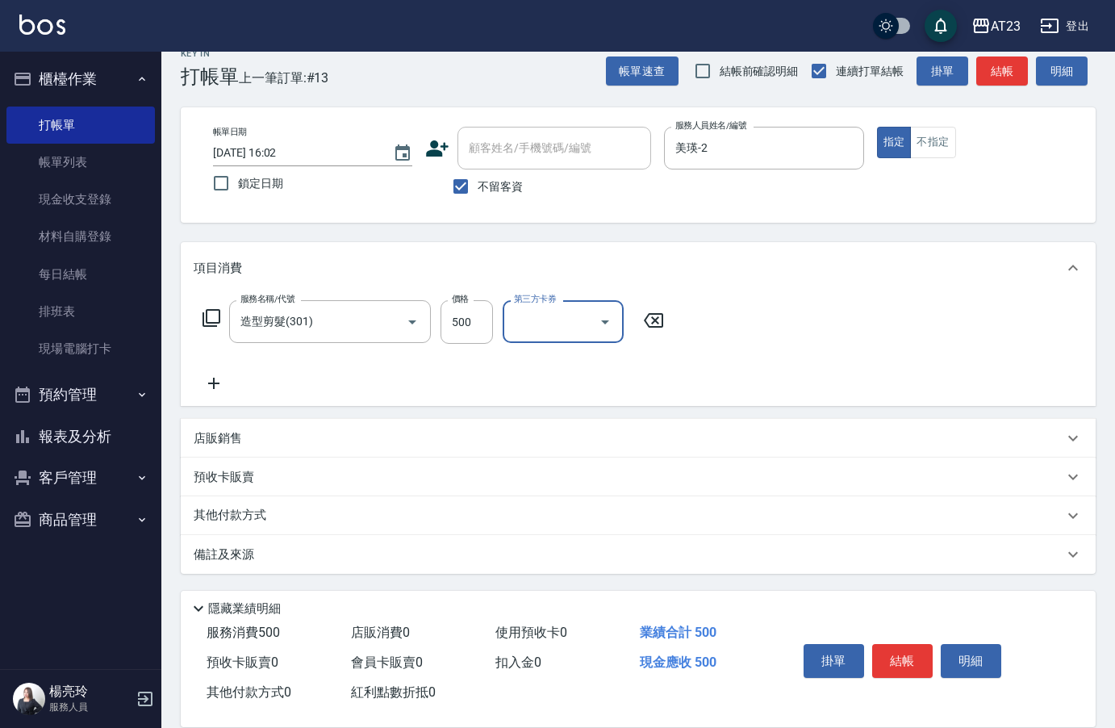
click at [274, 507] on p "其他付款方式" at bounding box center [234, 516] width 81 height 18
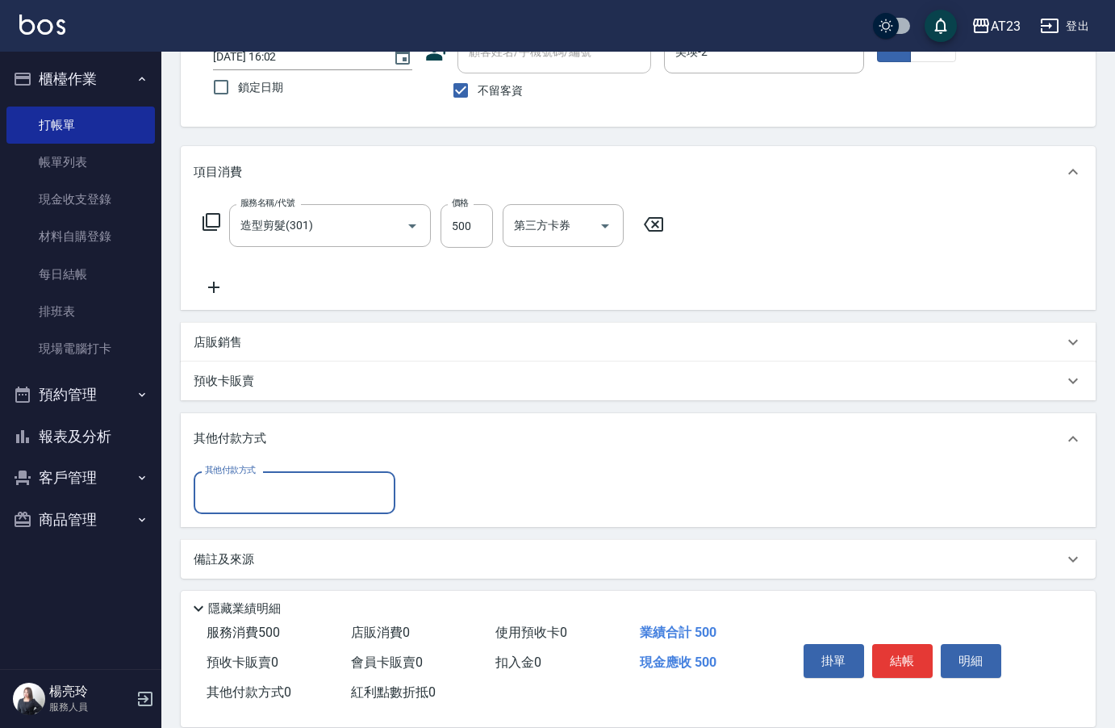
scroll to position [122, 0]
click at [262, 501] on input "其他付款方式" at bounding box center [294, 489] width 187 height 28
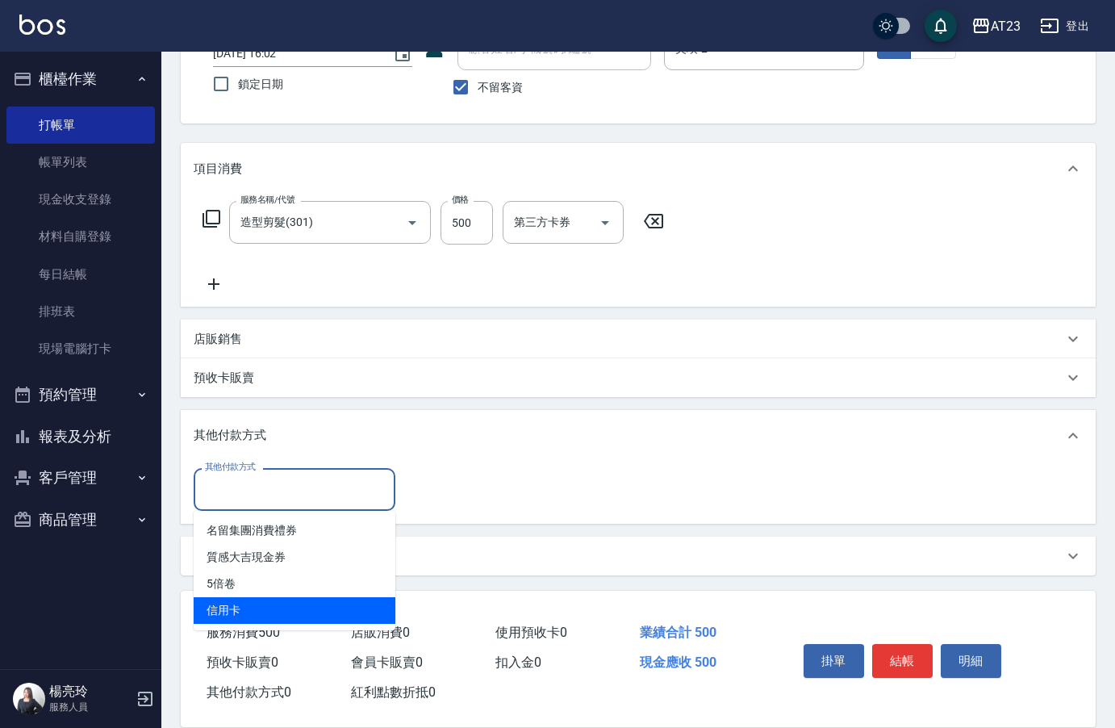
click at [248, 603] on span "信用卡" at bounding box center [295, 610] width 202 height 27
type input "信用卡"
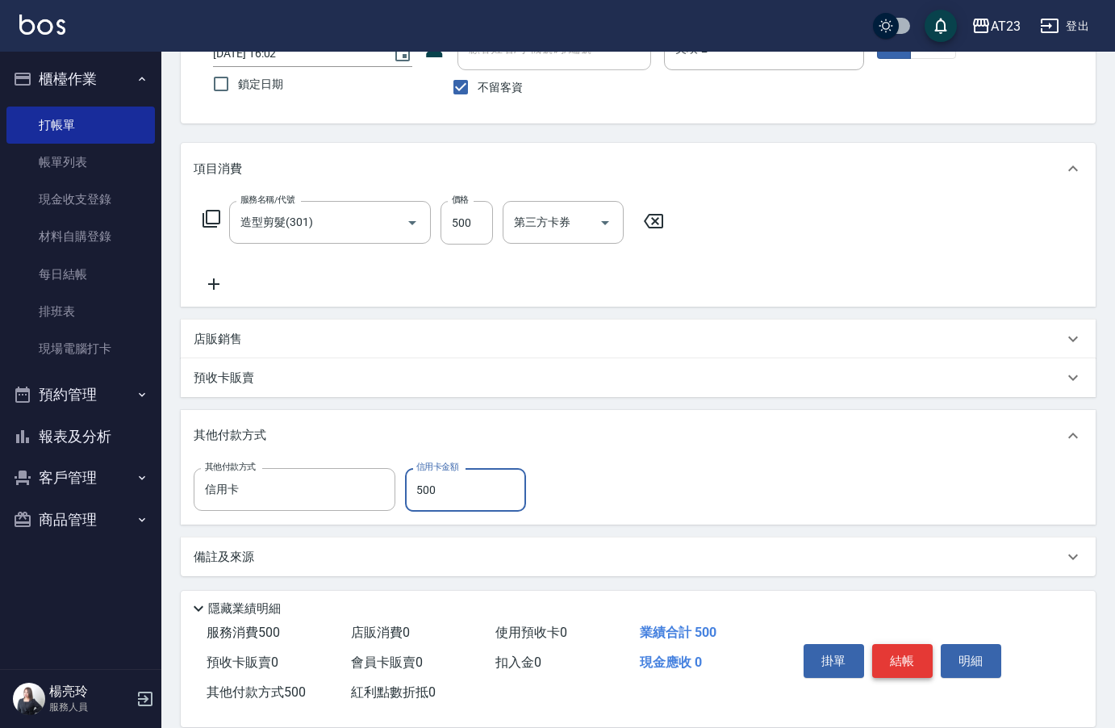
type input "500"
click at [901, 644] on button "結帳" at bounding box center [902, 661] width 61 height 34
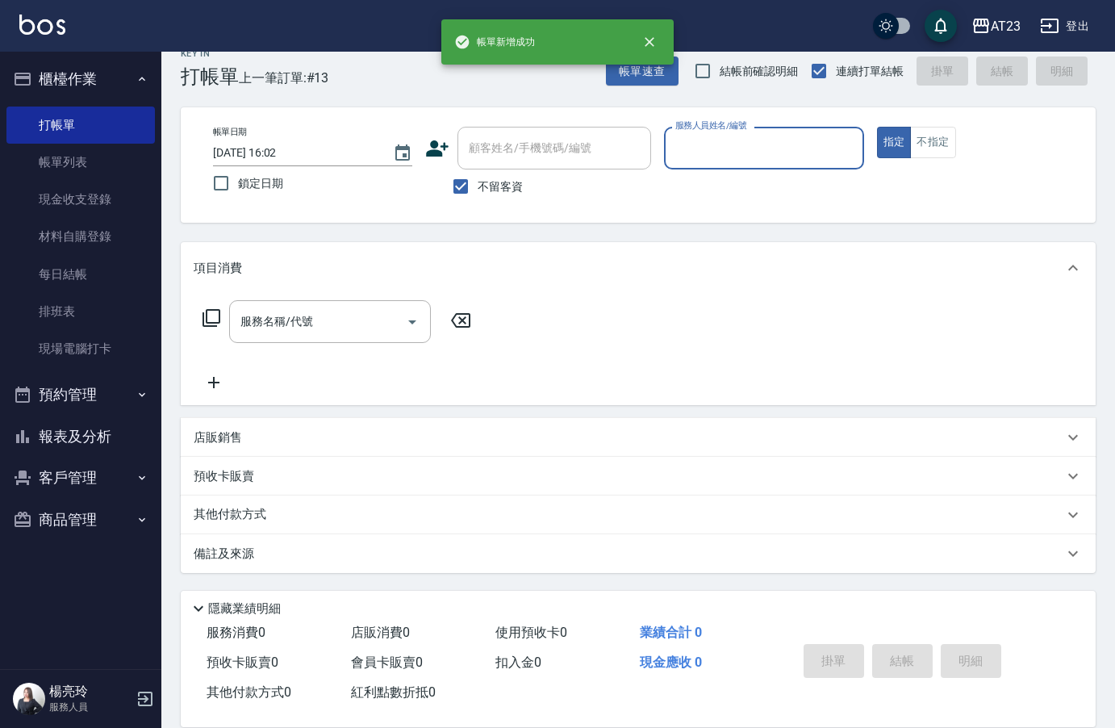
scroll to position [23, 0]
type input "[PERSON_NAME]-18"
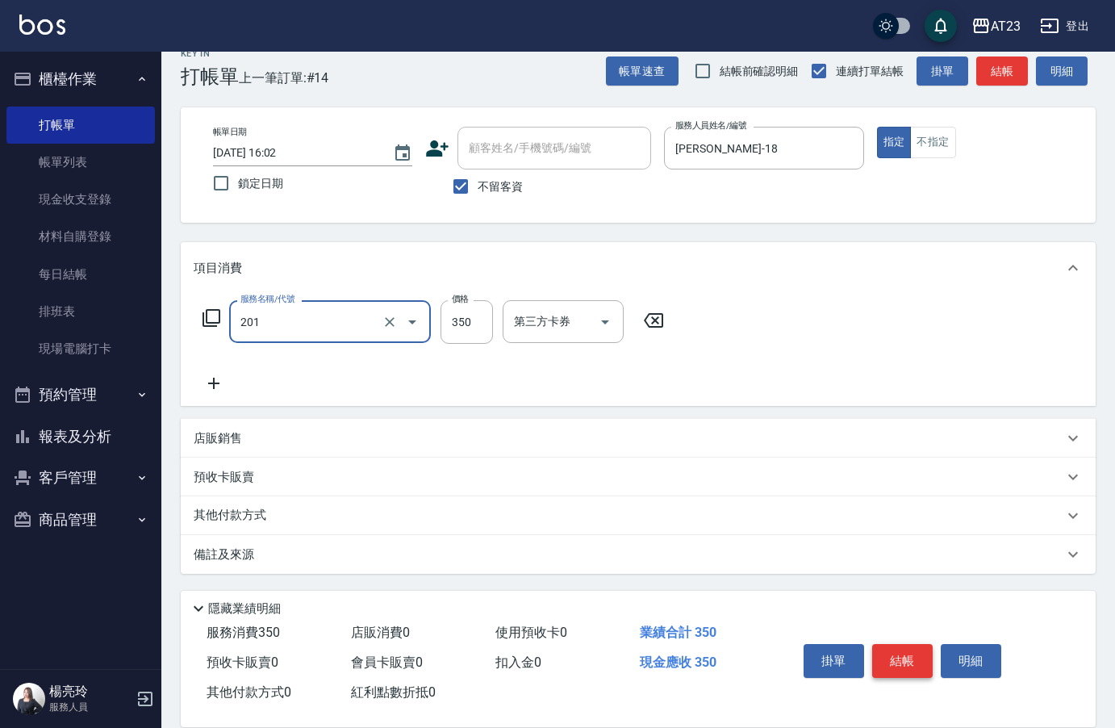
type input "一般洗髮(201)"
type input "300"
click at [219, 320] on icon at bounding box center [212, 318] width 18 height 18
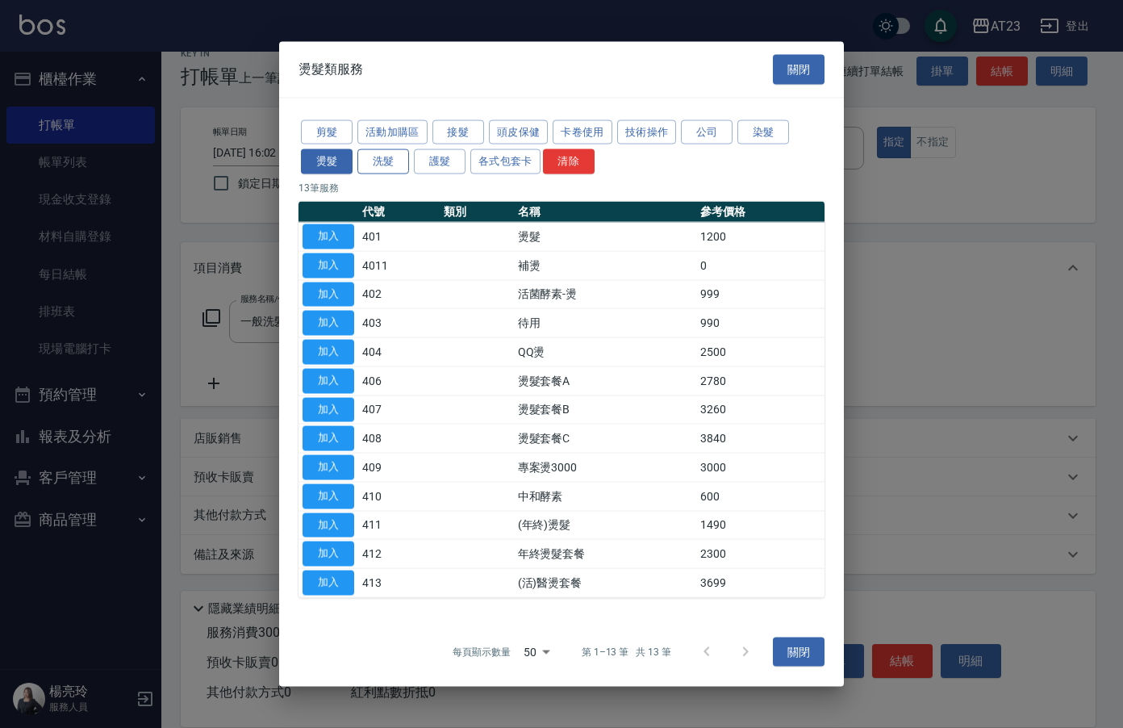
click at [370, 166] on button "洗髮" at bounding box center [383, 161] width 52 height 25
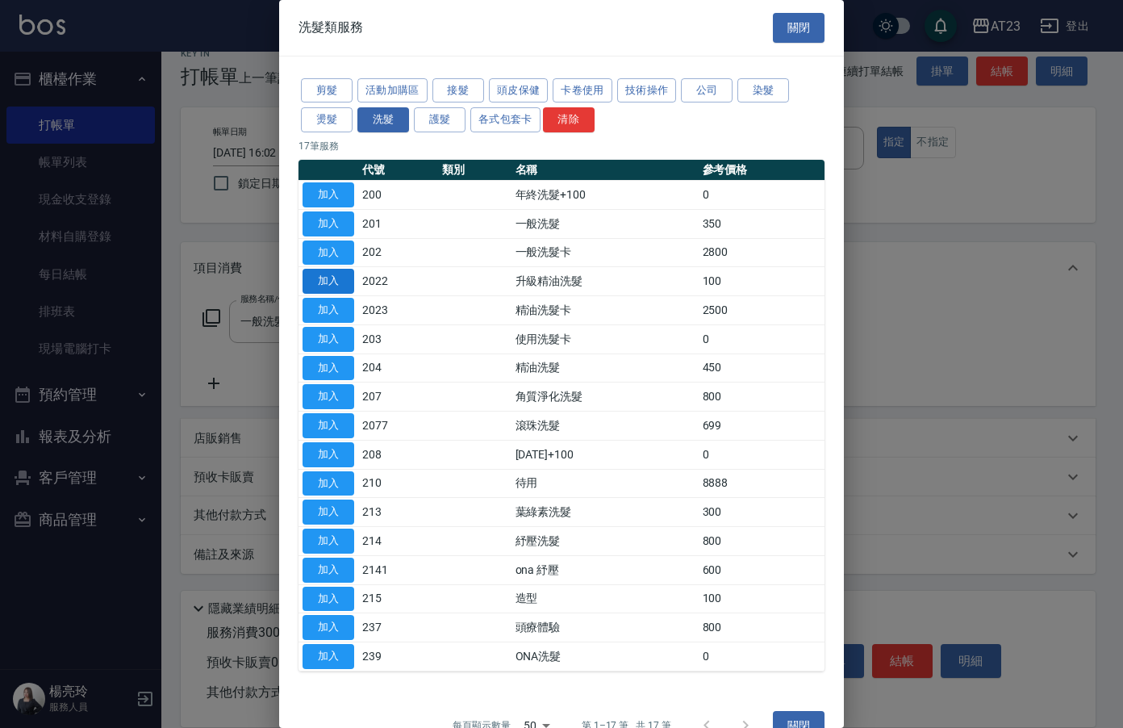
click at [342, 277] on button "加入" at bounding box center [329, 281] width 52 height 25
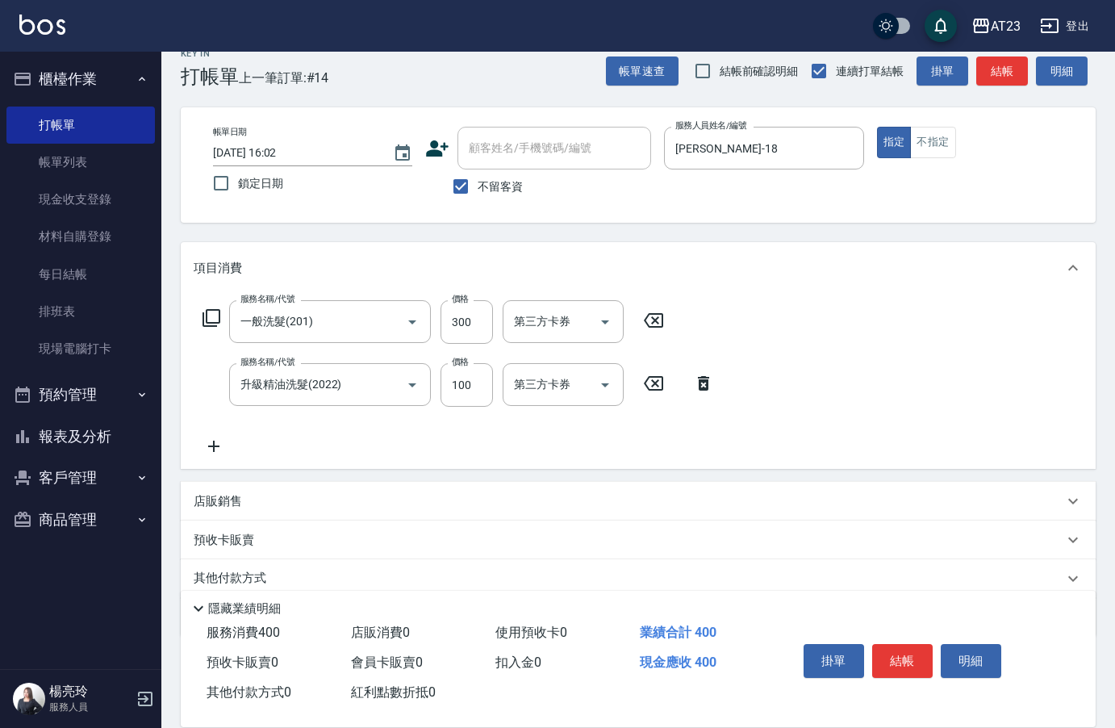
click at [208, 445] on icon at bounding box center [214, 446] width 40 height 19
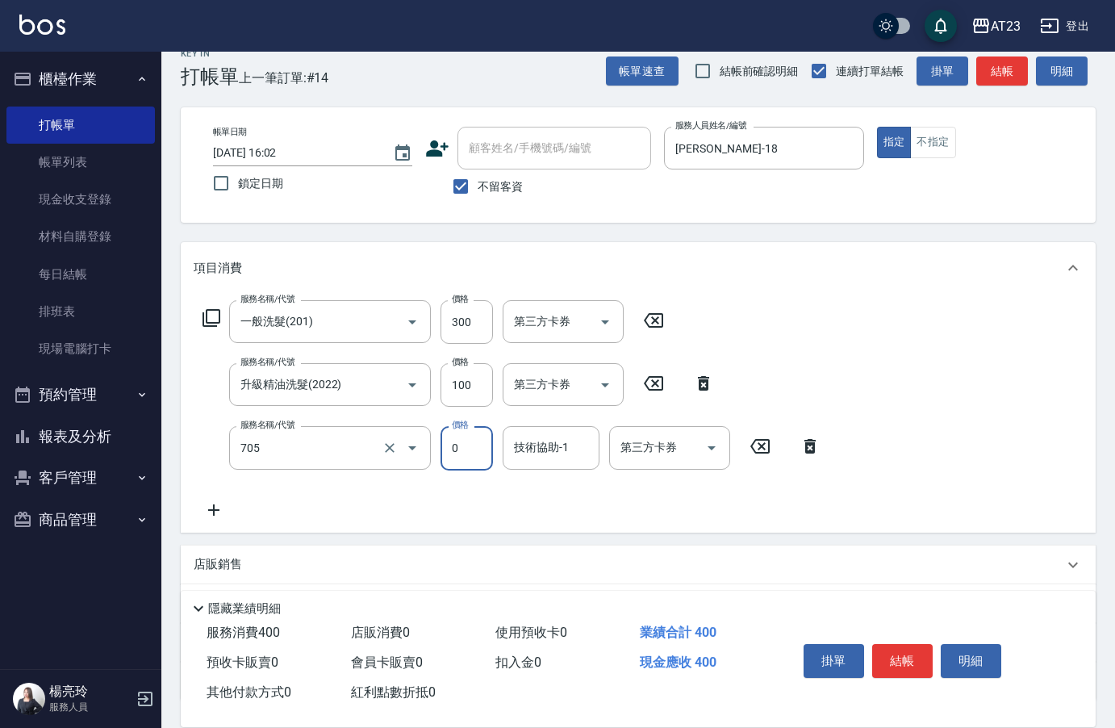
type input "互助50(705)"
type input "Penny-30"
click at [879, 650] on button "結帳" at bounding box center [902, 661] width 61 height 34
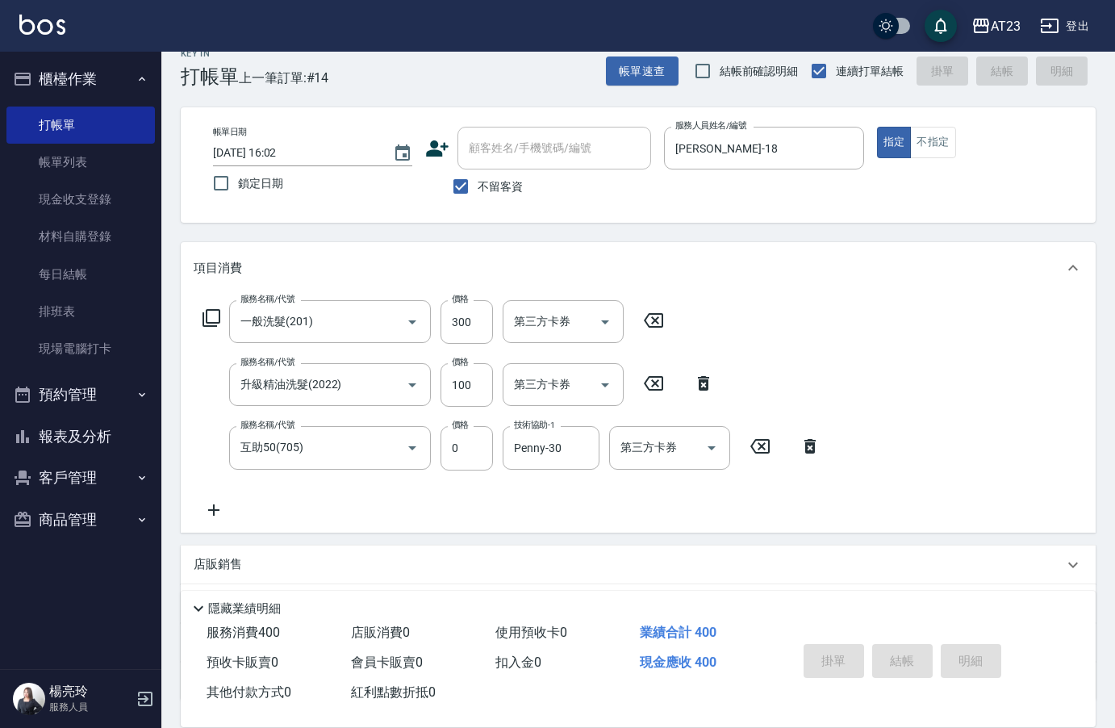
type input "[DATE] 16:03"
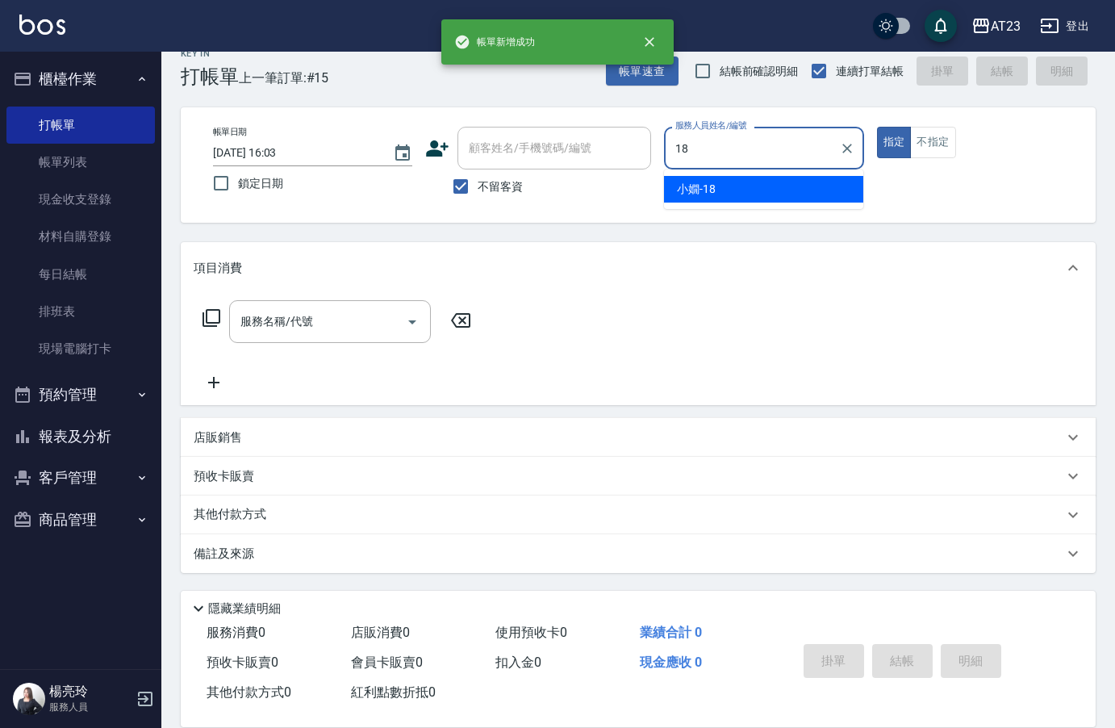
type input "[PERSON_NAME]-18"
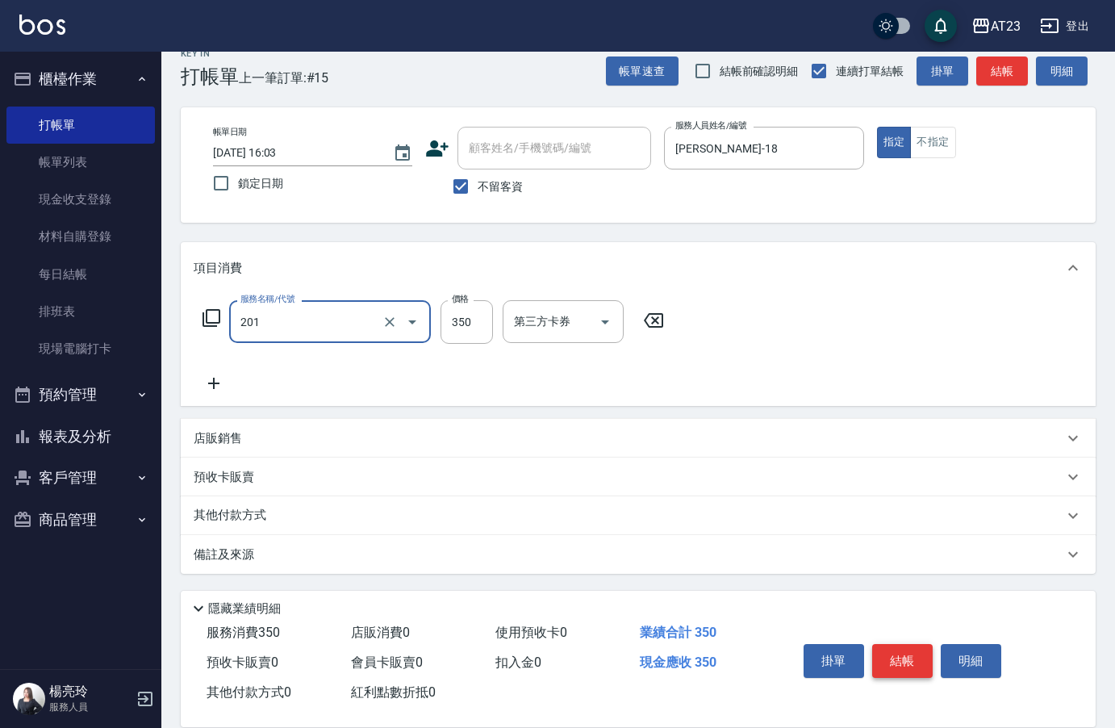
type input "一般洗髮(201)"
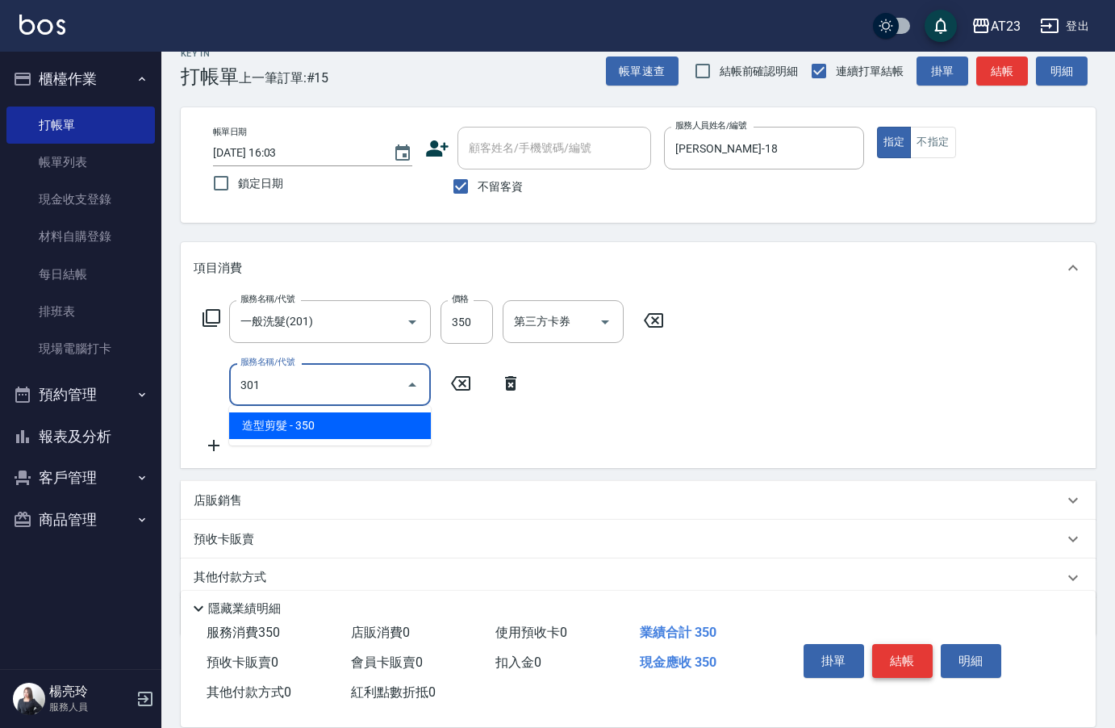
type input "造型剪髮(301)"
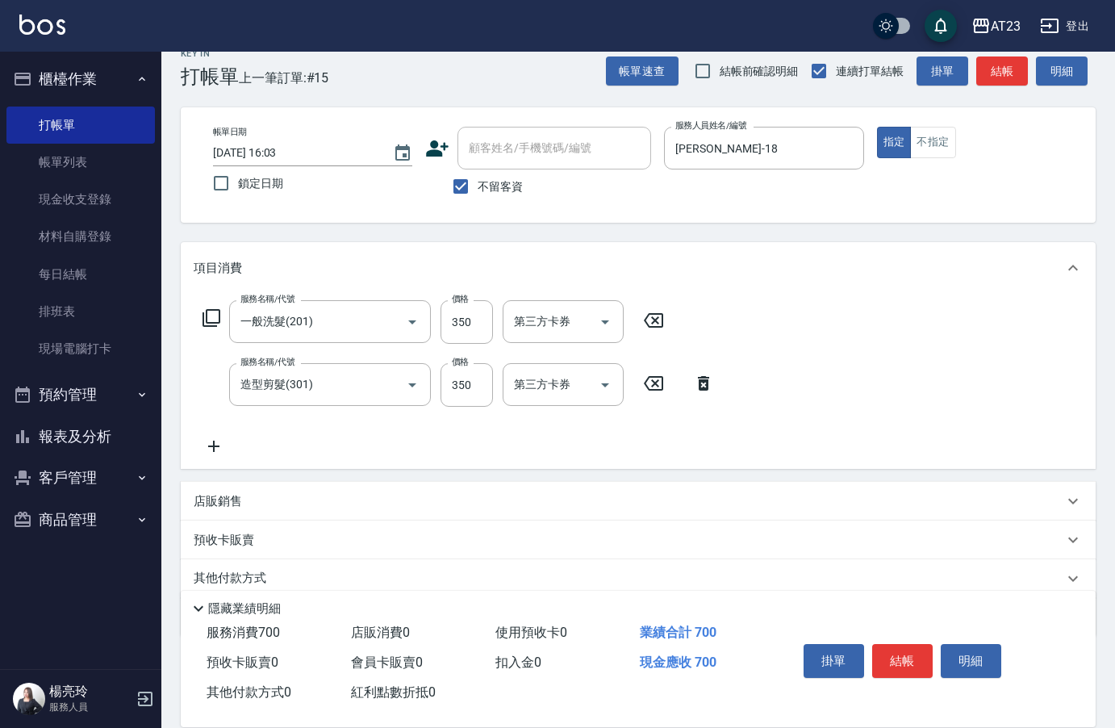
click at [213, 314] on icon at bounding box center [211, 317] width 19 height 19
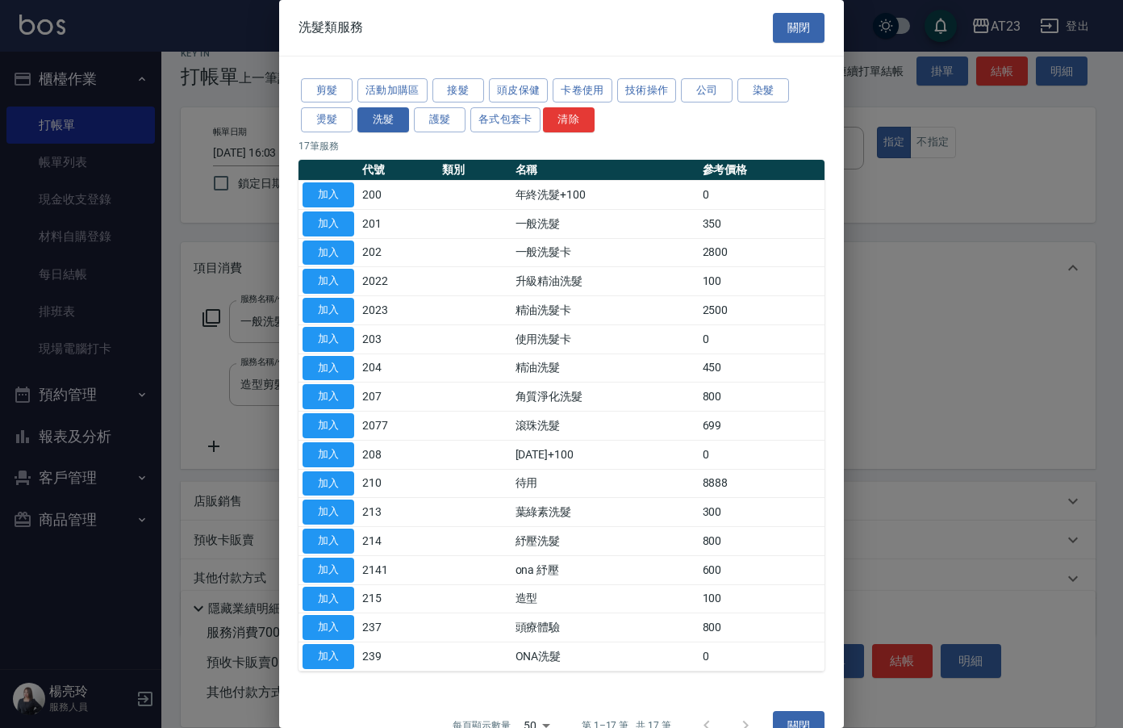
click at [355, 280] on td "加入" at bounding box center [329, 281] width 60 height 29
click at [312, 277] on button "加入" at bounding box center [329, 281] width 52 height 25
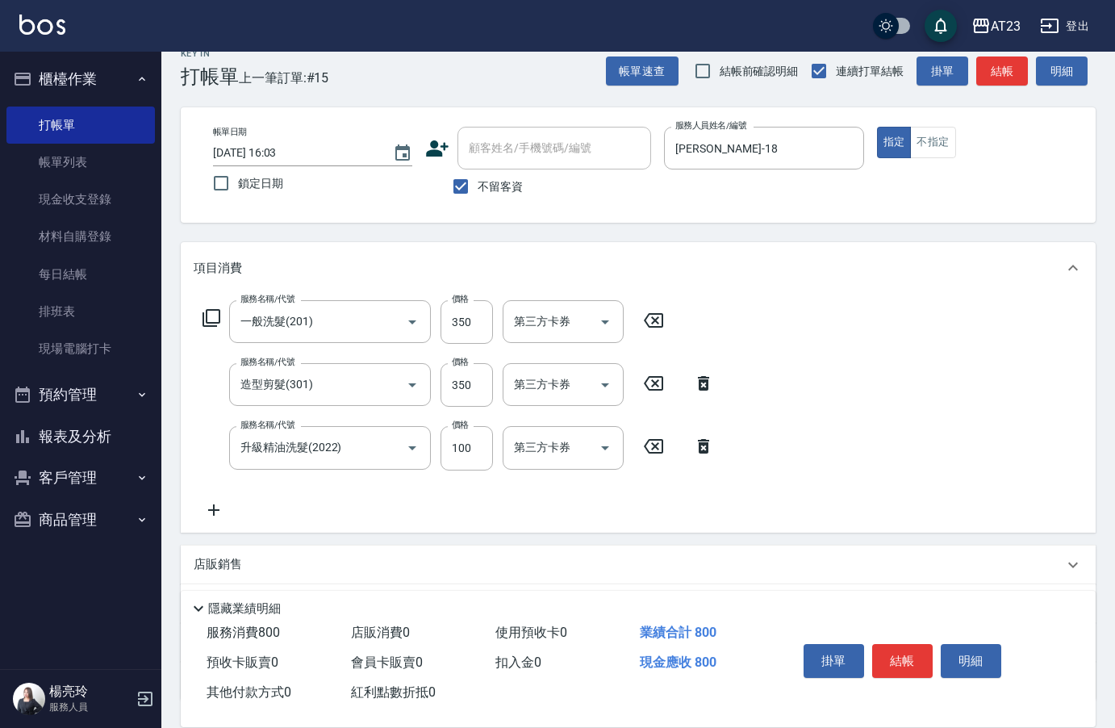
click at [217, 508] on icon at bounding box center [214, 509] width 40 height 19
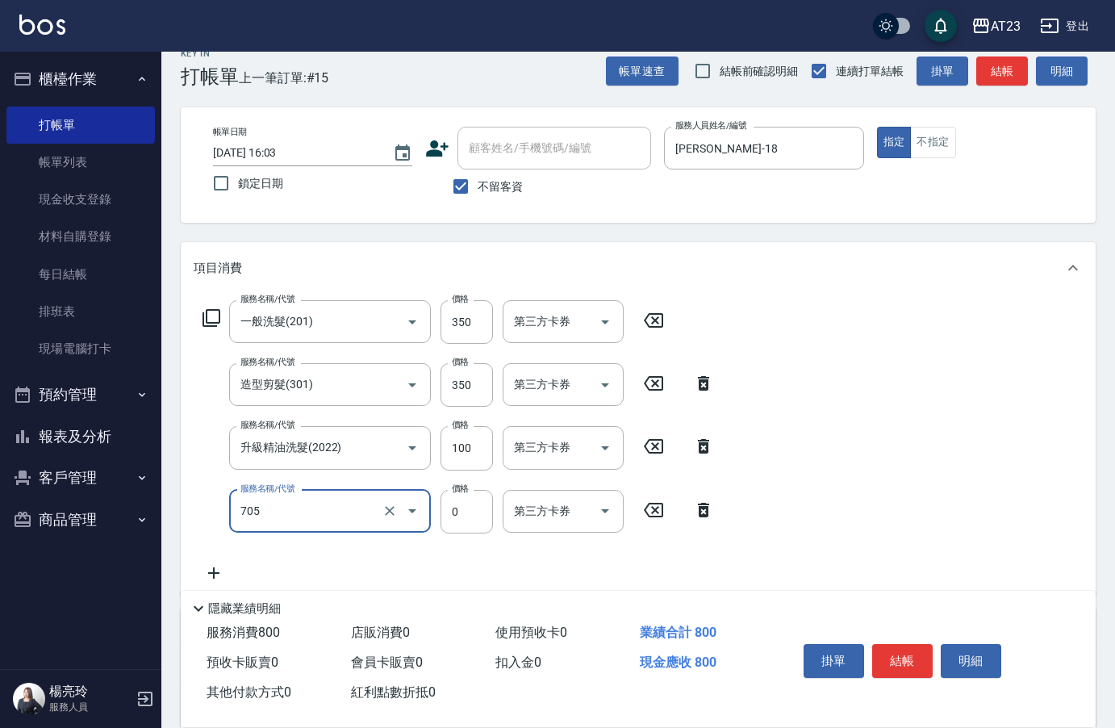
type input "互助50(705)"
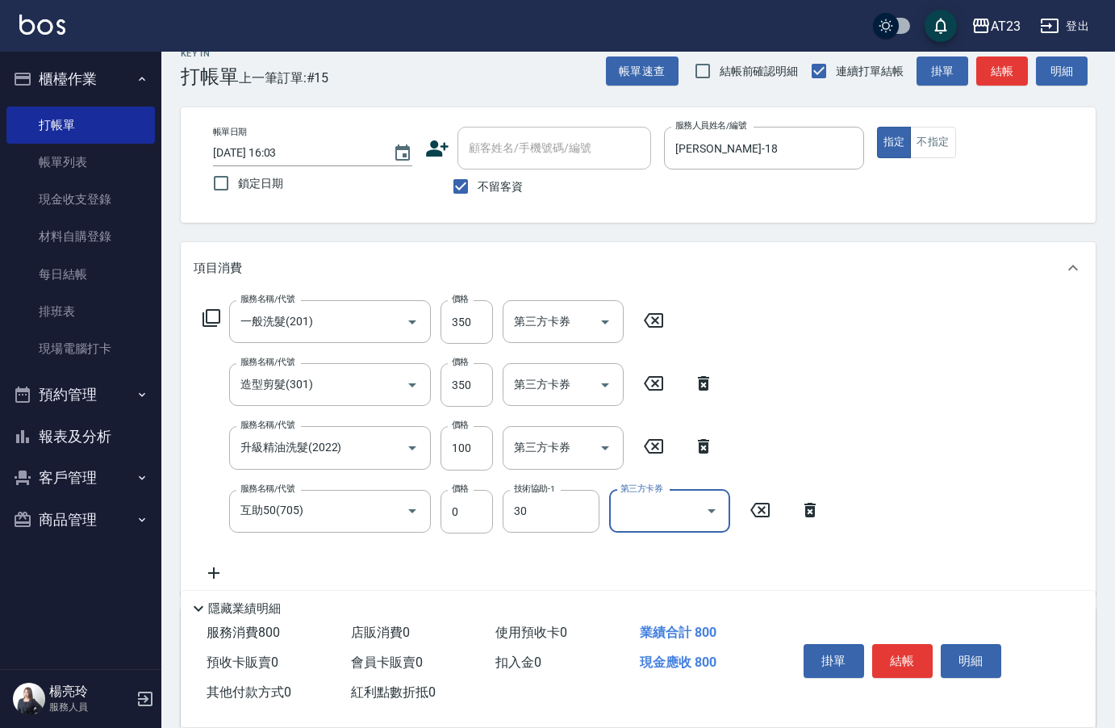
type input "Penny-30"
click at [900, 658] on button "結帳" at bounding box center [902, 661] width 61 height 34
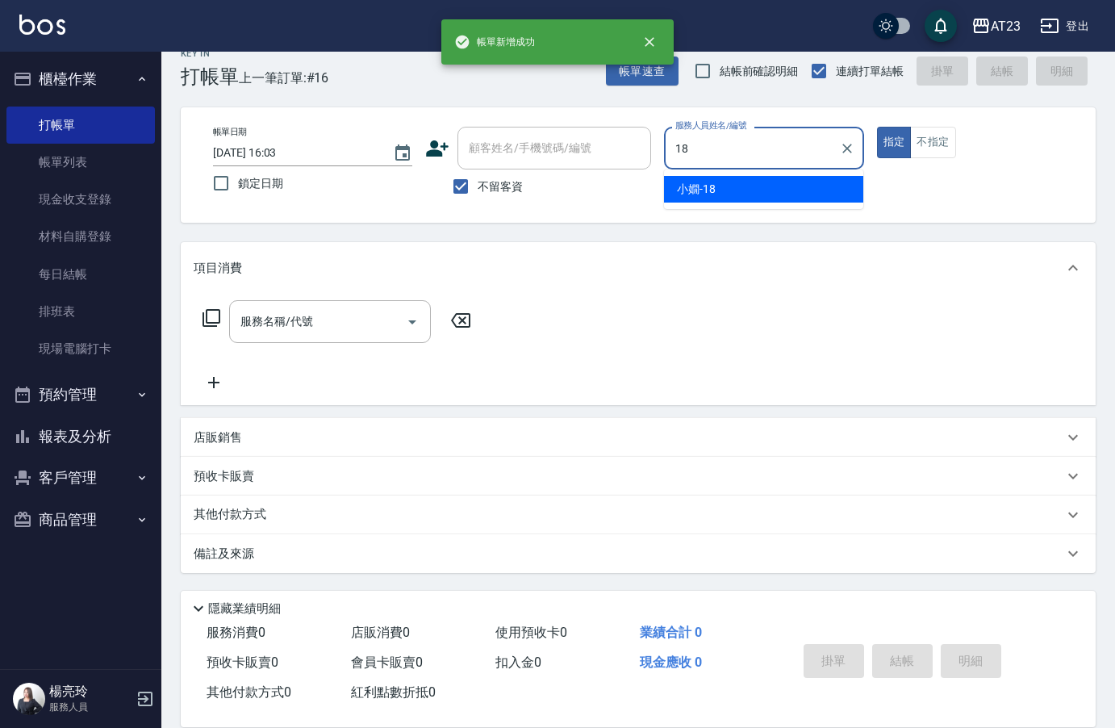
type input "[PERSON_NAME]-18"
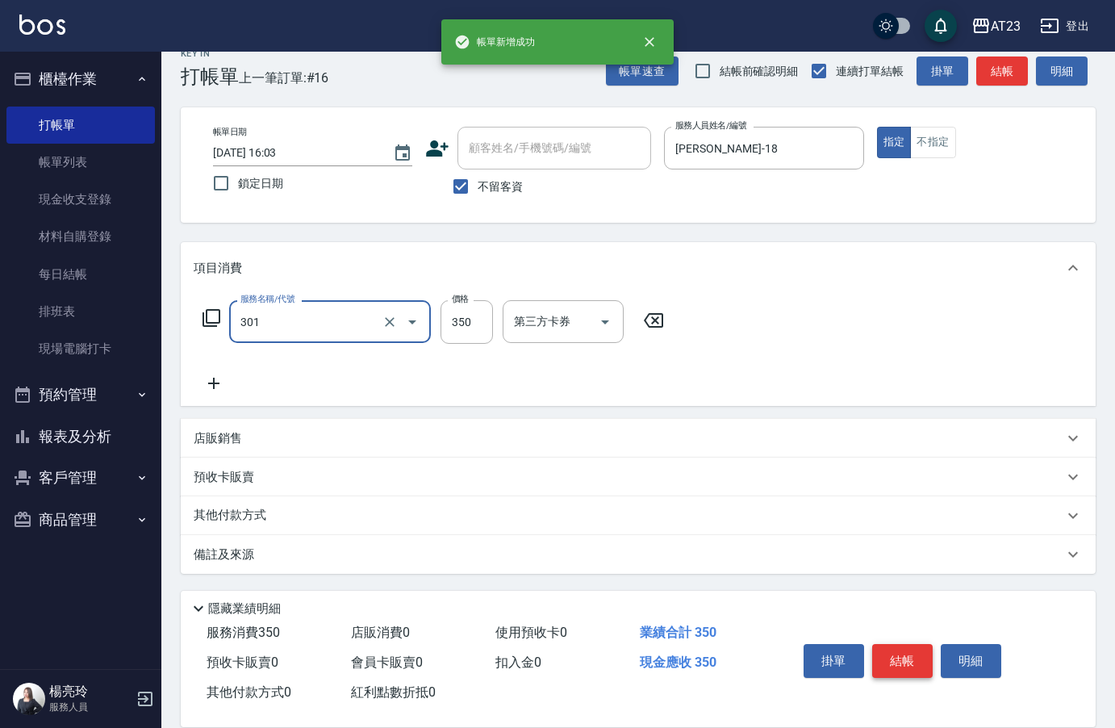
type input "造型剪髮(301)"
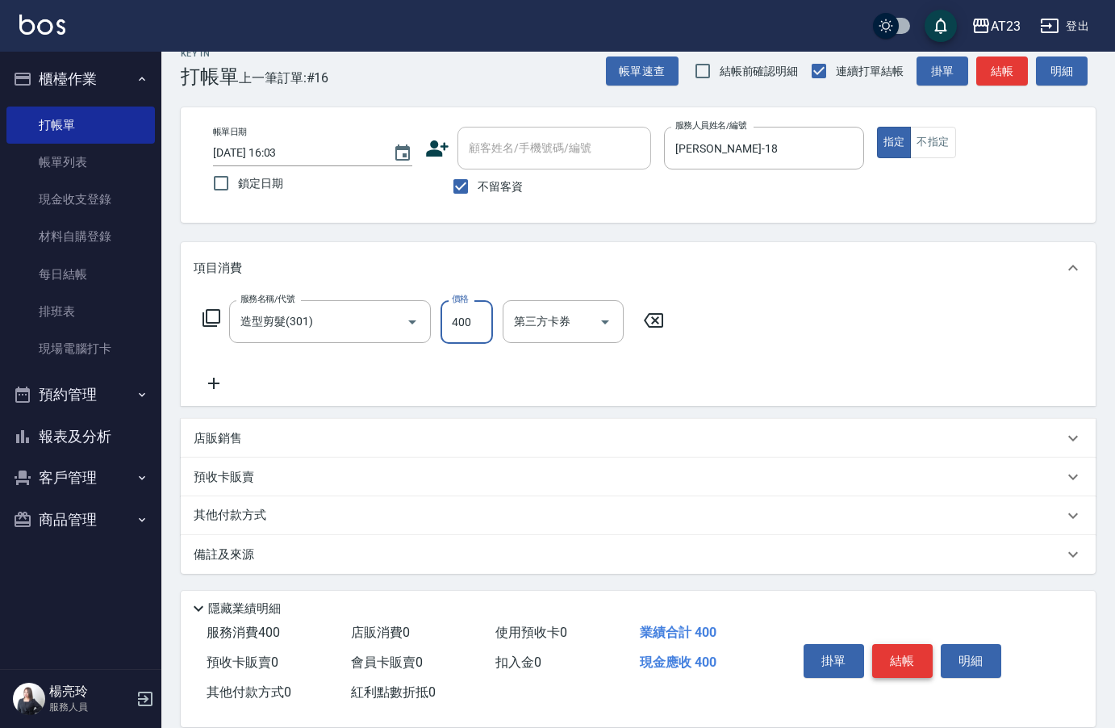
type input "400"
click at [898, 658] on button "結帳" at bounding box center [902, 661] width 61 height 34
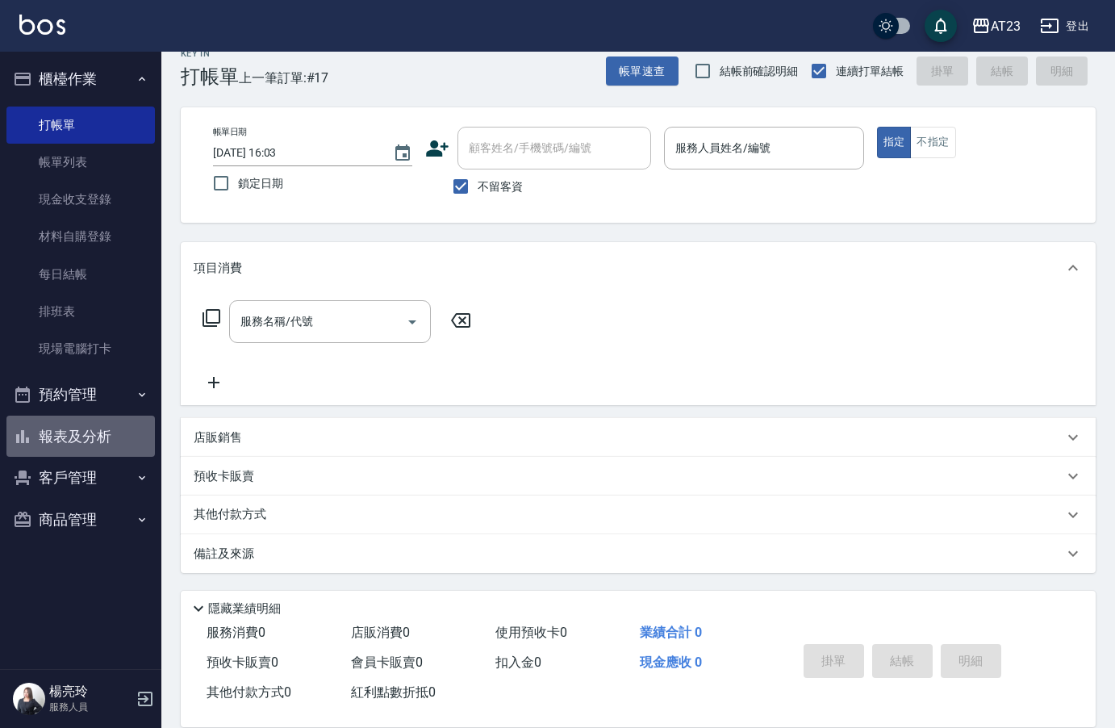
click at [63, 449] on button "報表及分析" at bounding box center [80, 437] width 148 height 42
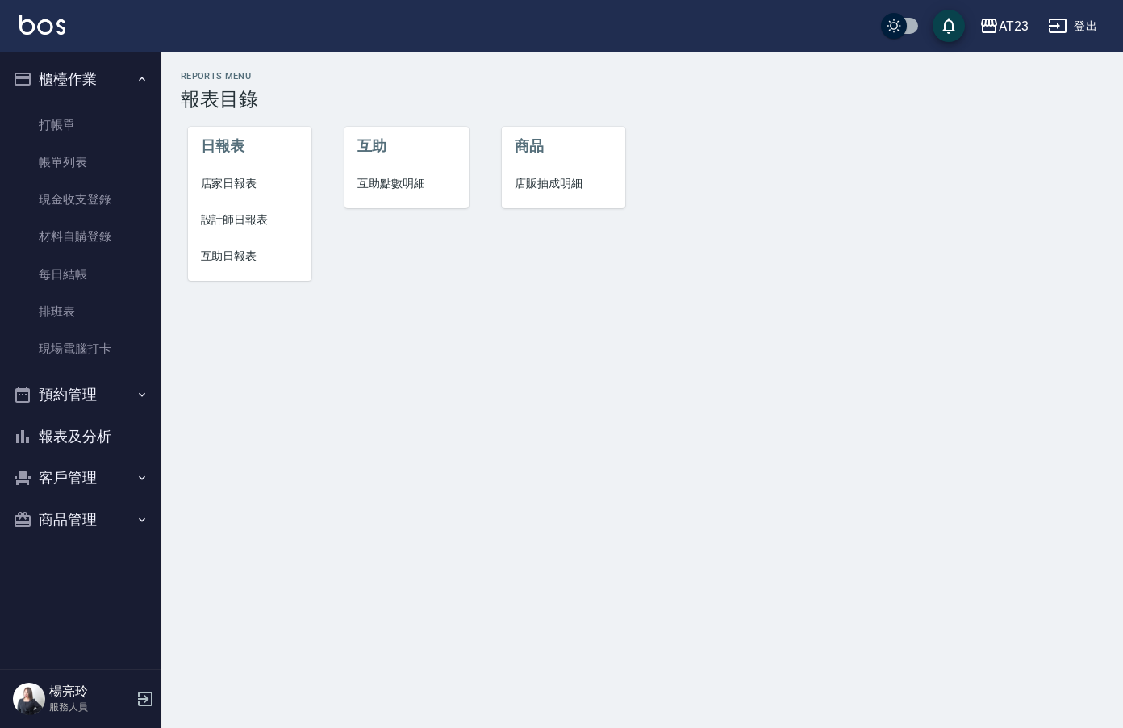
click at [221, 225] on span "設計師日報表" at bounding box center [250, 219] width 98 height 17
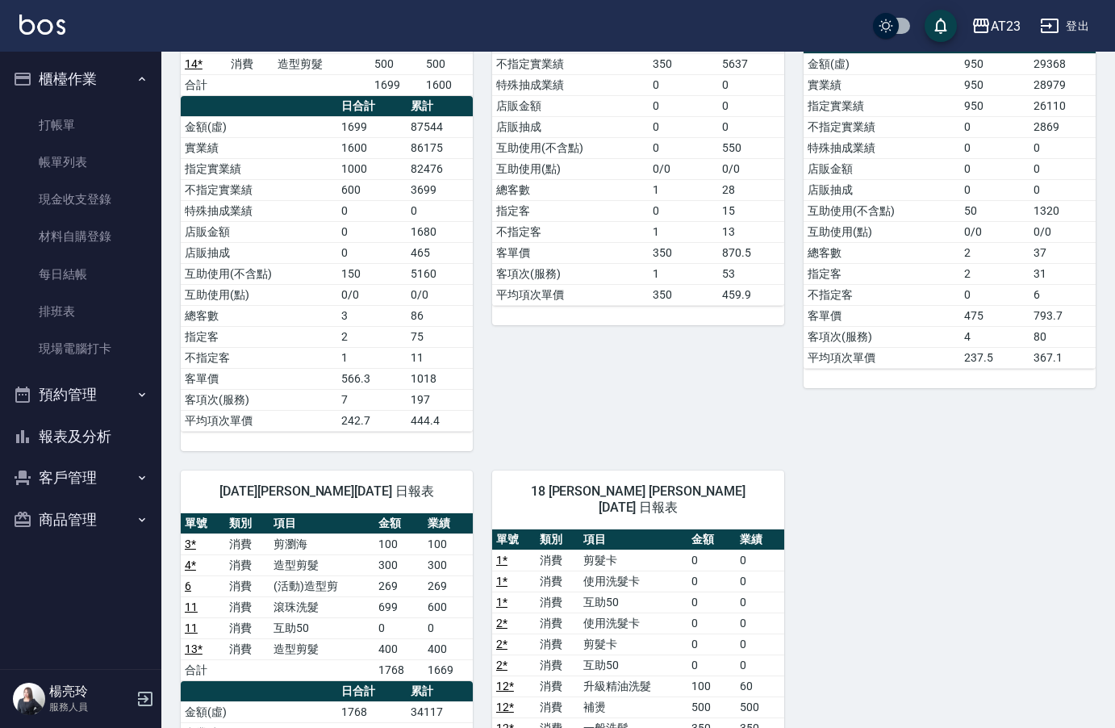
scroll to position [249, 0]
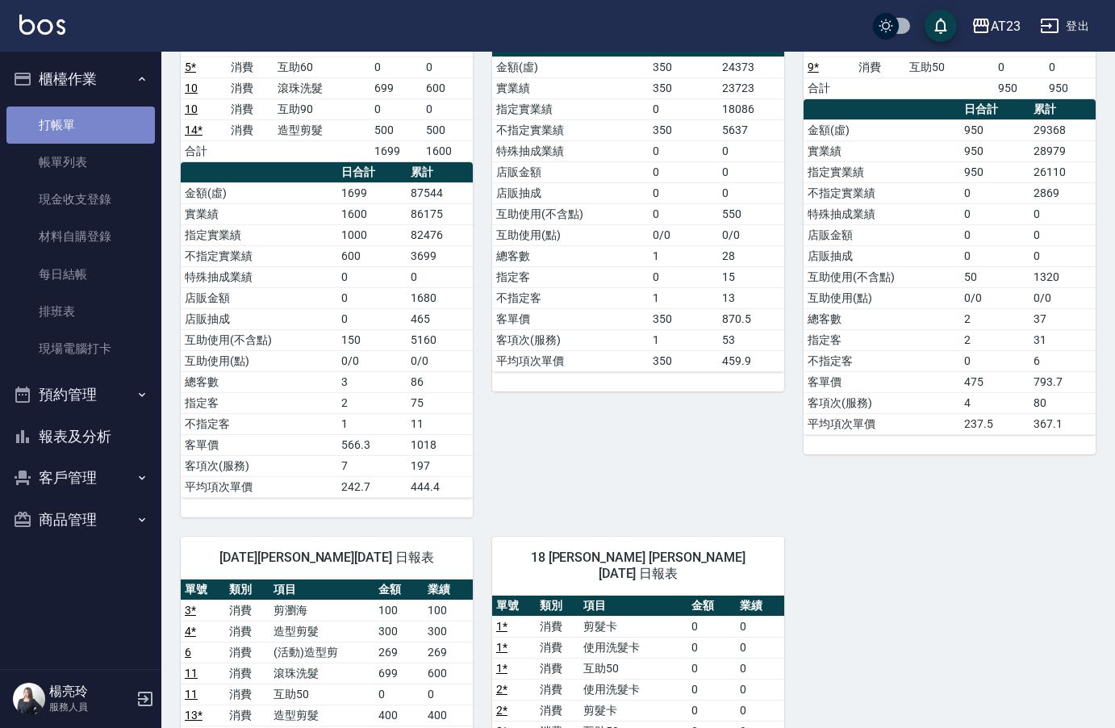
click at [61, 120] on link "打帳單" at bounding box center [80, 125] width 148 height 37
